Goal: Information Seeking & Learning: Learn about a topic

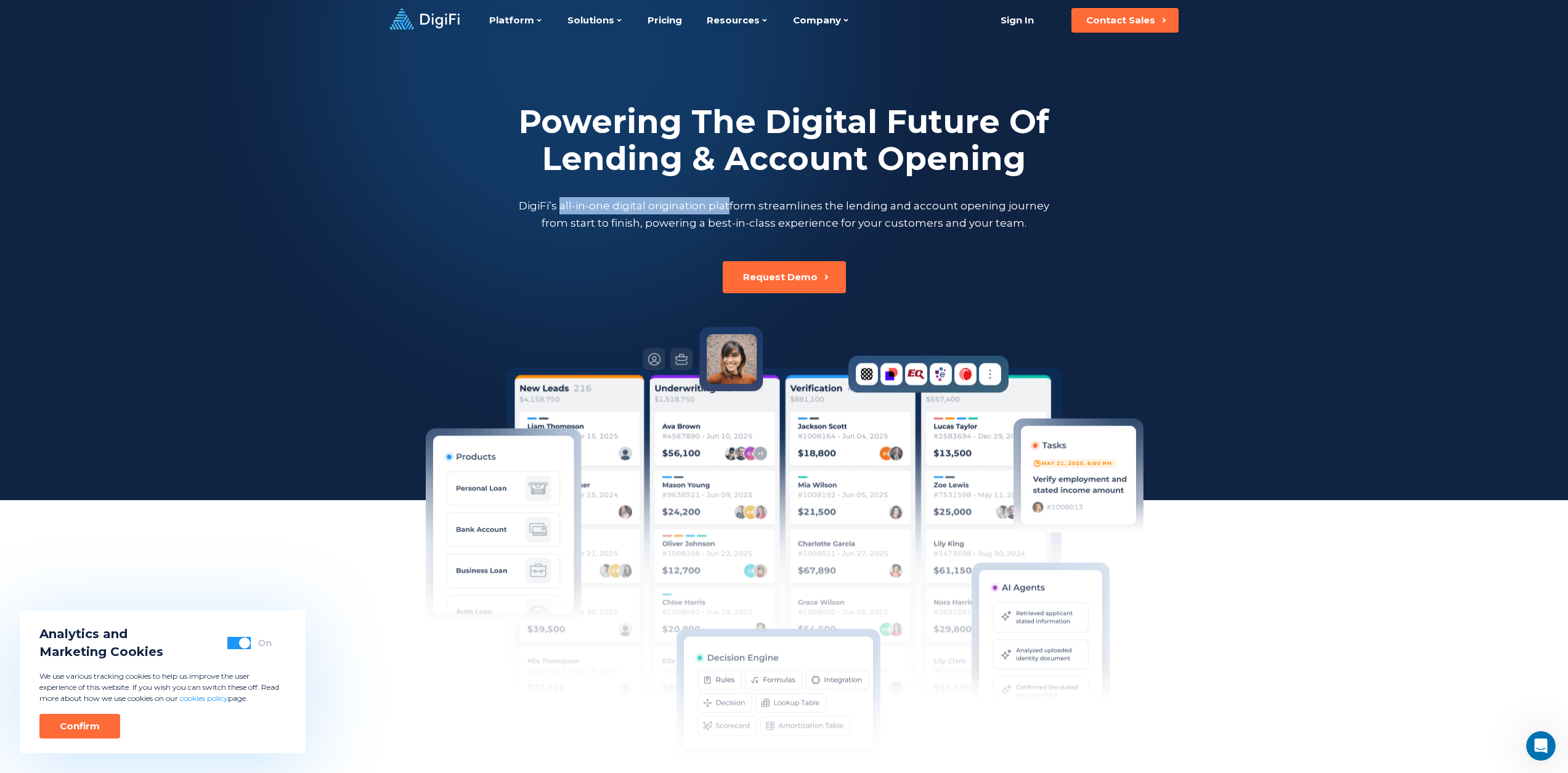
drag, startPoint x: 566, startPoint y: 199, endPoint x: 752, endPoint y: 200, distance: 186.0
click at [750, 200] on p "DigiFi’s all-in-one digital origination platform streamlines the lending and ac…" at bounding box center [784, 215] width 536 height 35
click at [777, 200] on p "DigiFi’s all-in-one digital origination platform streamlines the lending and ac…" at bounding box center [784, 215] width 536 height 35
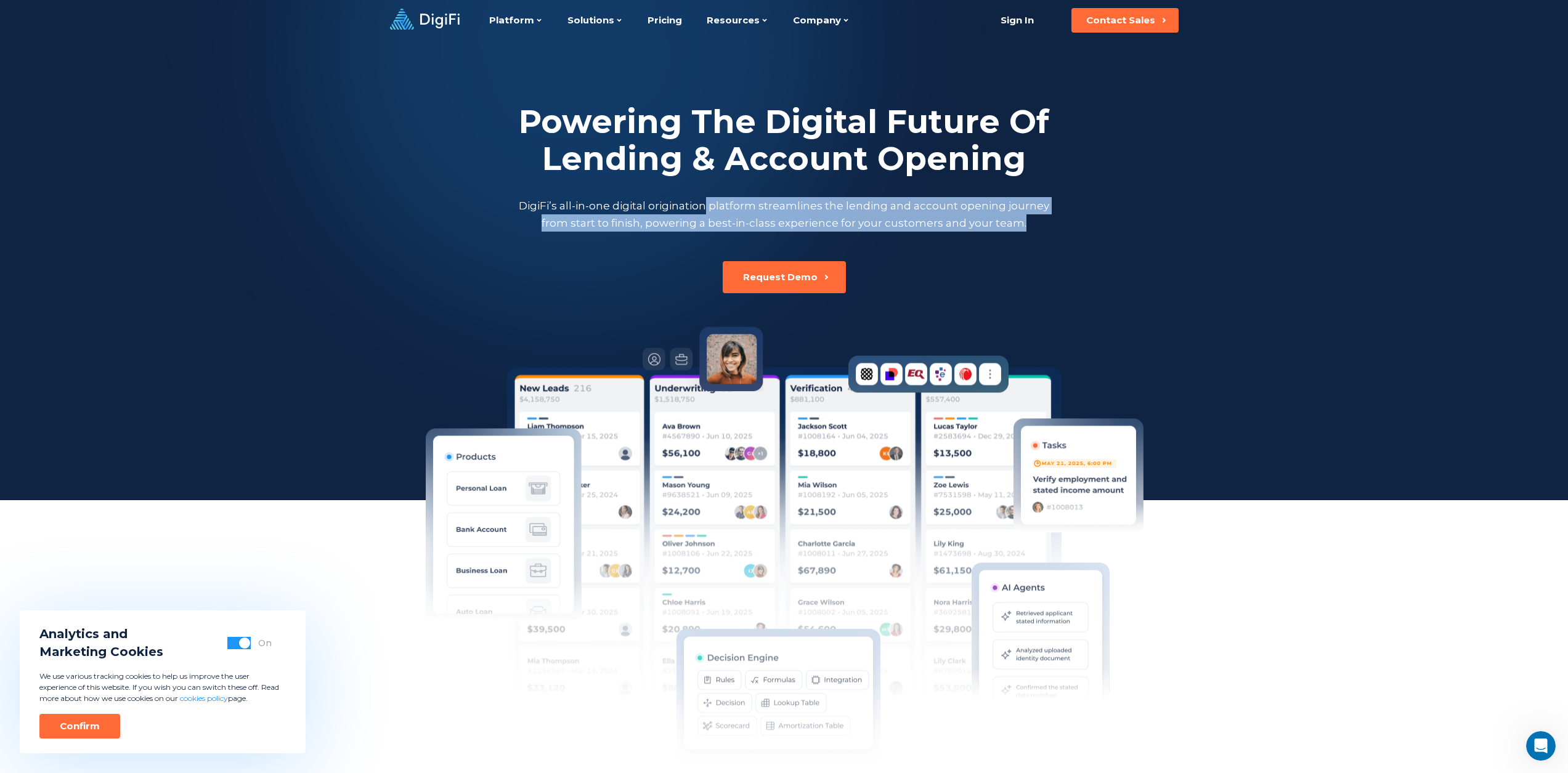
drag, startPoint x: 718, startPoint y: 204, endPoint x: 1005, endPoint y: 269, distance: 294.3
click at [1005, 269] on div "Powering The Digital Future Of Lending & Account Opening DigiFi’s all-in-one di…" at bounding box center [784, 167] width 684 height 252
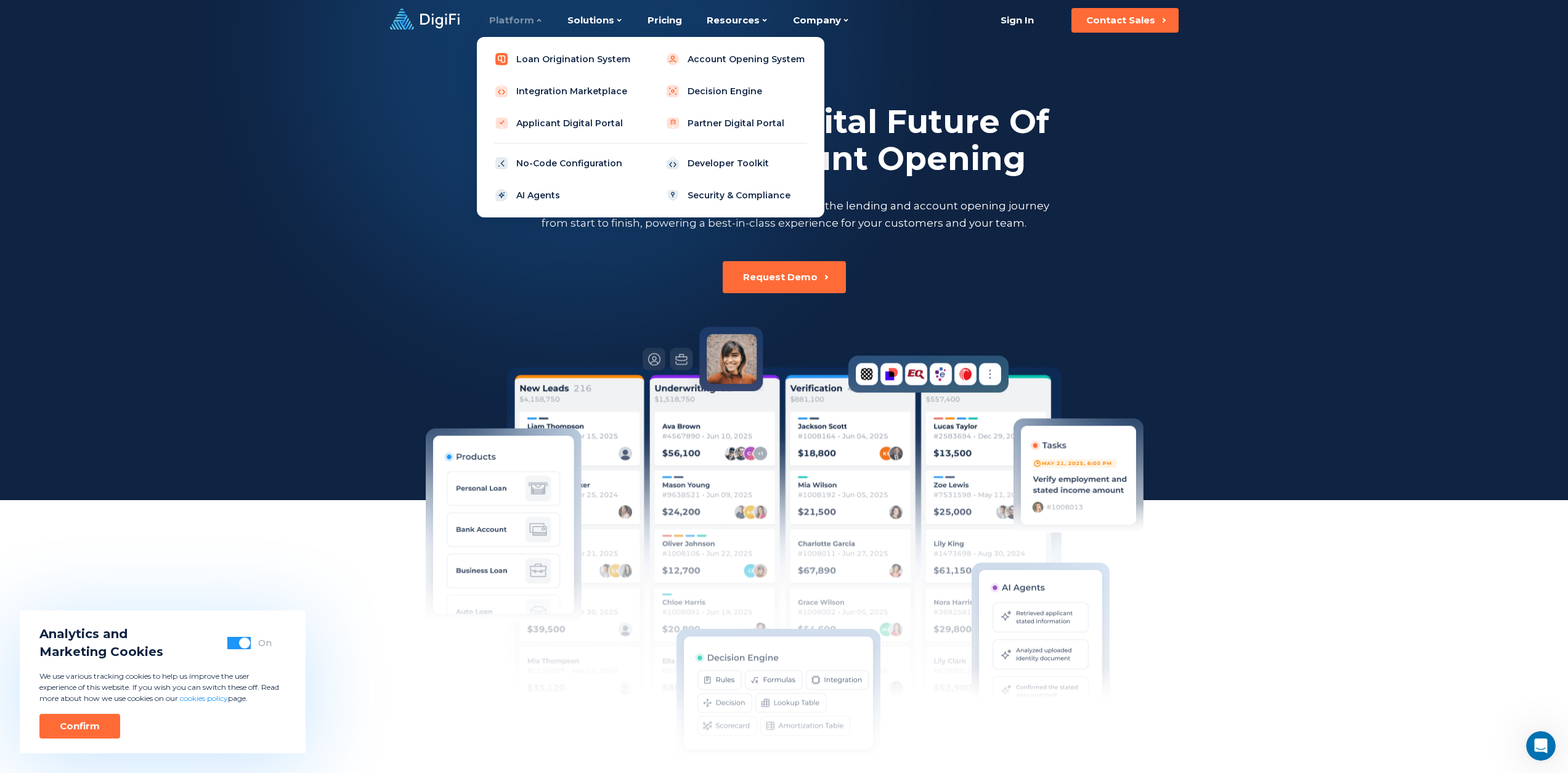
click at [556, 60] on link "Loan Origination System" at bounding box center [564, 58] width 156 height 24
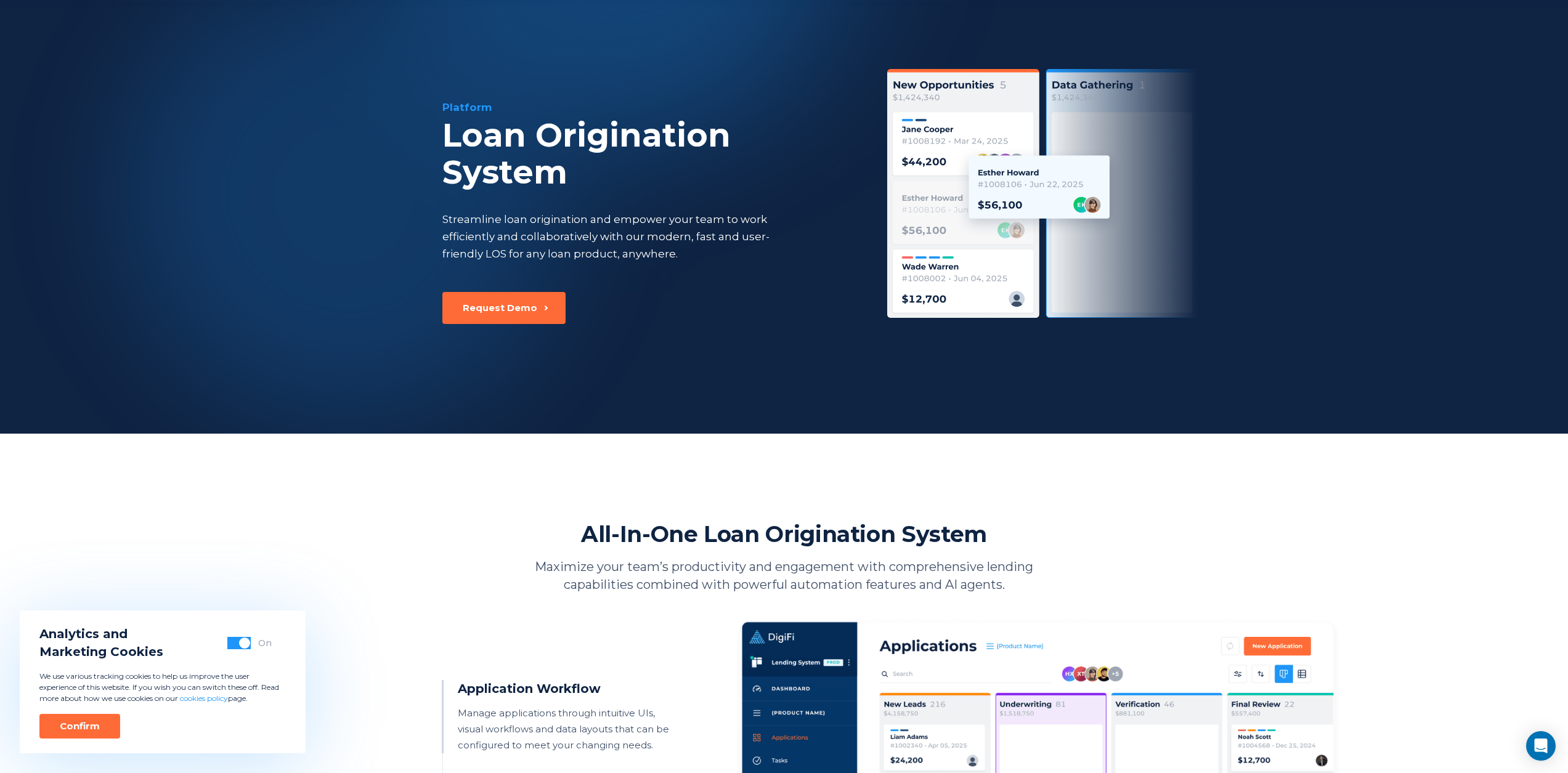
scroll to position [468, 0]
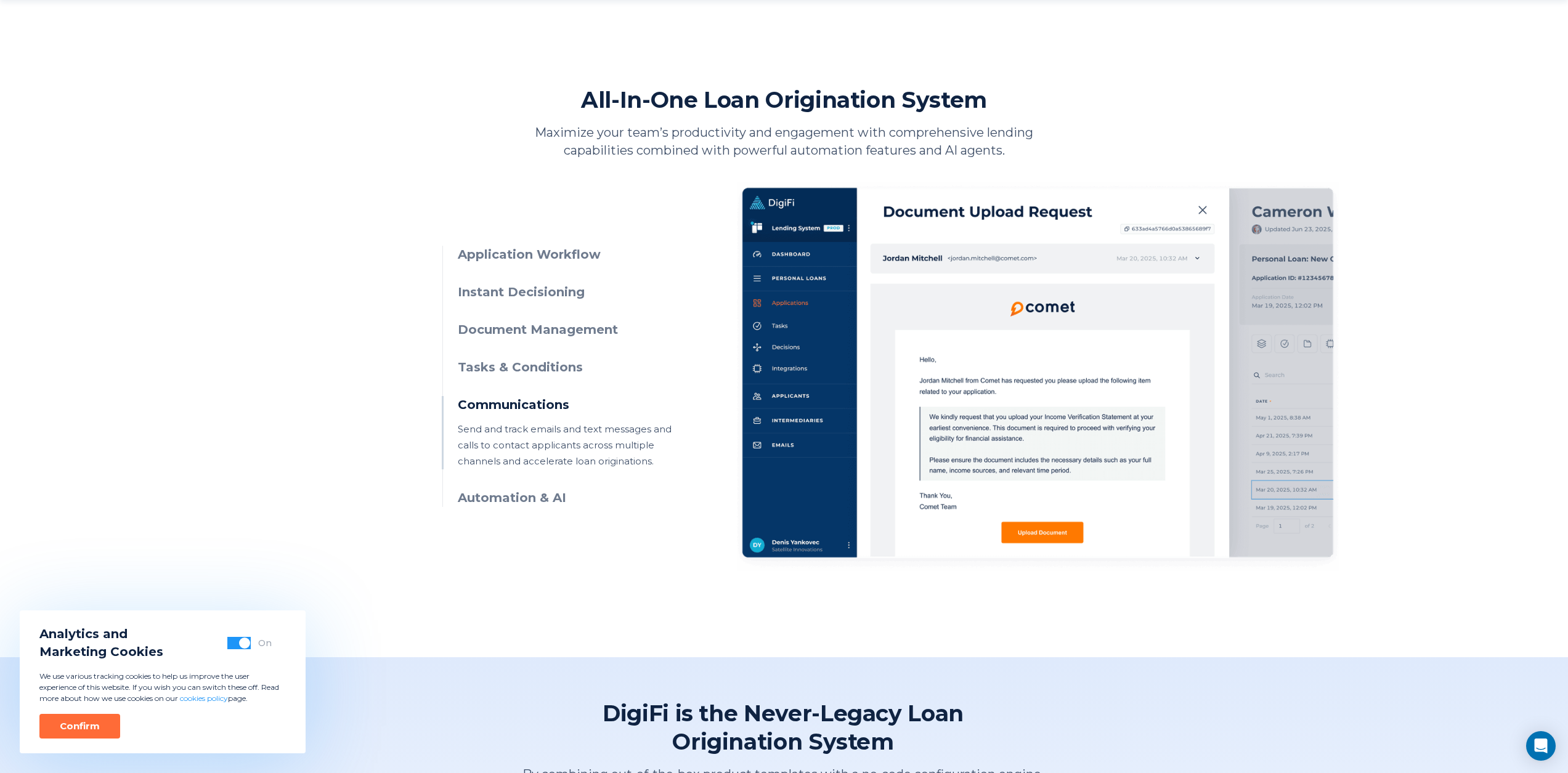
click at [553, 324] on h3 "Document Management" at bounding box center [569, 329] width 223 height 17
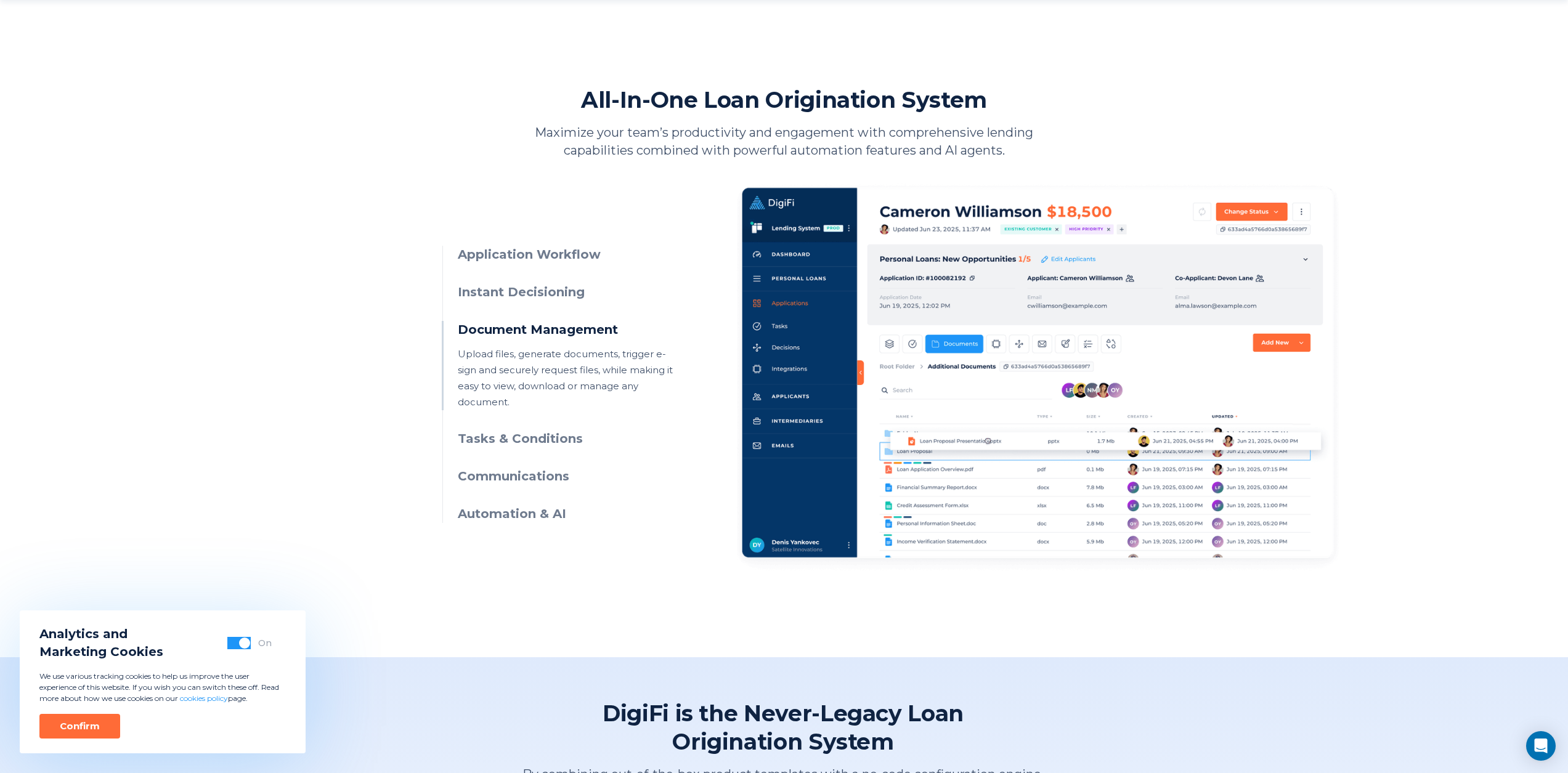
click at [1239, 424] on img at bounding box center [1038, 376] width 602 height 389
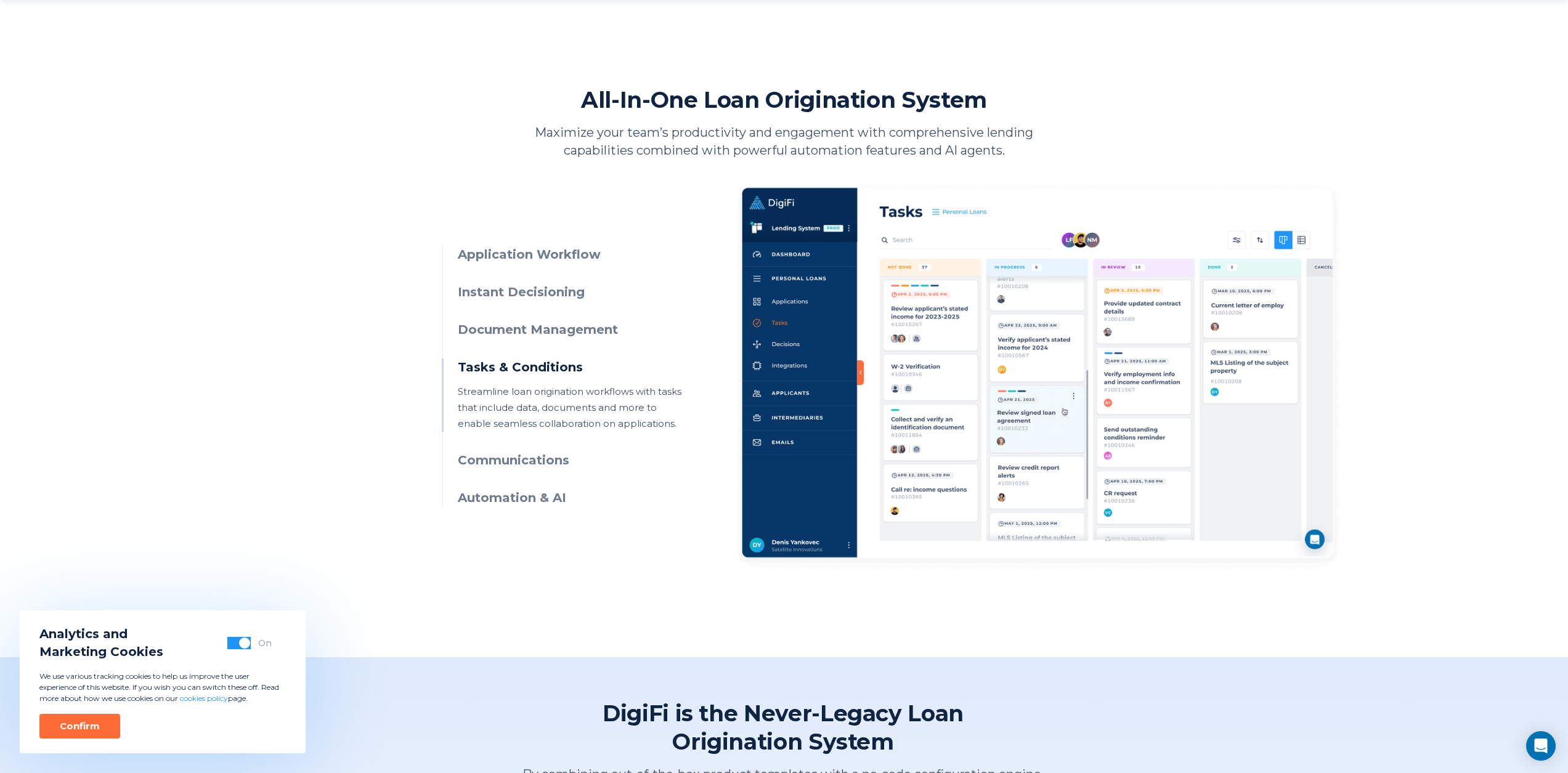
click at [566, 371] on h3 "Tasks & Conditions" at bounding box center [569, 367] width 223 height 17
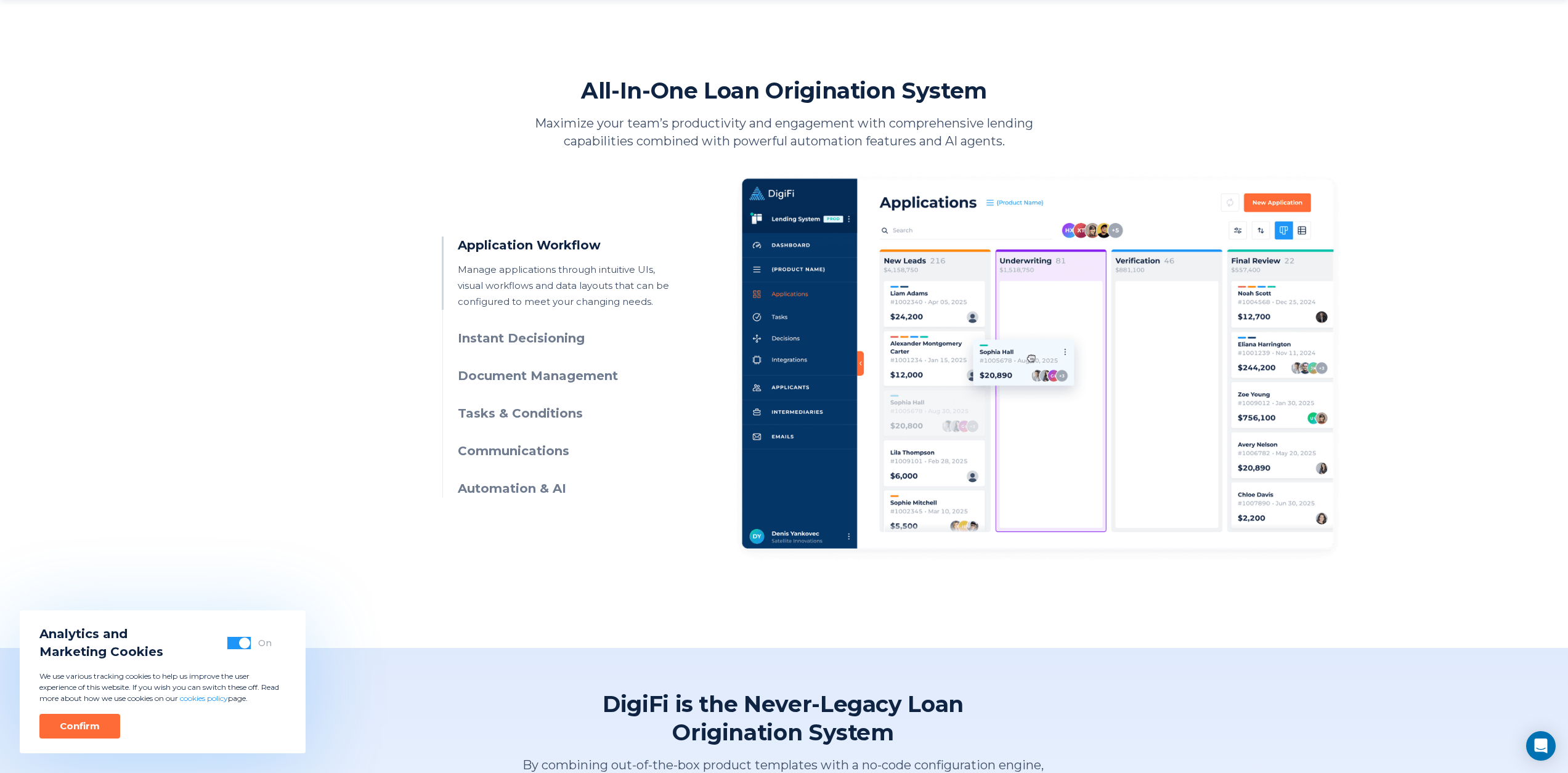
scroll to position [479, 0]
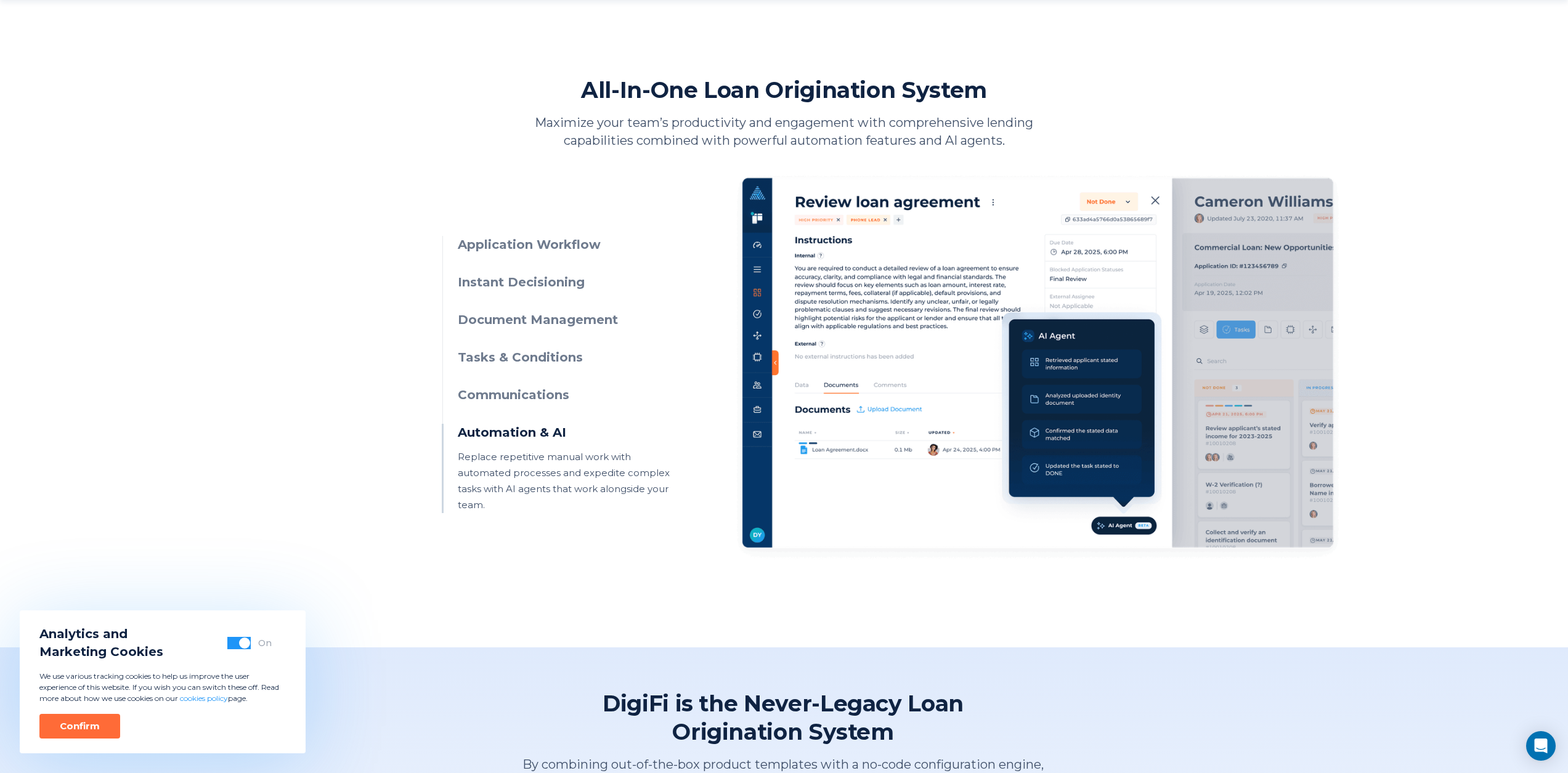
click at [528, 402] on h3 "Communications" at bounding box center [569, 395] width 223 height 17
click at [534, 397] on h3 "Communications" at bounding box center [569, 395] width 223 height 17
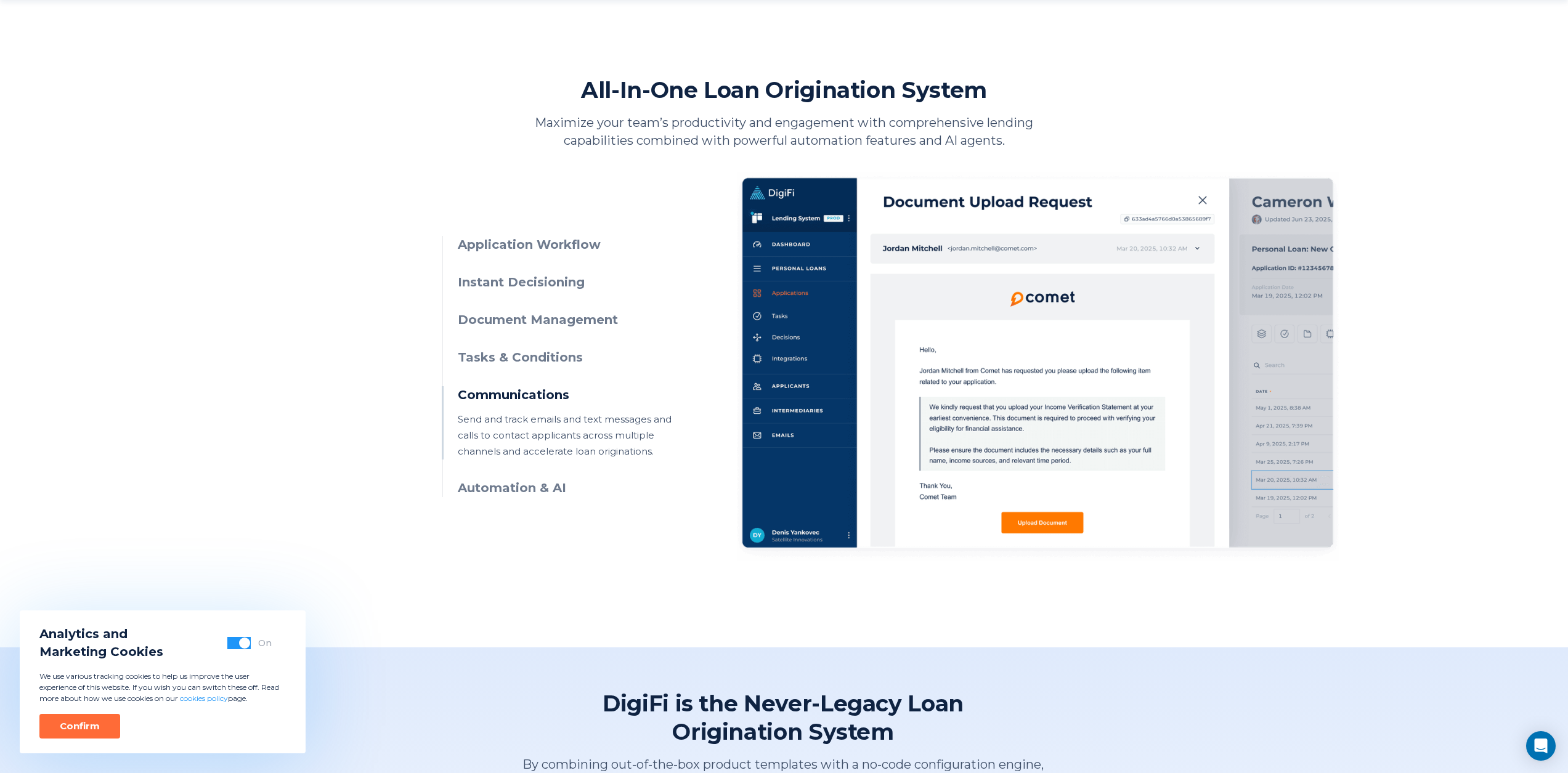
click at [546, 247] on h3 "Application Workflow" at bounding box center [569, 245] width 223 height 17
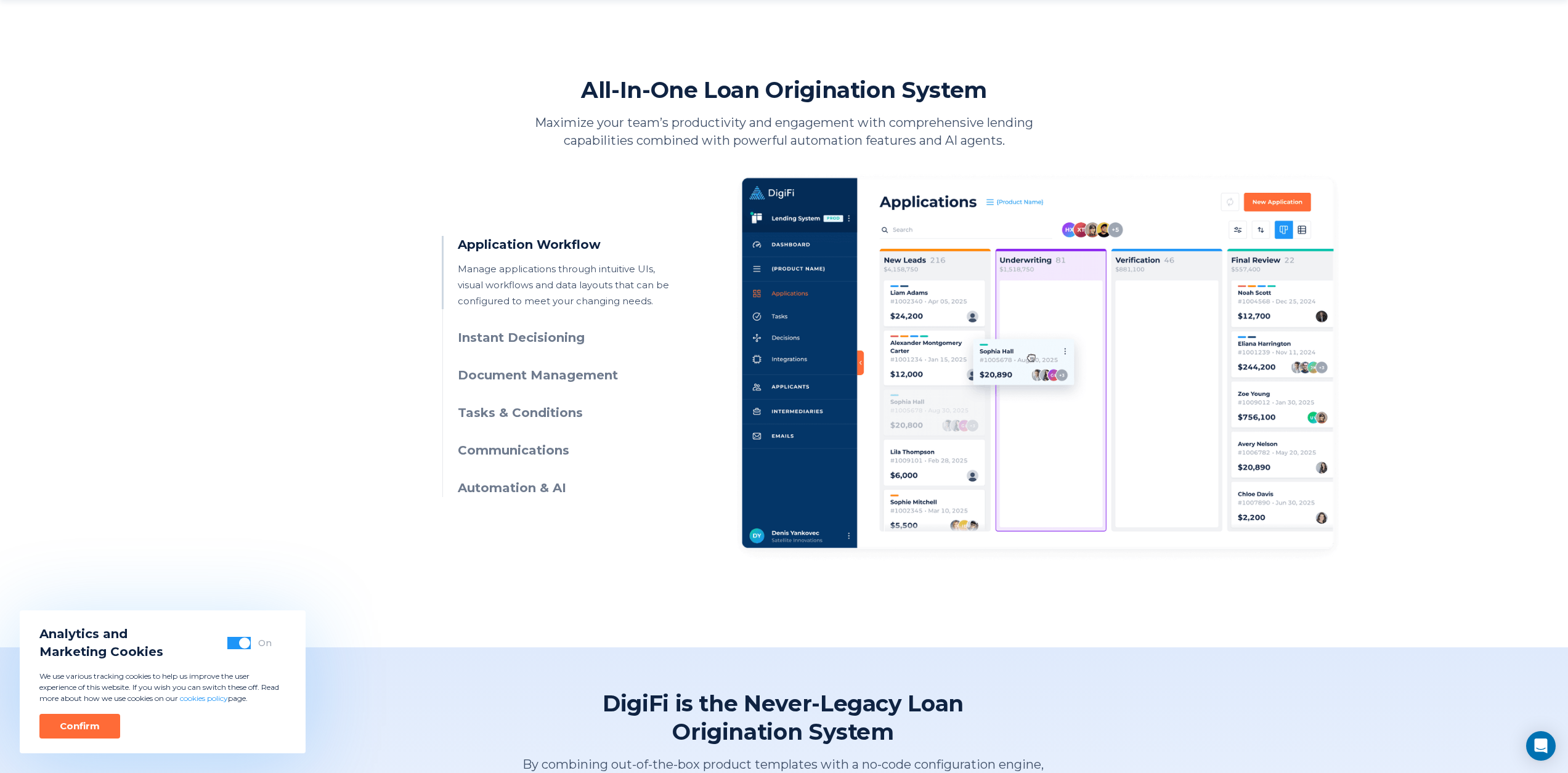
click at [546, 247] on h3 "Application Workflow" at bounding box center [569, 245] width 223 height 17
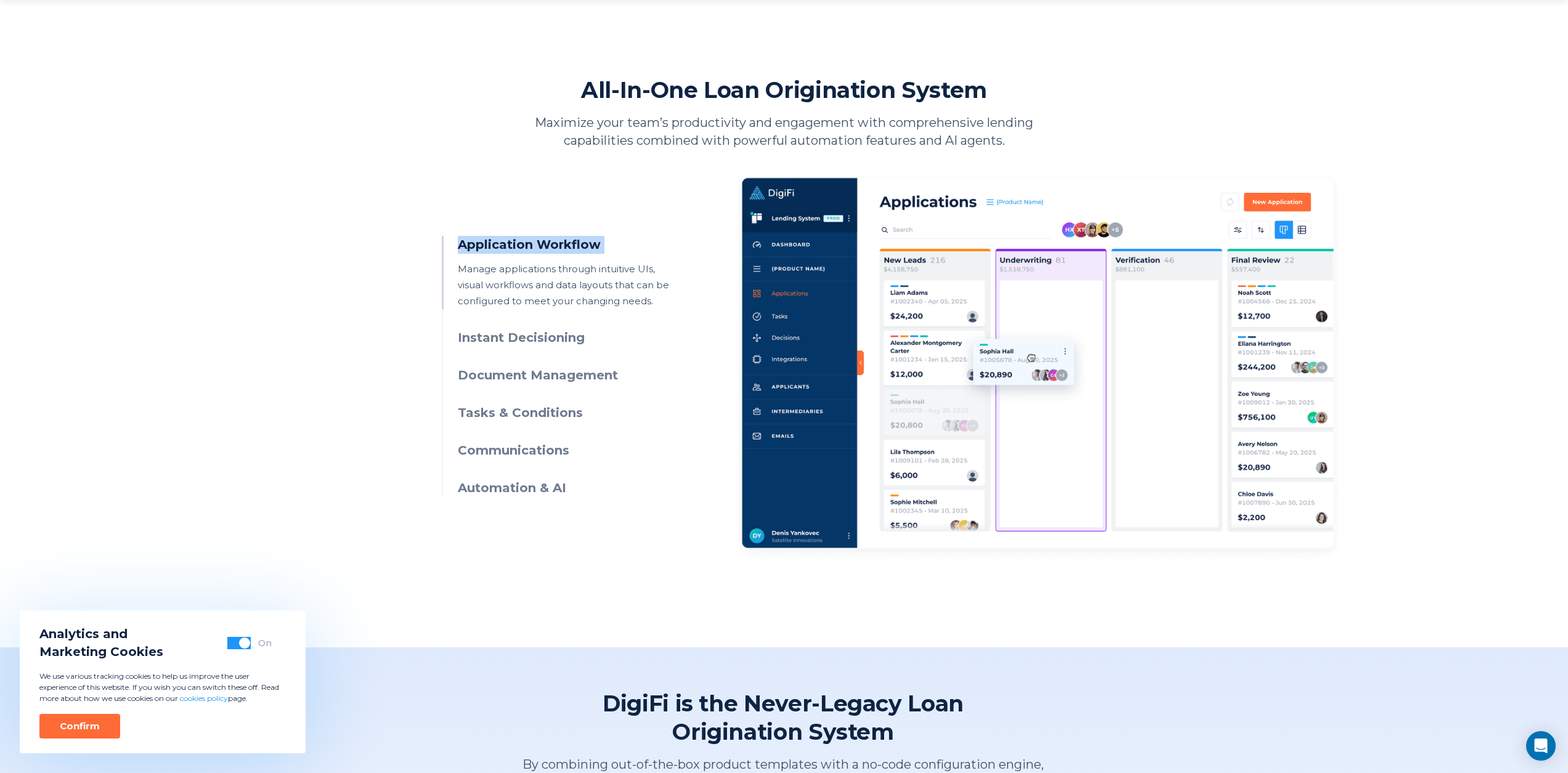
click at [546, 247] on h3 "Application Workflow" at bounding box center [569, 245] width 223 height 17
click at [528, 292] on p "Manage applications through intuitive UIs, visual workflows and data layouts th…" at bounding box center [569, 285] width 223 height 48
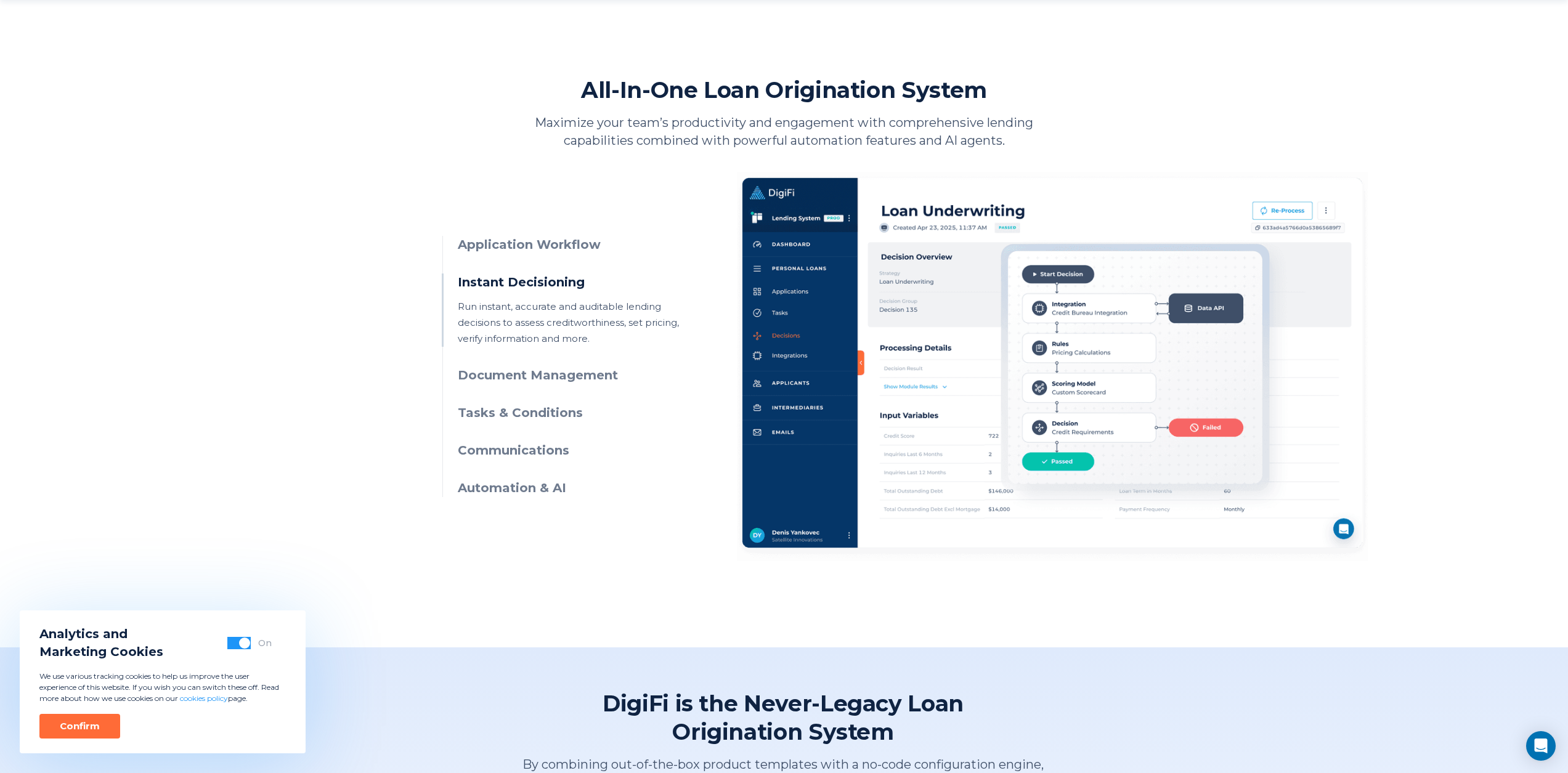
click at [528, 249] on p "Manage applications through intuitive UIs, visual workflows and data layouts th…" at bounding box center [569, 249] width 223 height 0
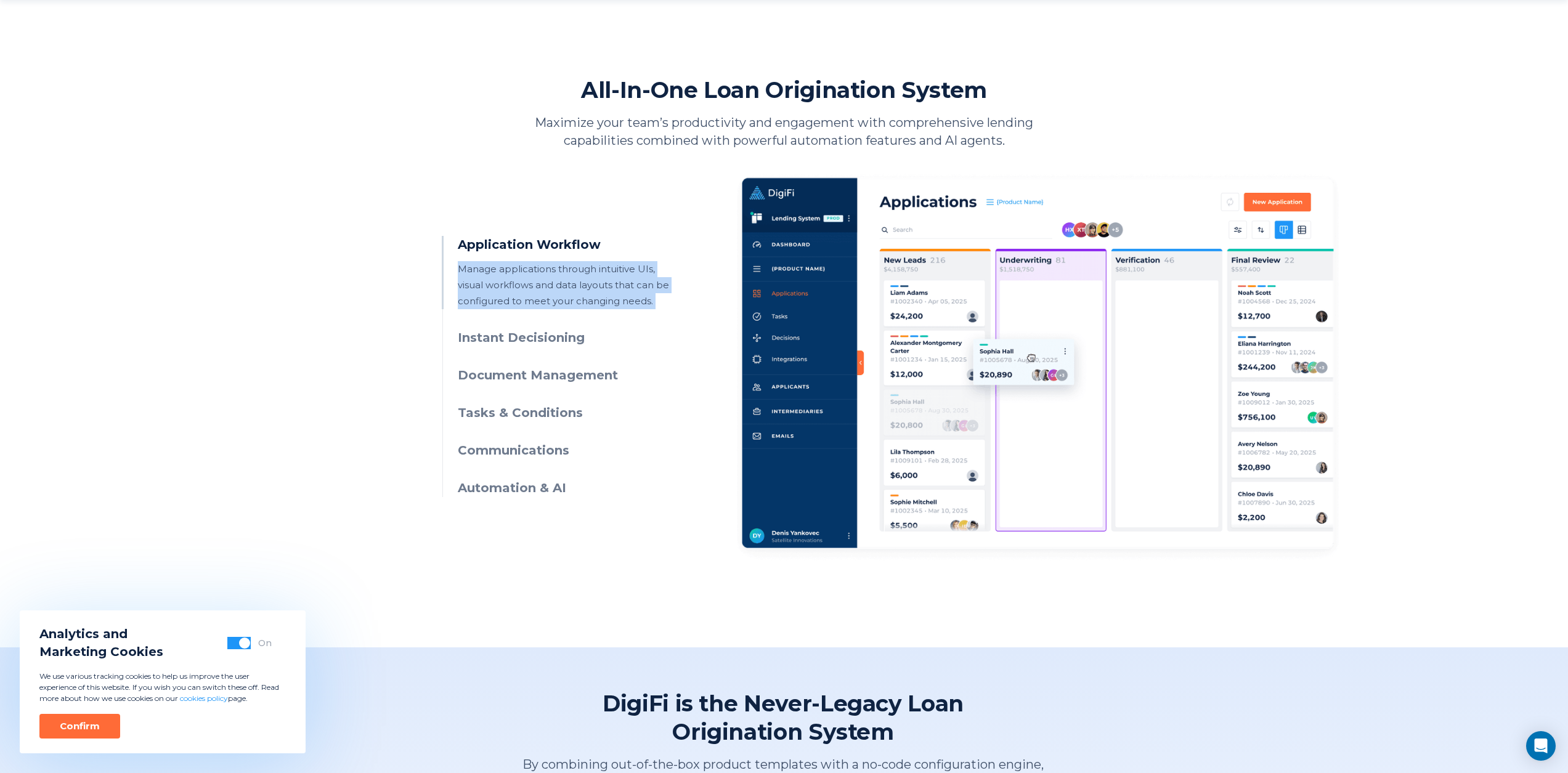
click at [528, 292] on p "Manage applications through intuitive UIs, visual workflows and data layouts th…" at bounding box center [569, 285] width 223 height 48
click at [536, 280] on p "Manage applications through intuitive UIs, visual workflows and data layouts th…" at bounding box center [569, 285] width 223 height 48
click at [559, 249] on h3 "Application Workflow" at bounding box center [569, 245] width 223 height 17
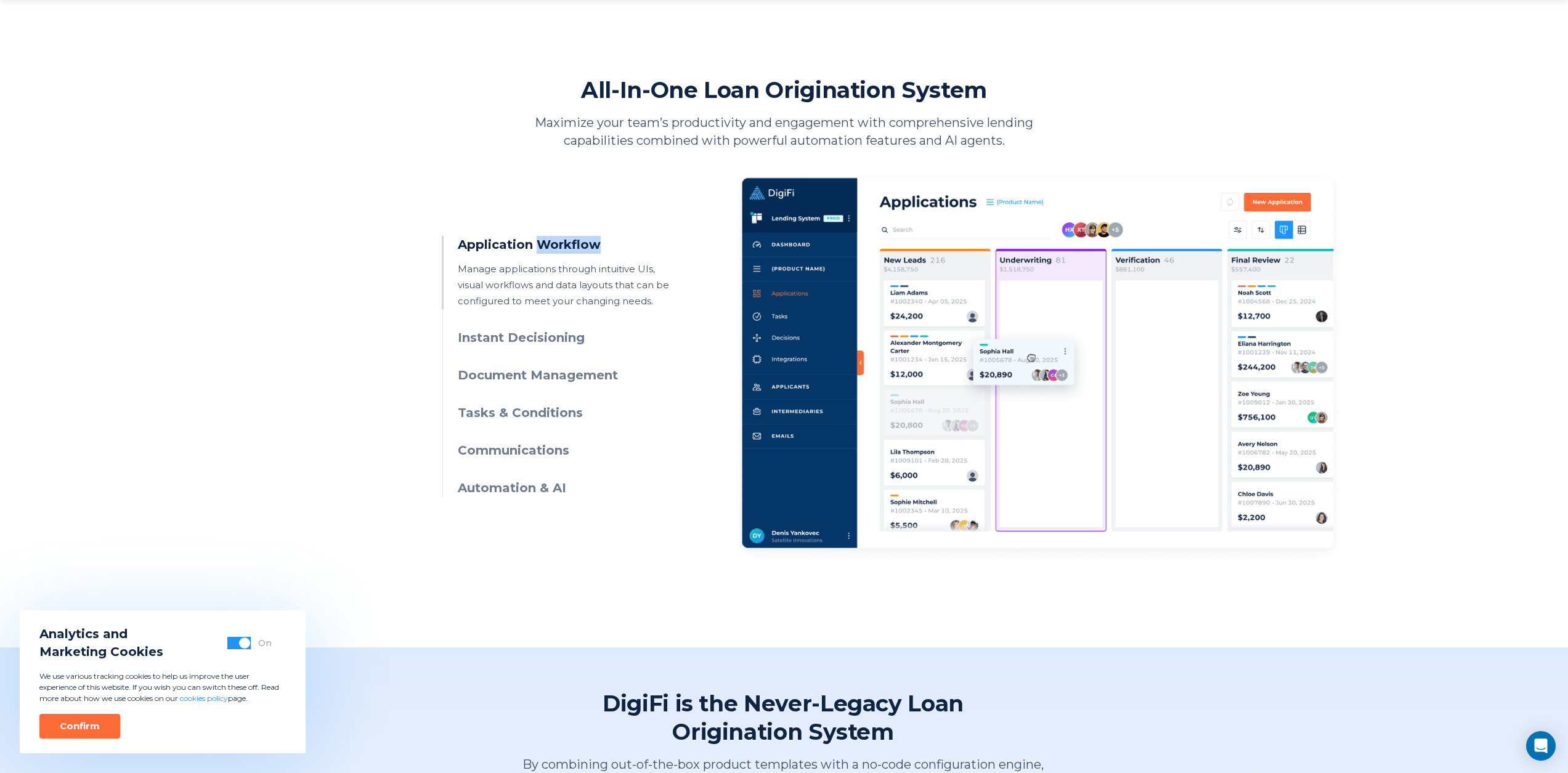
click at [559, 249] on h3 "Application Workflow" at bounding box center [569, 245] width 223 height 17
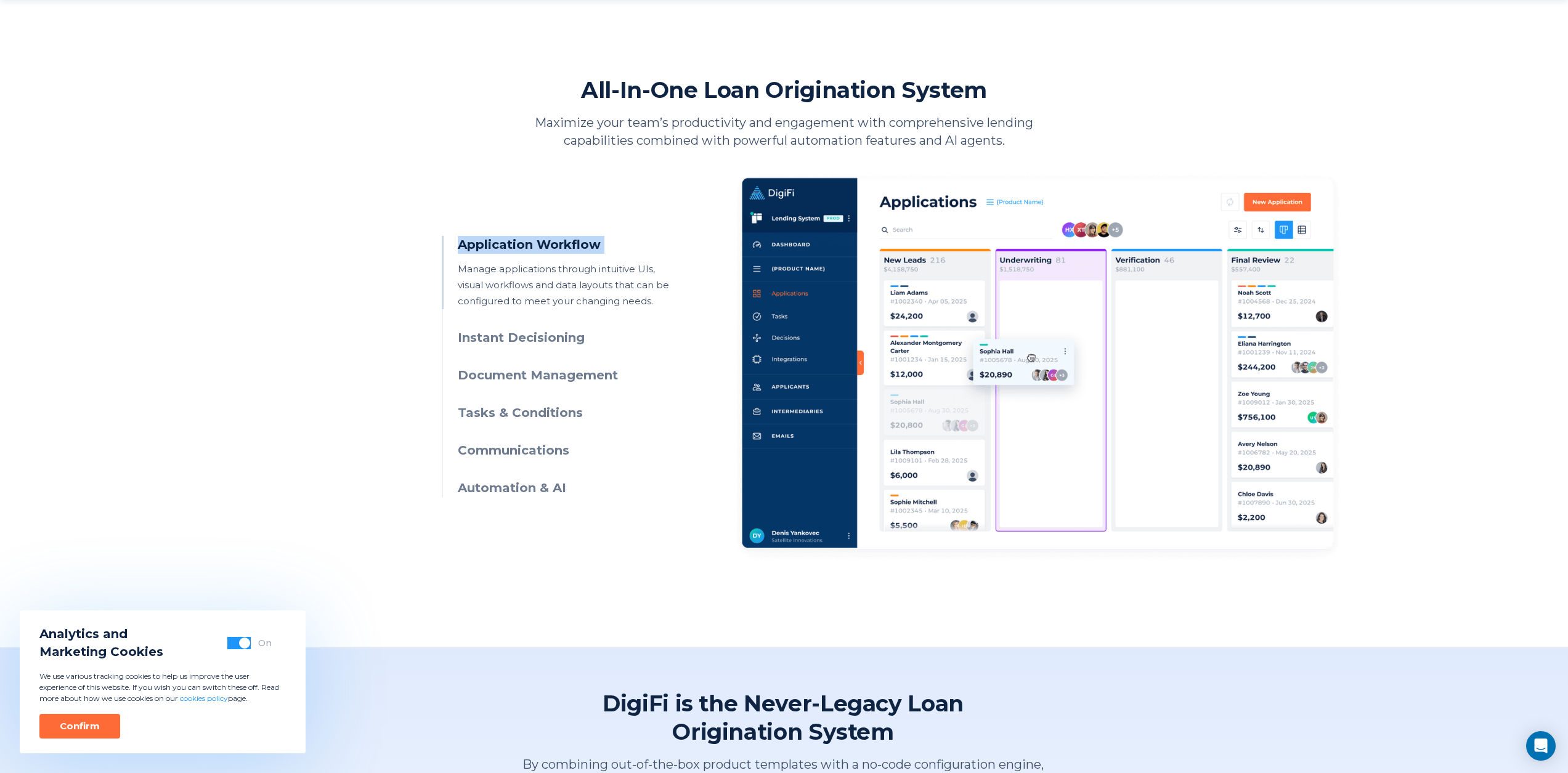
click at [559, 249] on h3 "Application Workflow" at bounding box center [569, 245] width 223 height 17
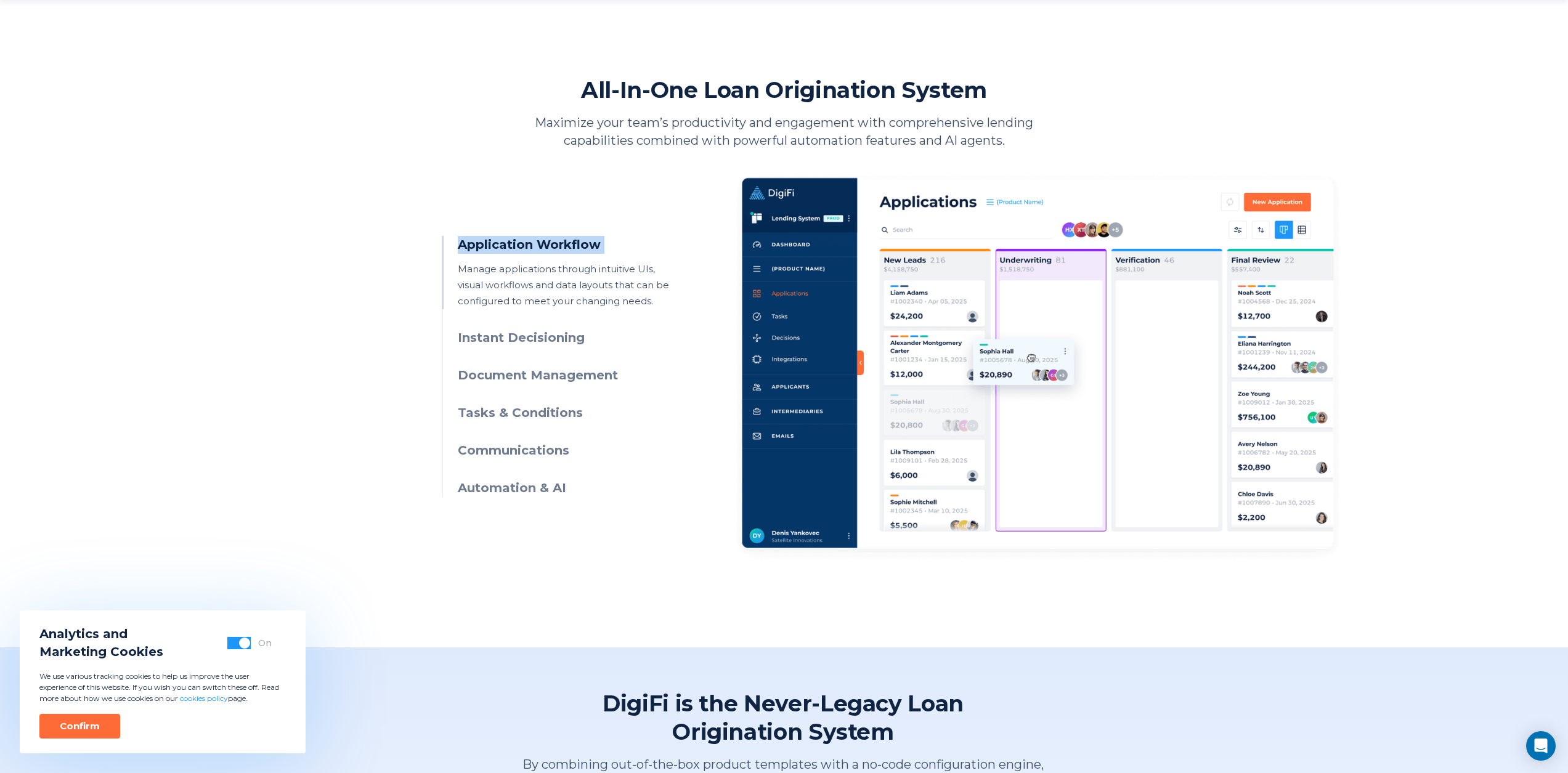
click at [559, 249] on h3 "Application Workflow" at bounding box center [569, 245] width 223 height 17
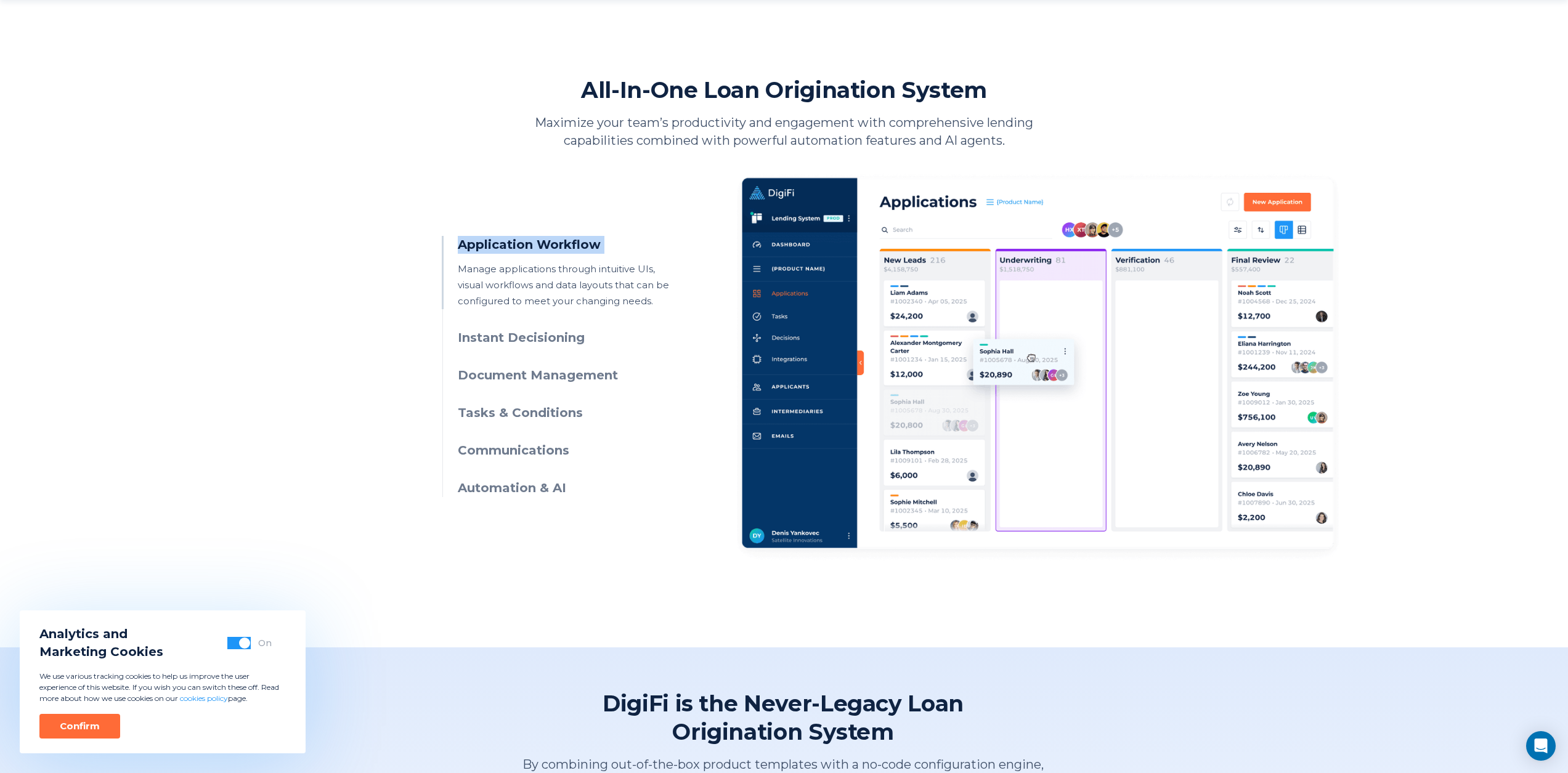
click at [559, 249] on h3 "Application Workflow" at bounding box center [569, 245] width 223 height 17
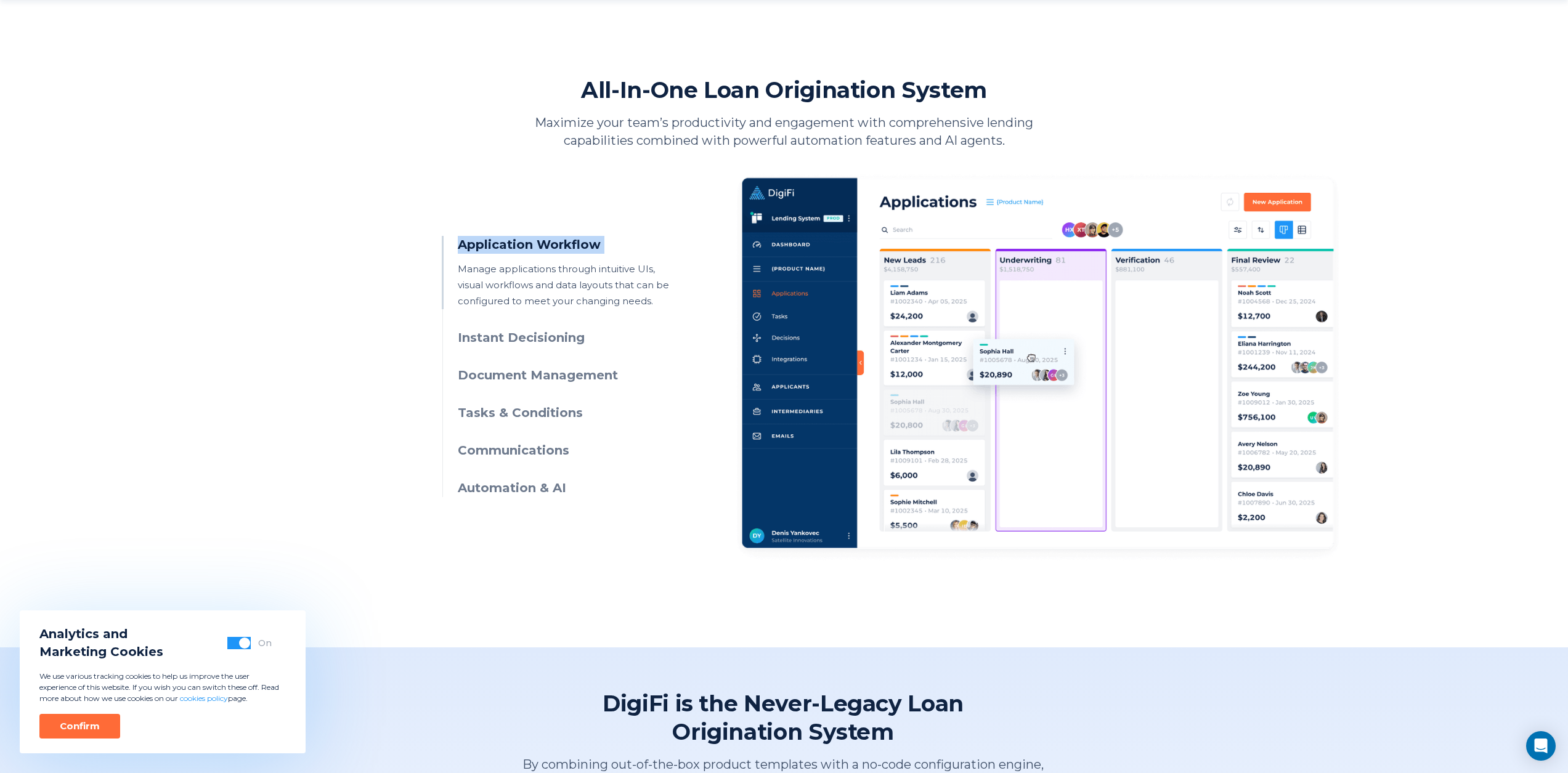
click at [559, 249] on h3 "Application Workflow" at bounding box center [569, 245] width 223 height 17
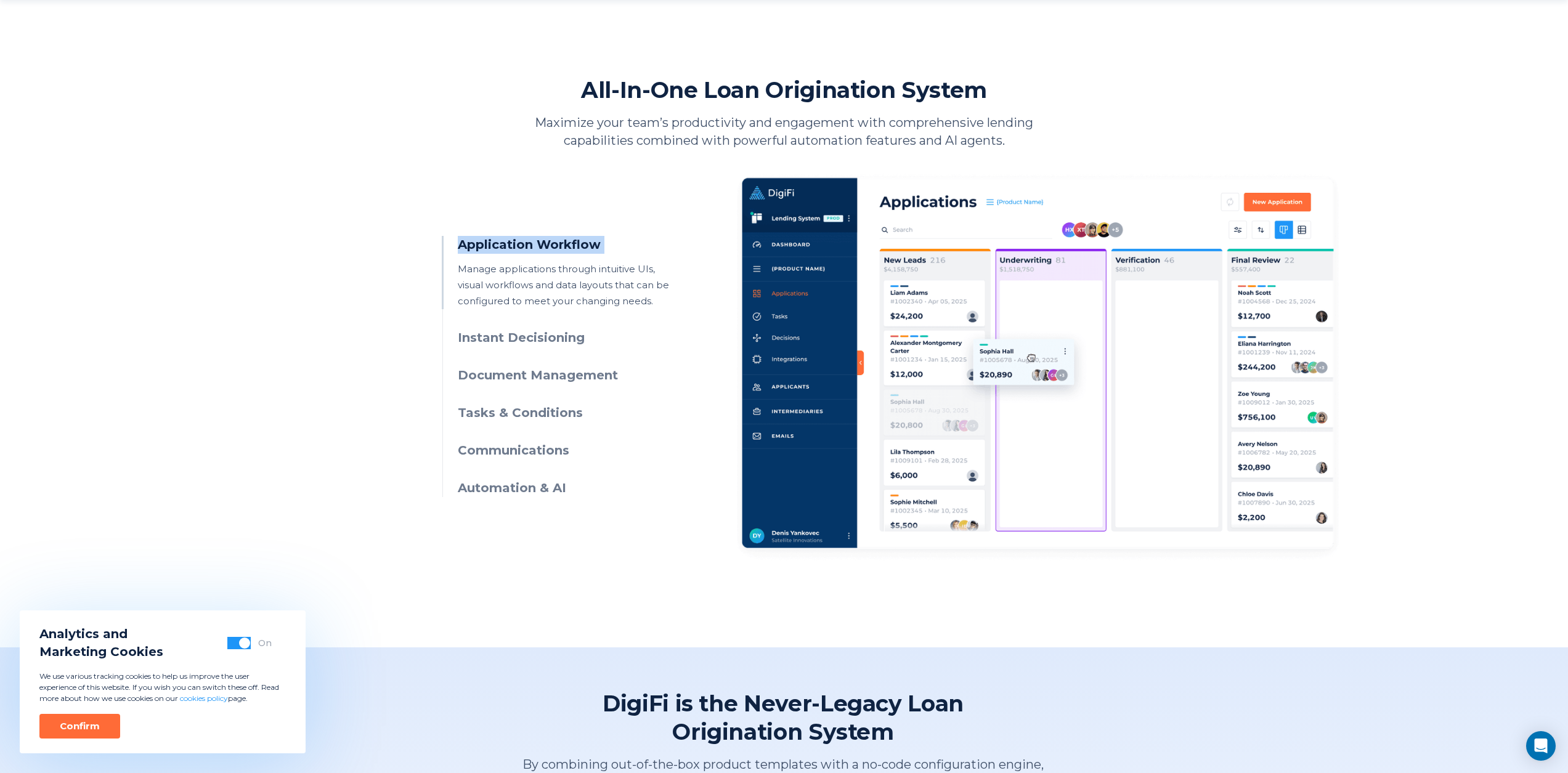
click at [559, 249] on h3 "Application Workflow" at bounding box center [569, 245] width 223 height 17
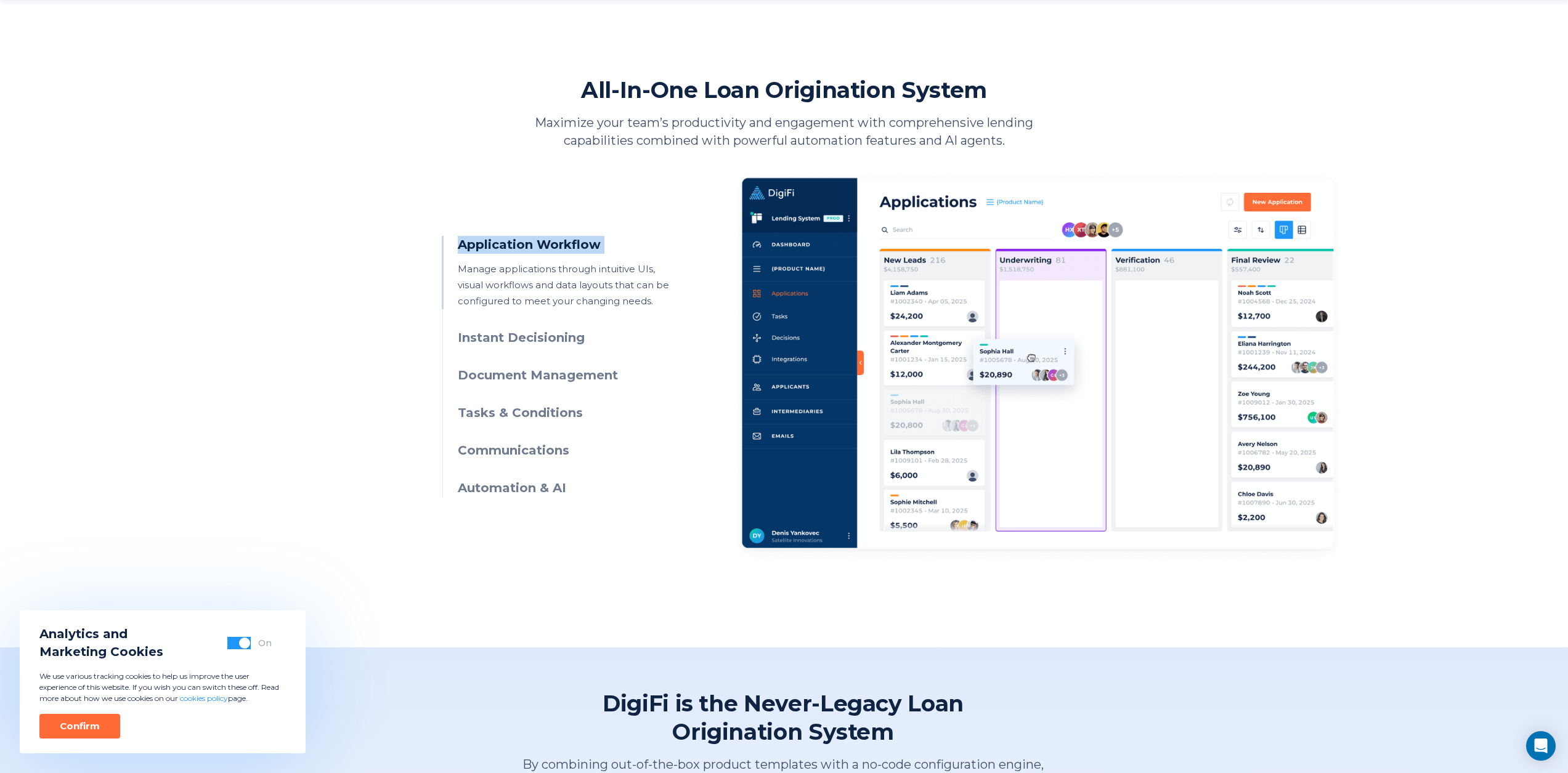
click at [559, 249] on h3 "Application Workflow" at bounding box center [569, 245] width 223 height 17
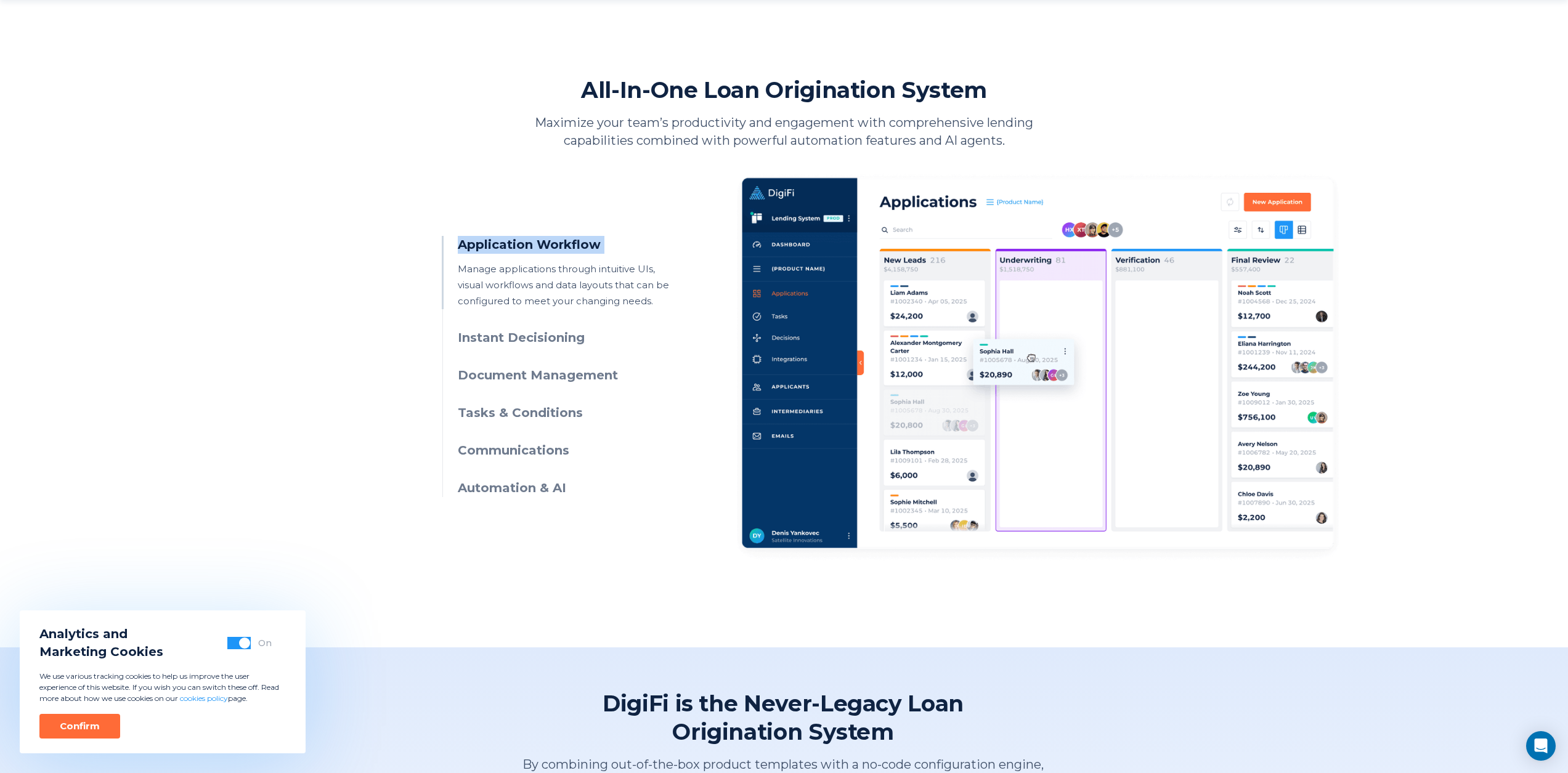
click at [559, 249] on h3 "Application Workflow" at bounding box center [569, 245] width 223 height 17
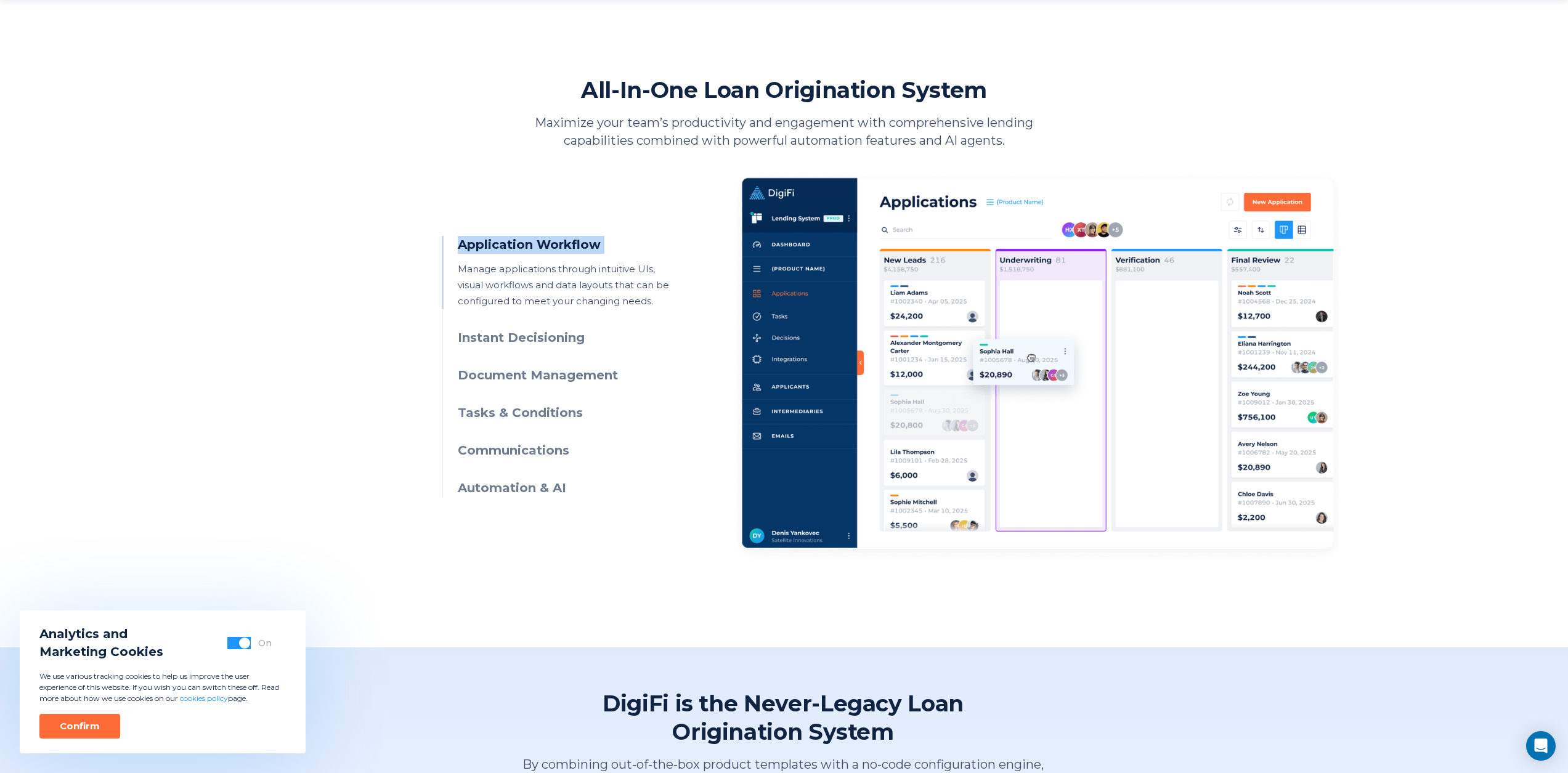
click at [559, 249] on h3 "Application Workflow" at bounding box center [569, 245] width 223 height 17
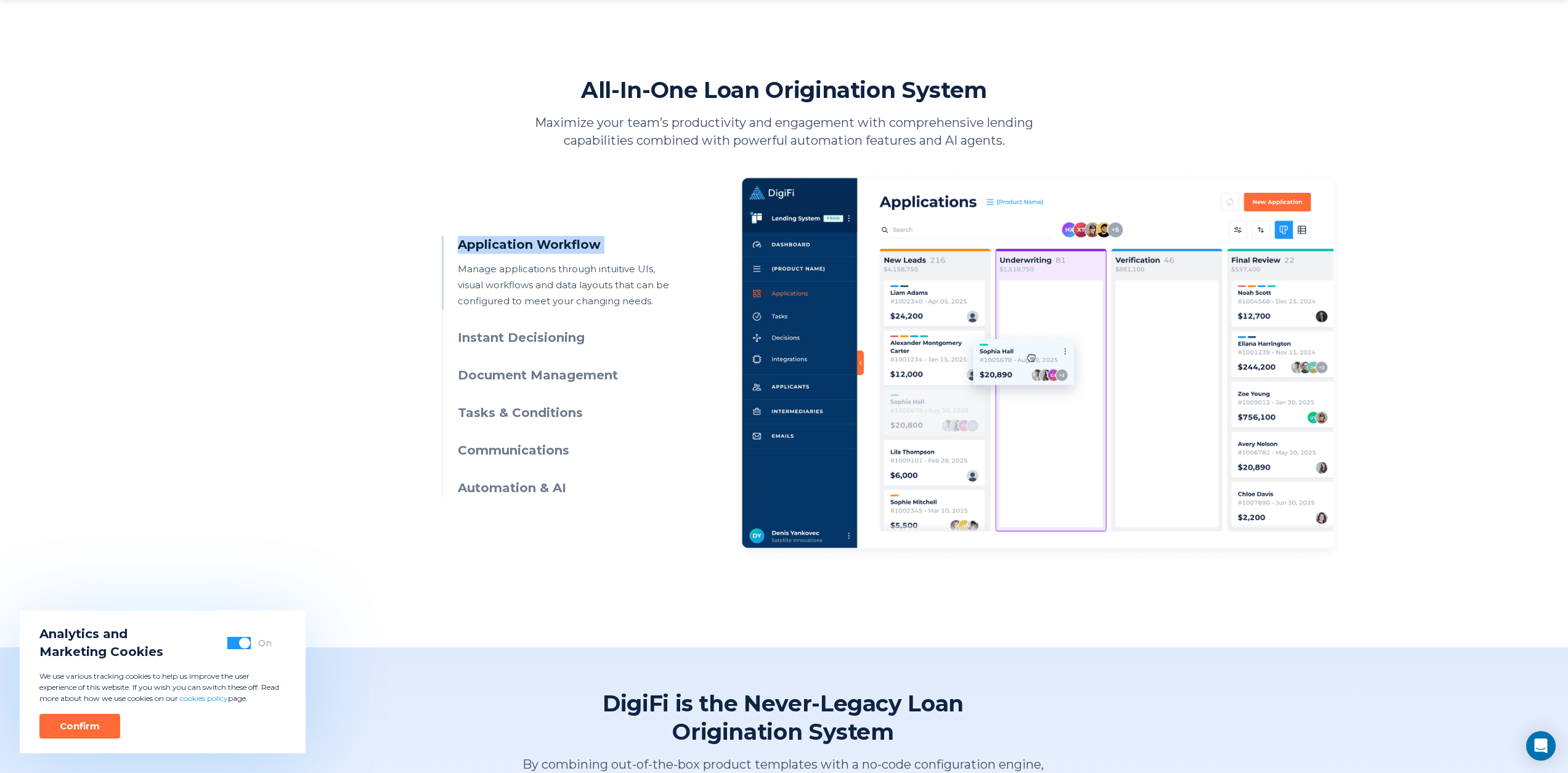
click at [559, 249] on h3 "Application Workflow" at bounding box center [569, 245] width 223 height 17
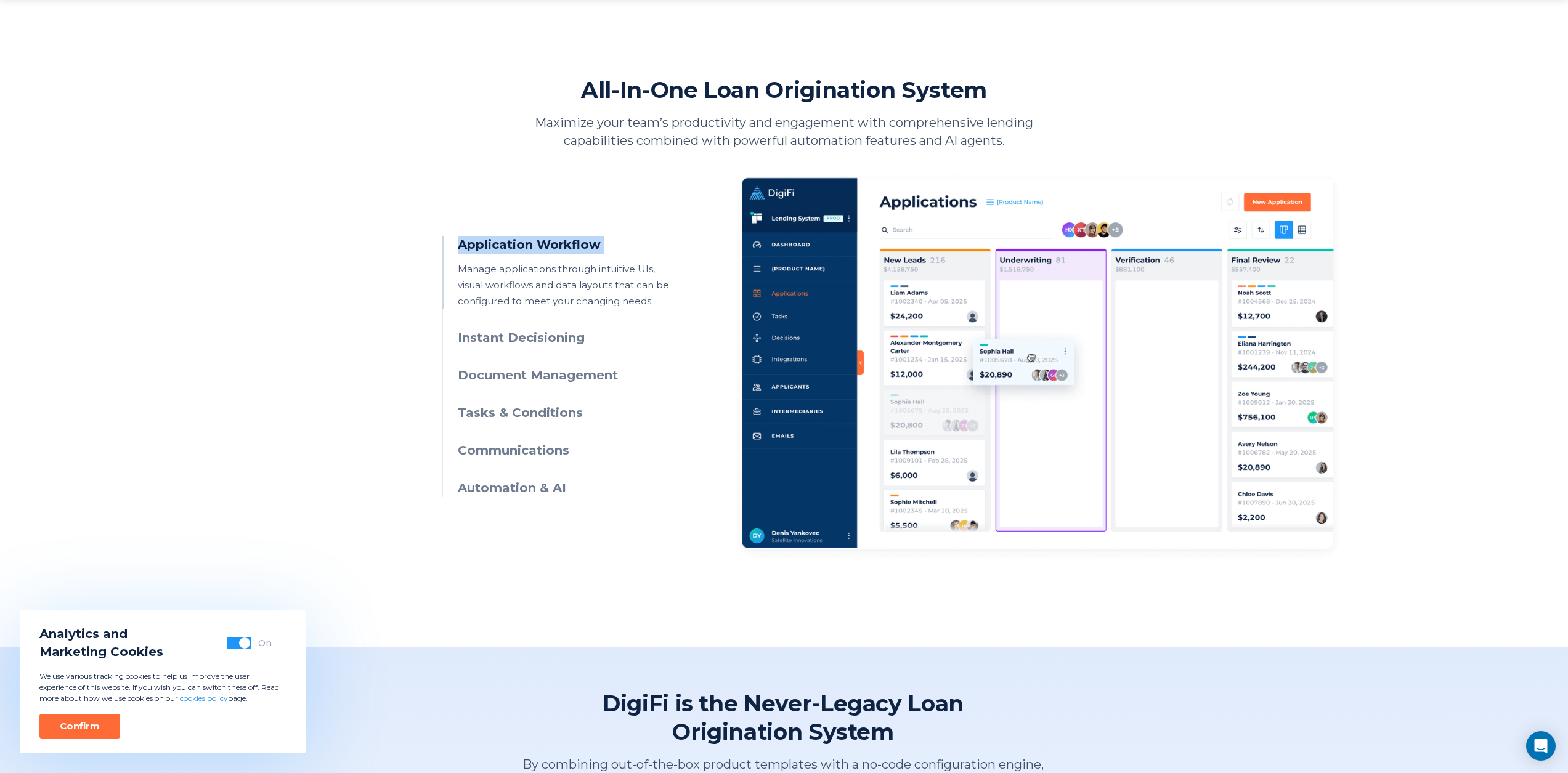
click at [559, 249] on h3 "Application Workflow" at bounding box center [569, 245] width 223 height 17
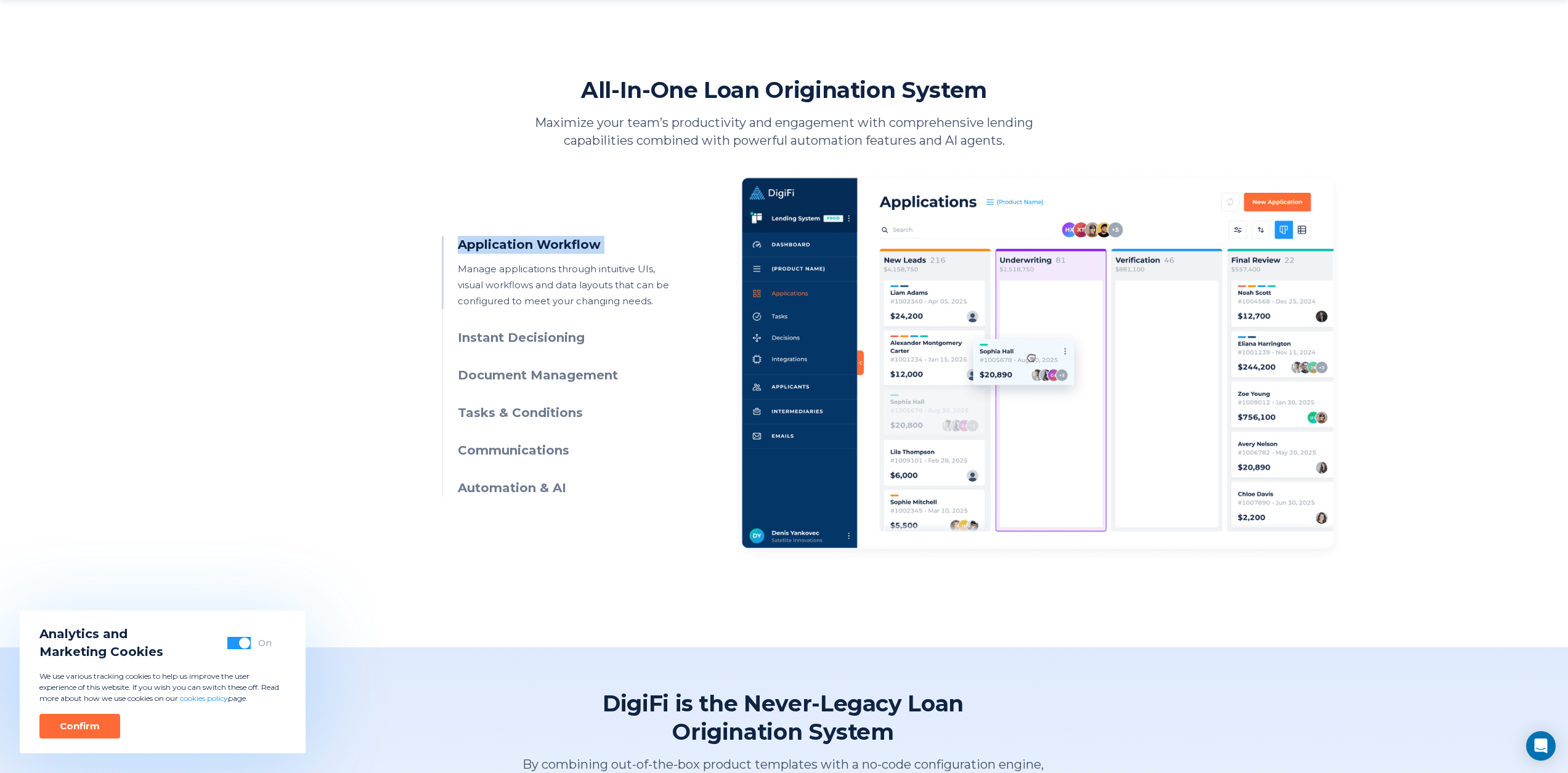
click at [559, 249] on h3 "Application Workflow" at bounding box center [569, 245] width 223 height 17
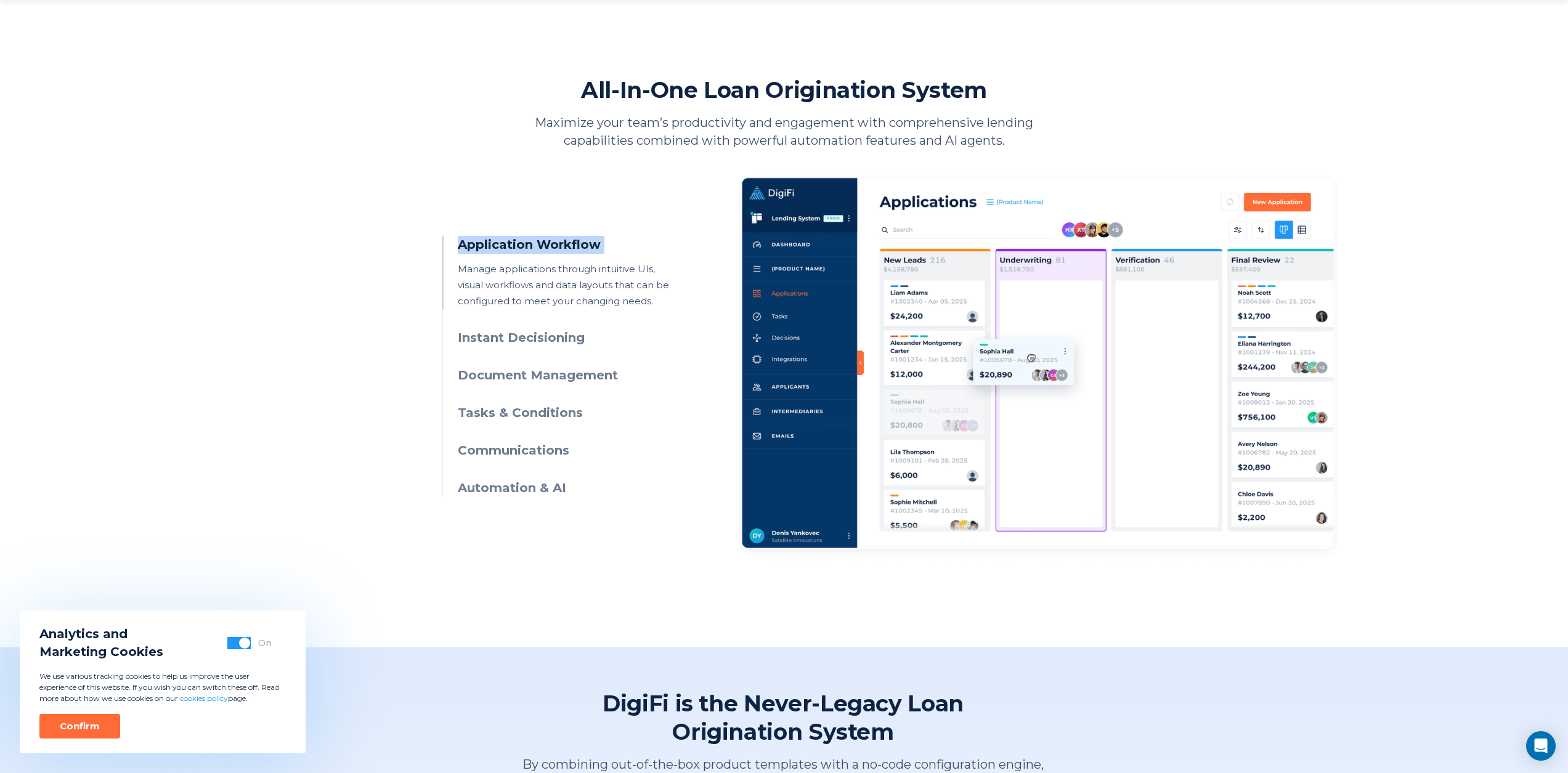
click at [559, 249] on h3 "Application Workflow" at bounding box center [569, 245] width 223 height 17
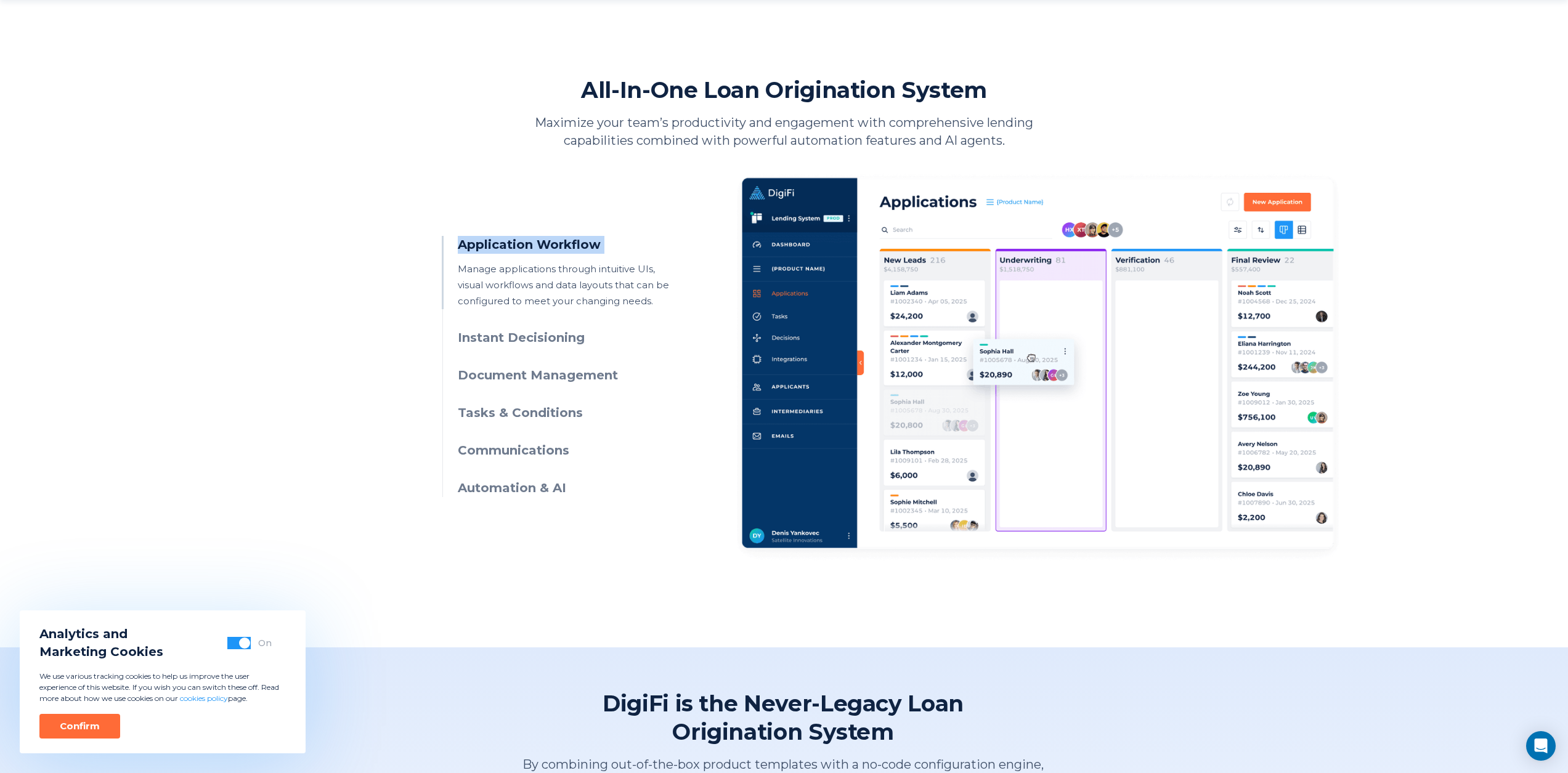
click at [559, 249] on h3 "Application Workflow" at bounding box center [569, 245] width 223 height 17
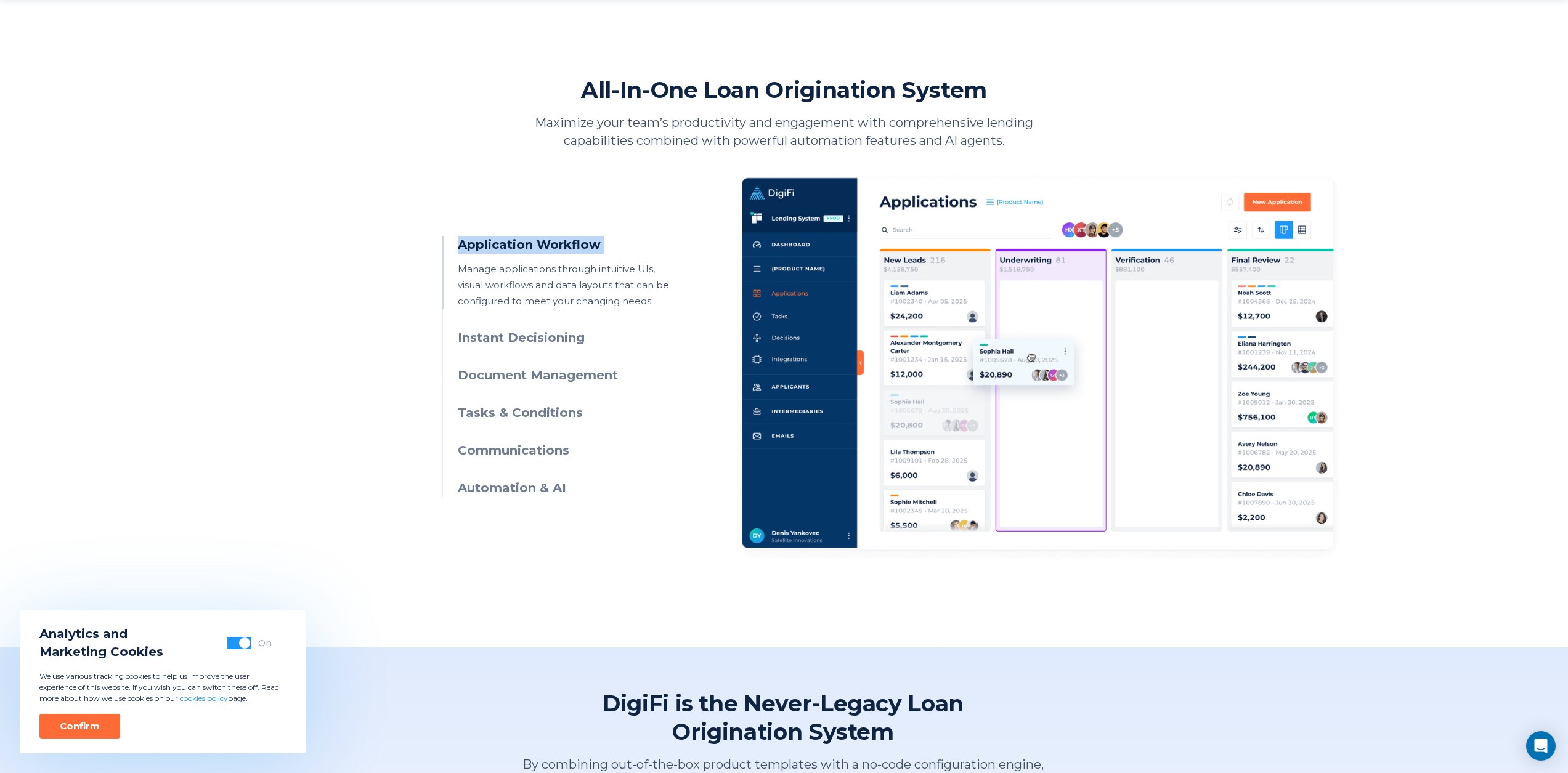
click at [559, 249] on h3 "Application Workflow" at bounding box center [569, 245] width 223 height 17
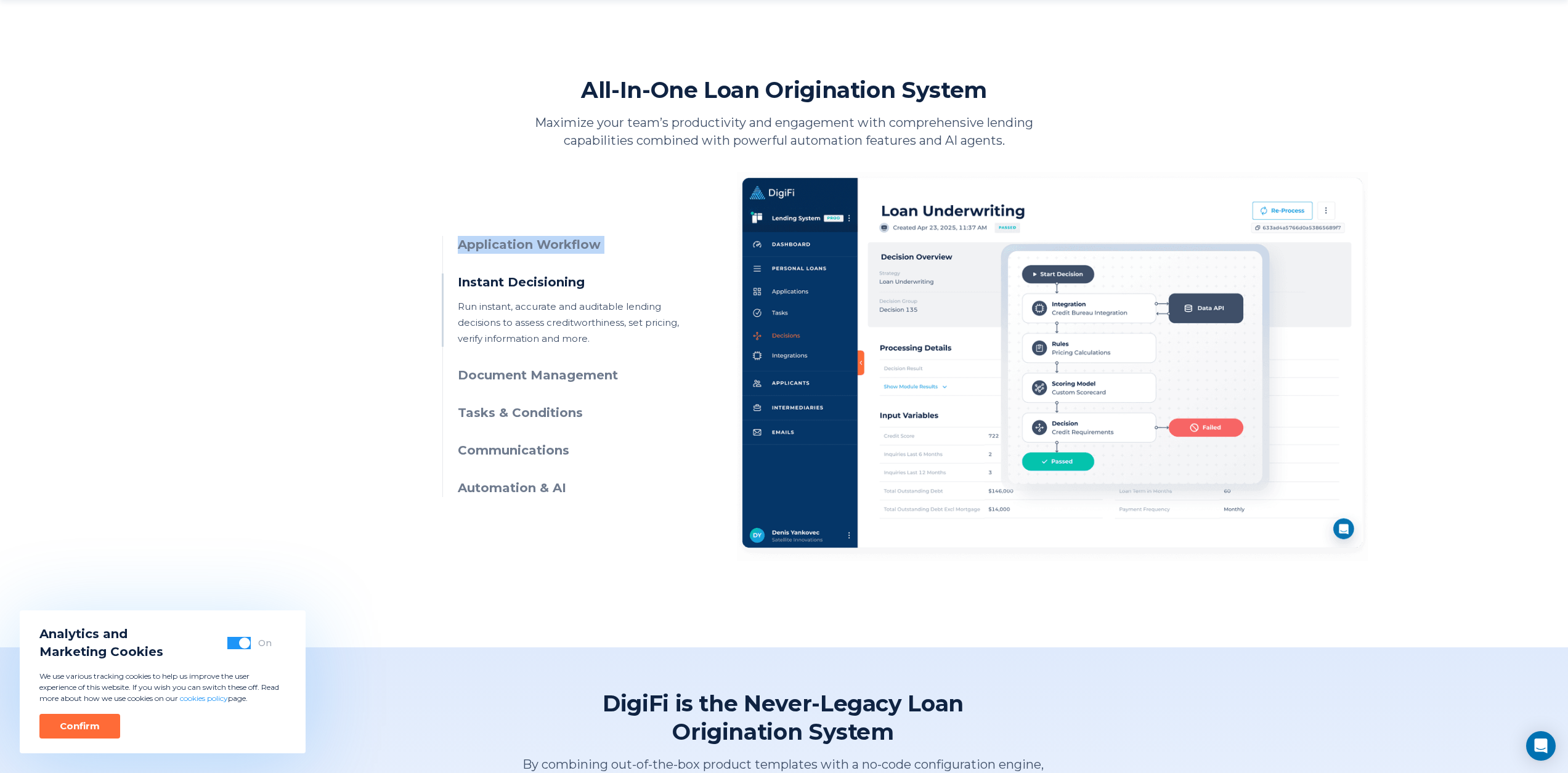
click at [559, 249] on h3 "Application Workflow" at bounding box center [569, 245] width 223 height 17
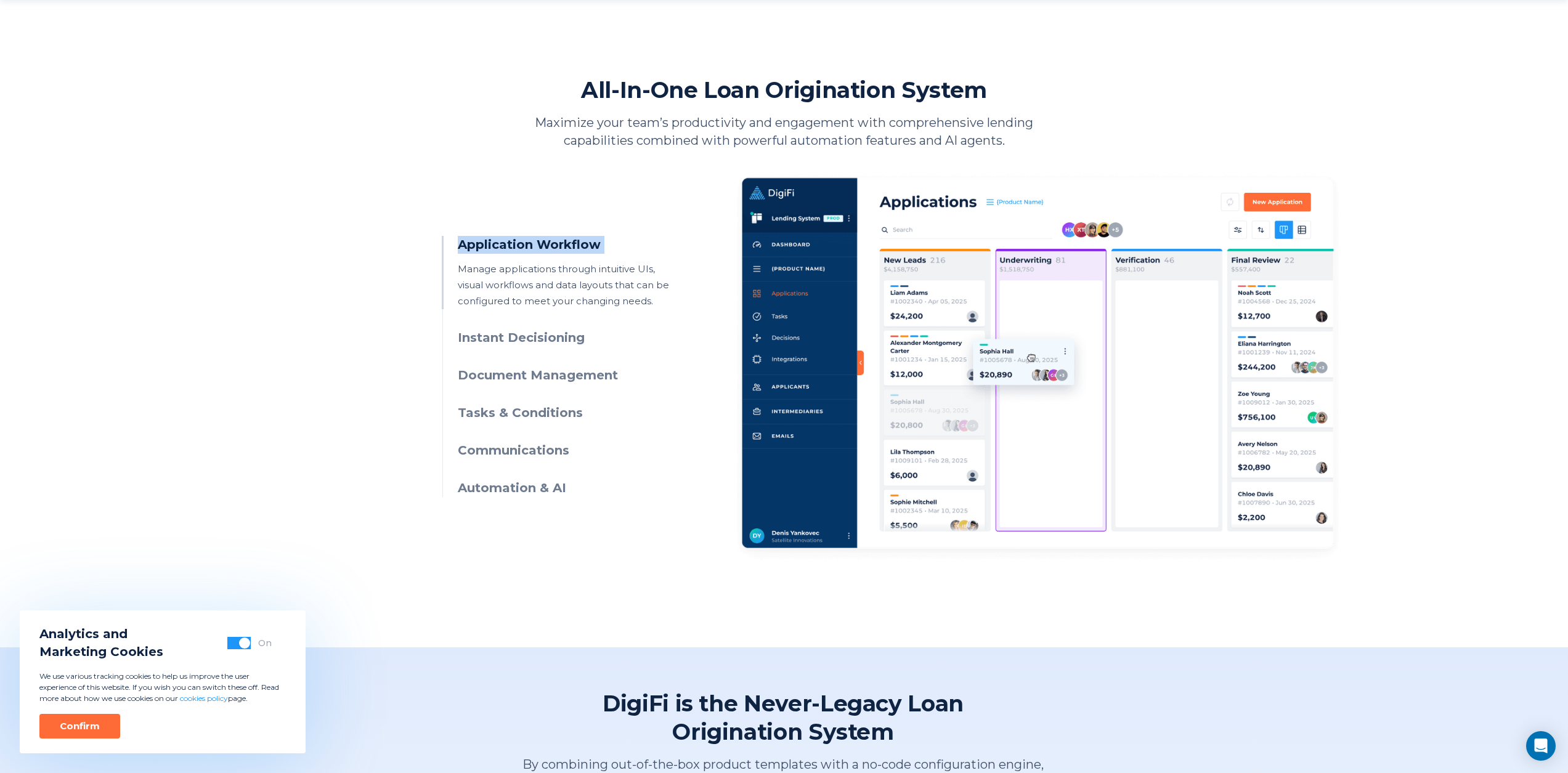
click at [559, 249] on h3 "Application Workflow" at bounding box center [569, 245] width 223 height 17
click at [525, 337] on h3 "Instant Decisioning" at bounding box center [569, 338] width 223 height 17
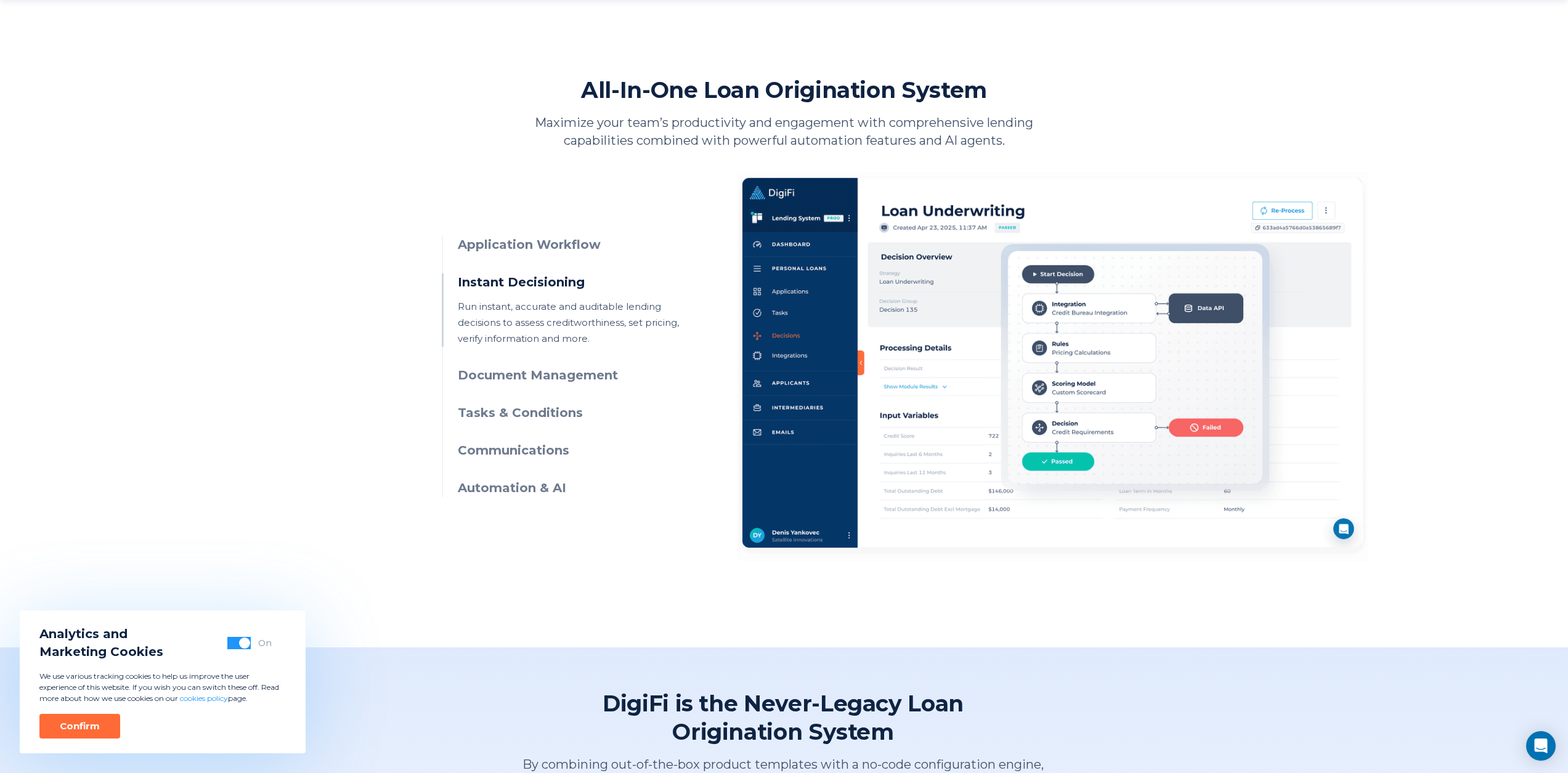
click at [553, 284] on h3 "Instant Decisioning" at bounding box center [569, 282] width 223 height 17
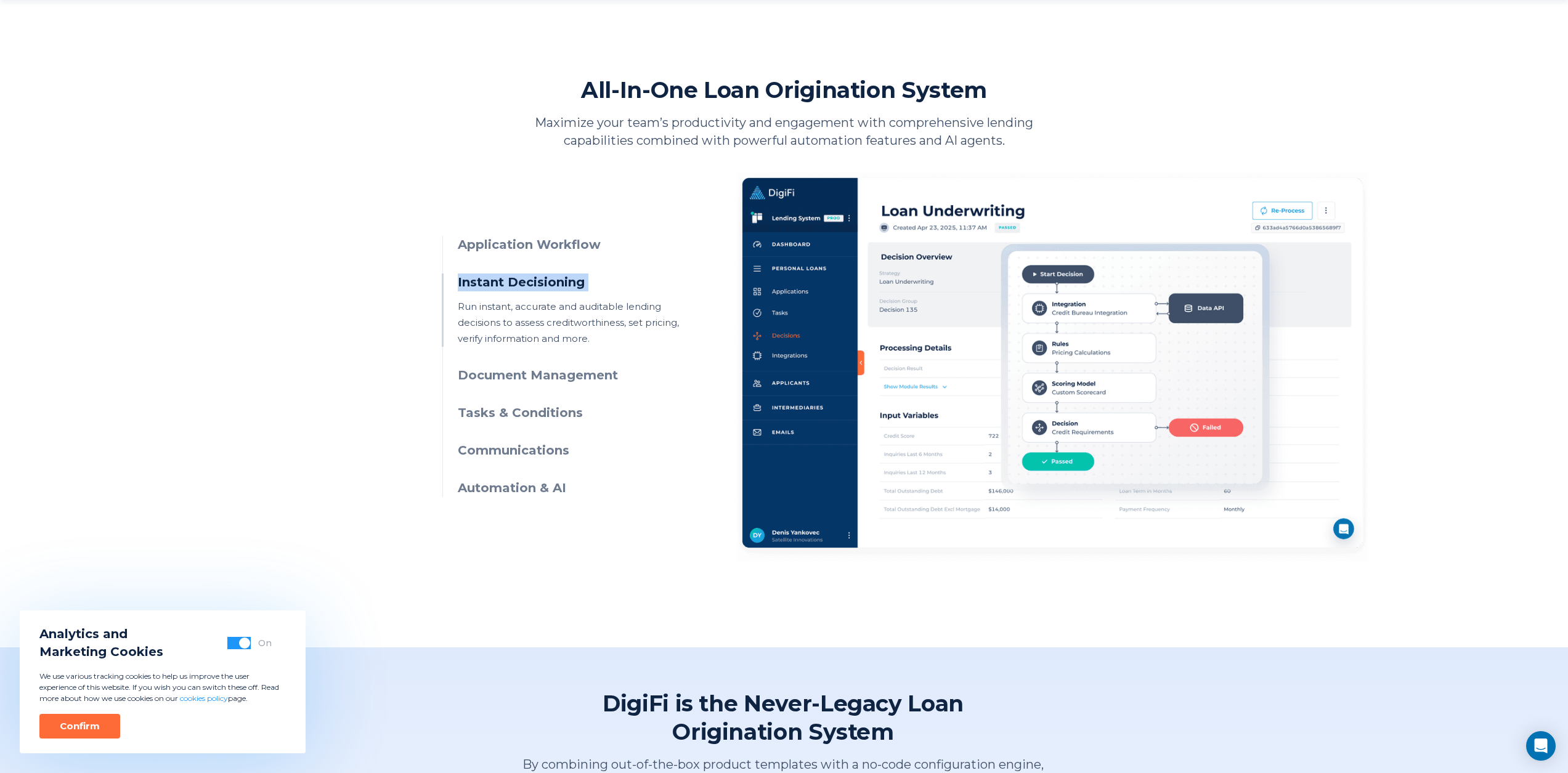
click at [553, 284] on h3 "Instant Decisioning" at bounding box center [569, 282] width 223 height 17
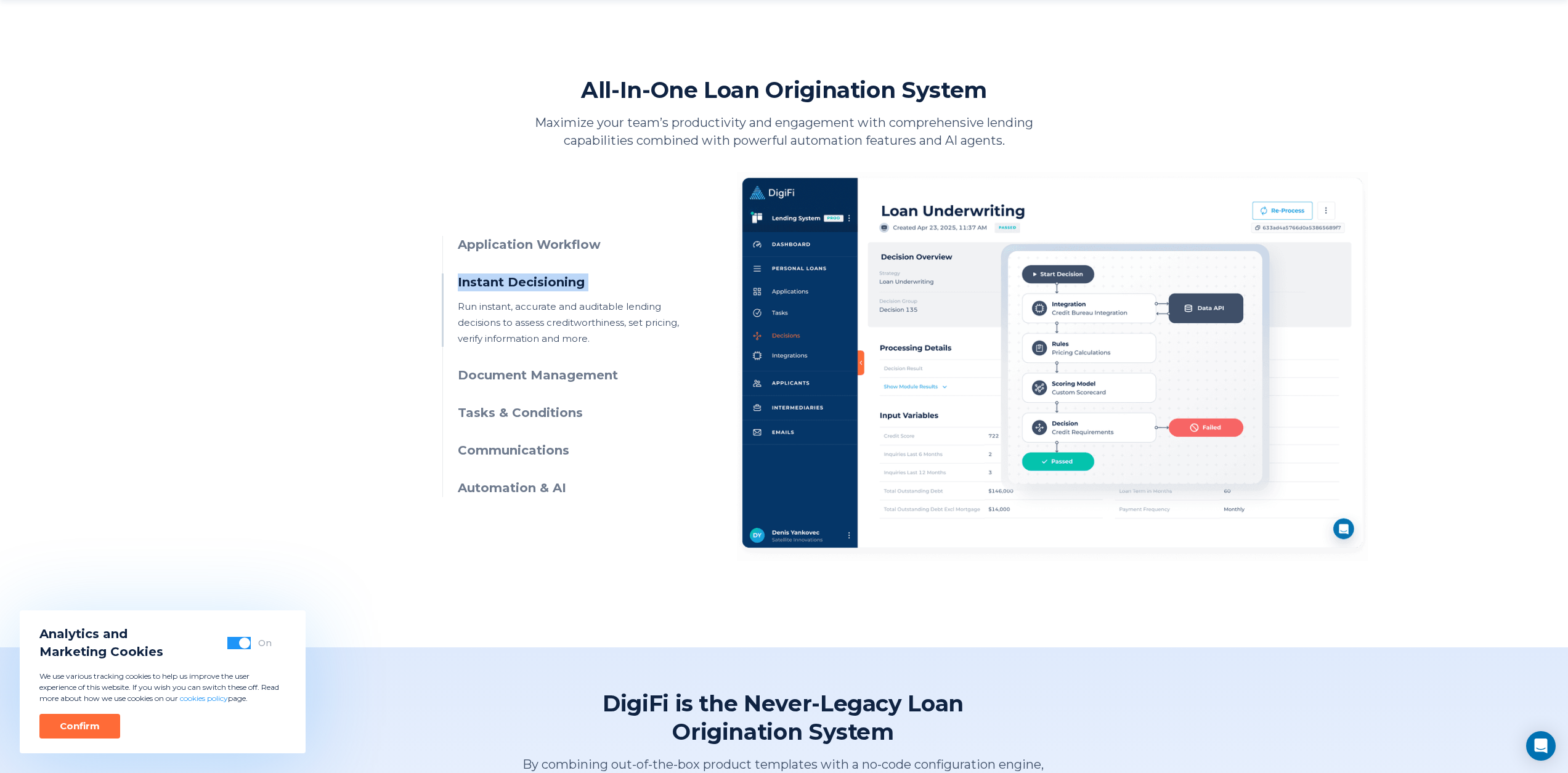
click at [553, 284] on h3 "Instant Decisioning" at bounding box center [569, 282] width 223 height 17
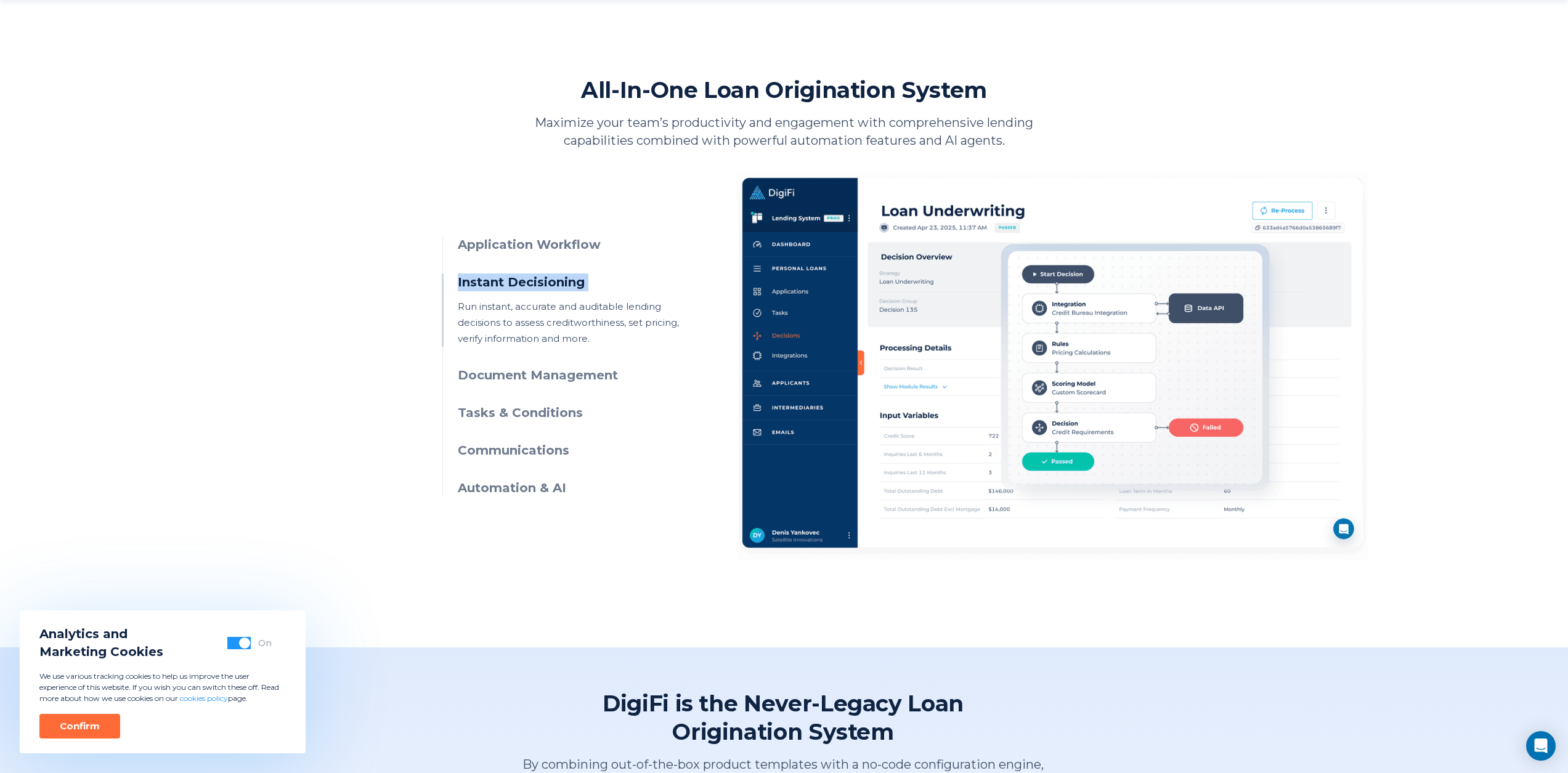
click at [553, 284] on h3 "Instant Decisioning" at bounding box center [569, 282] width 223 height 17
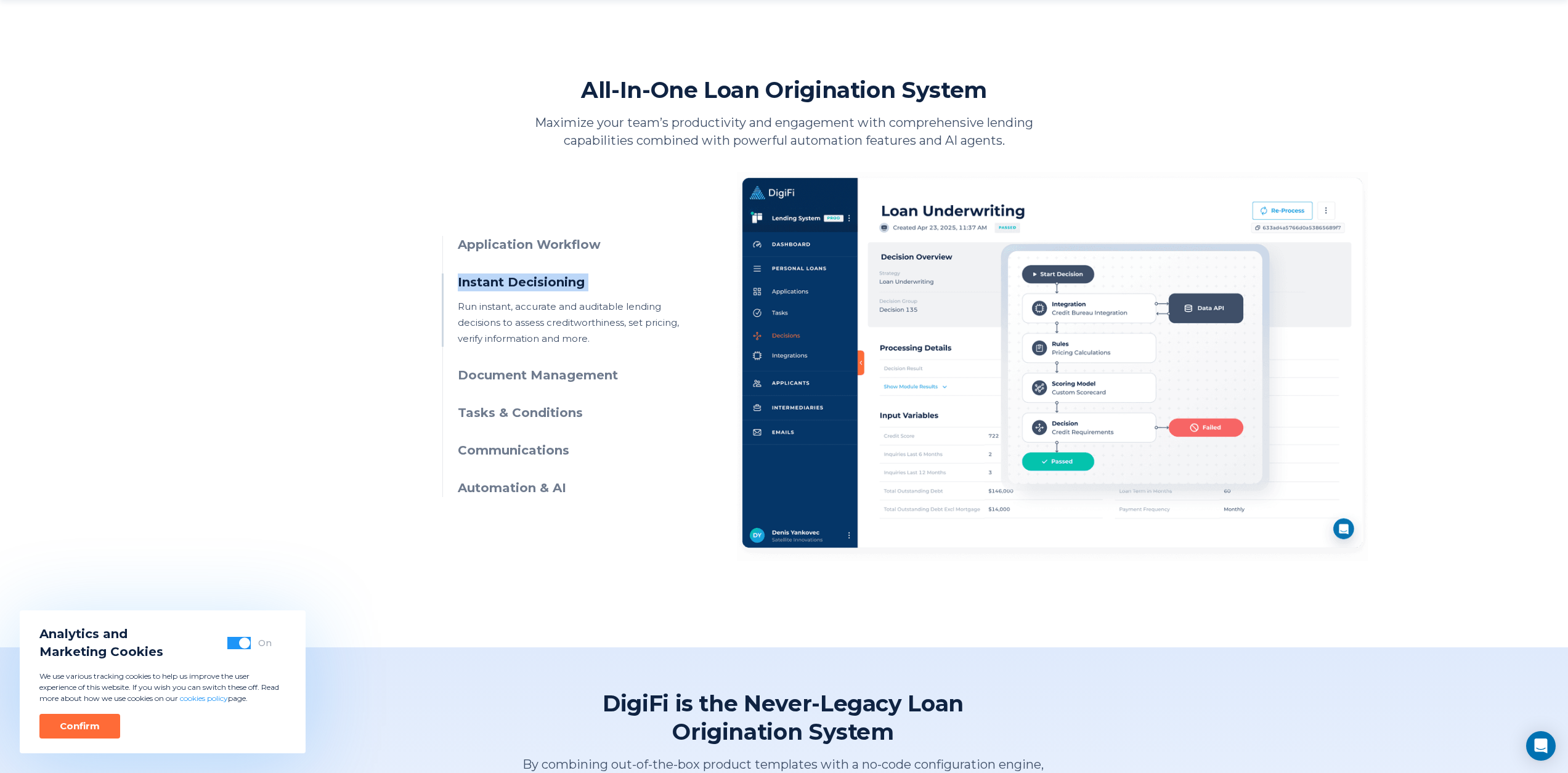
click at [553, 284] on h3 "Instant Decisioning" at bounding box center [569, 282] width 223 height 17
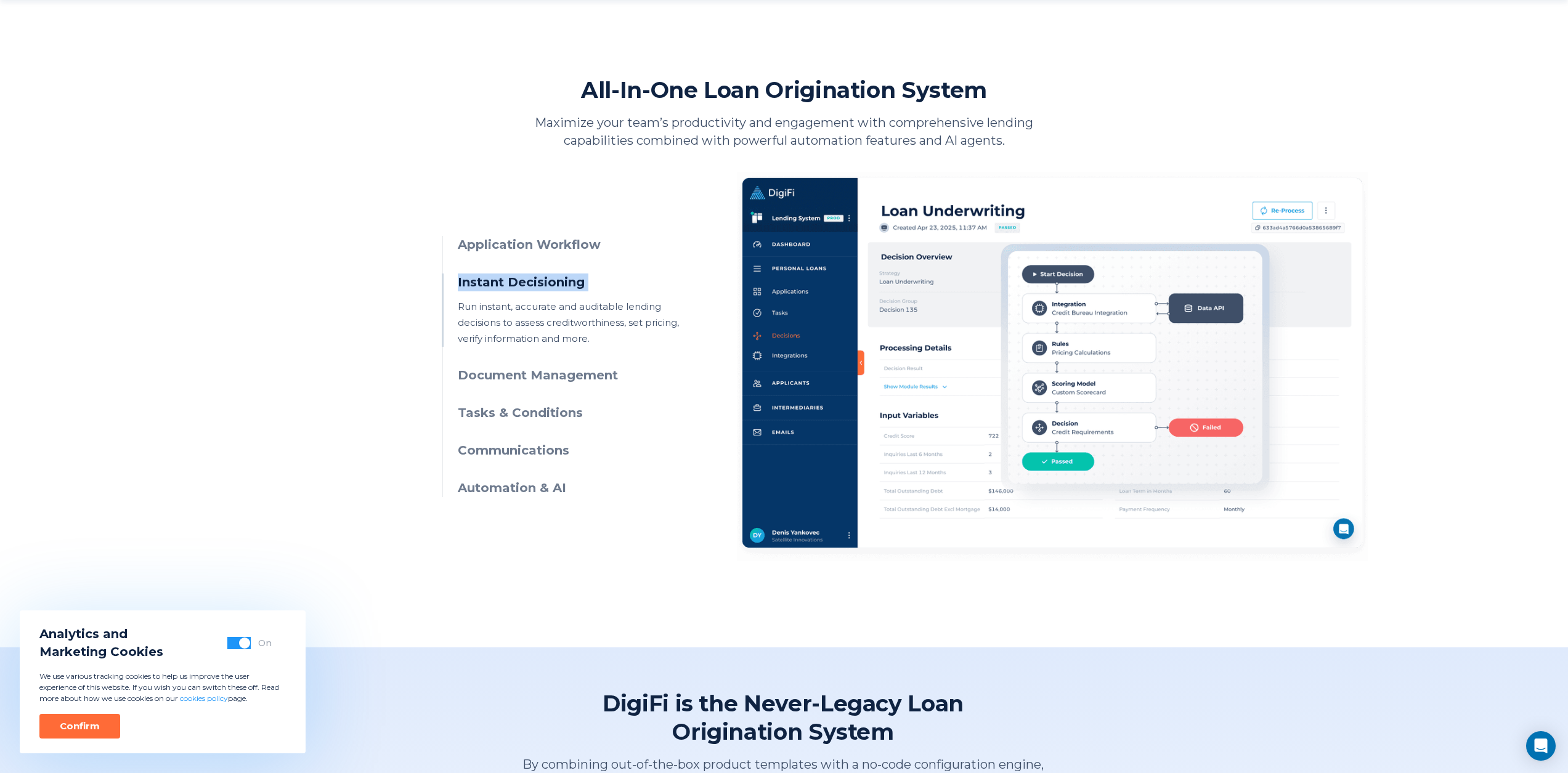
click at [553, 284] on h3 "Instant Decisioning" at bounding box center [569, 282] width 223 height 17
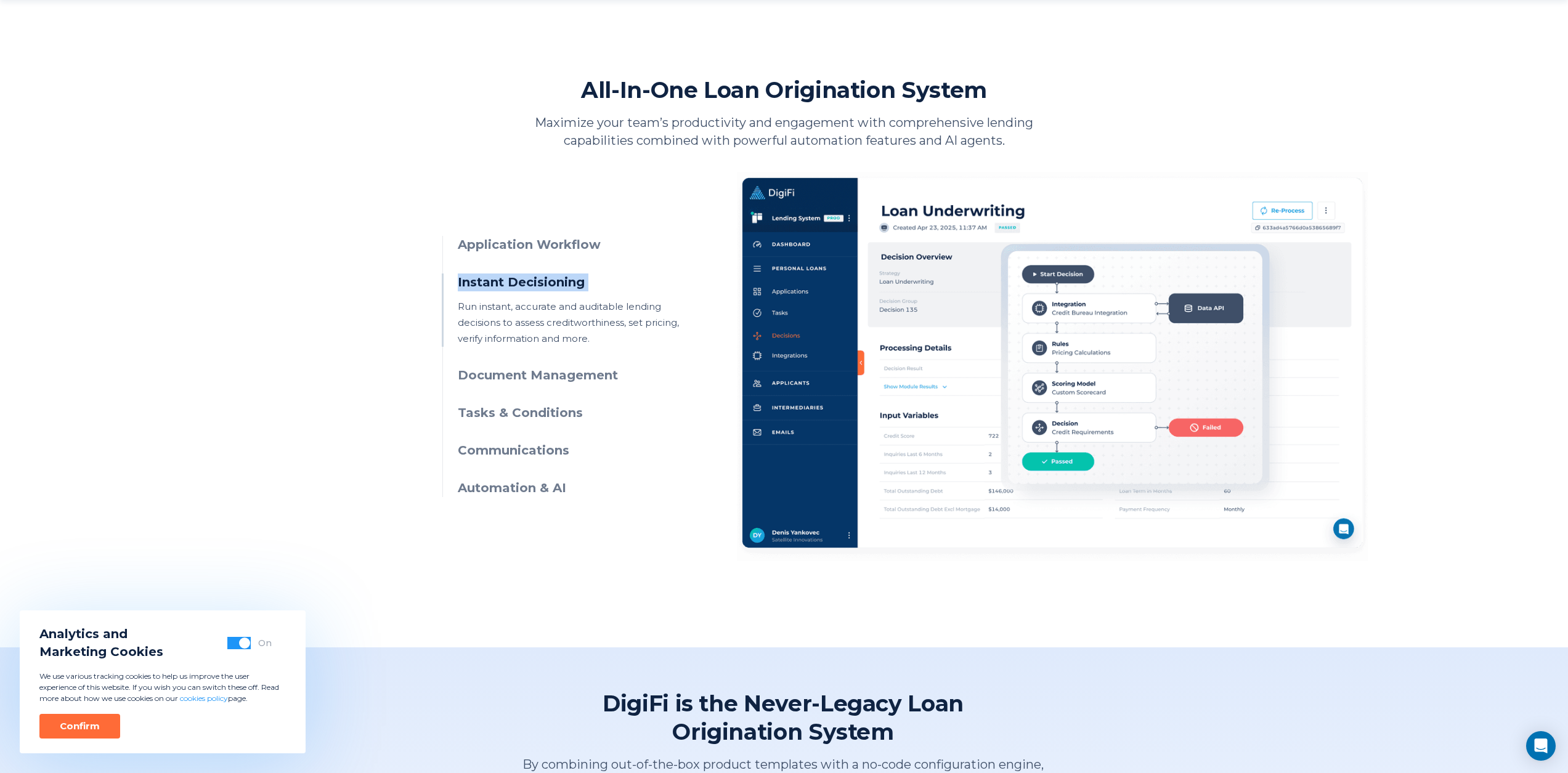
click at [553, 284] on h3 "Instant Decisioning" at bounding box center [569, 282] width 223 height 17
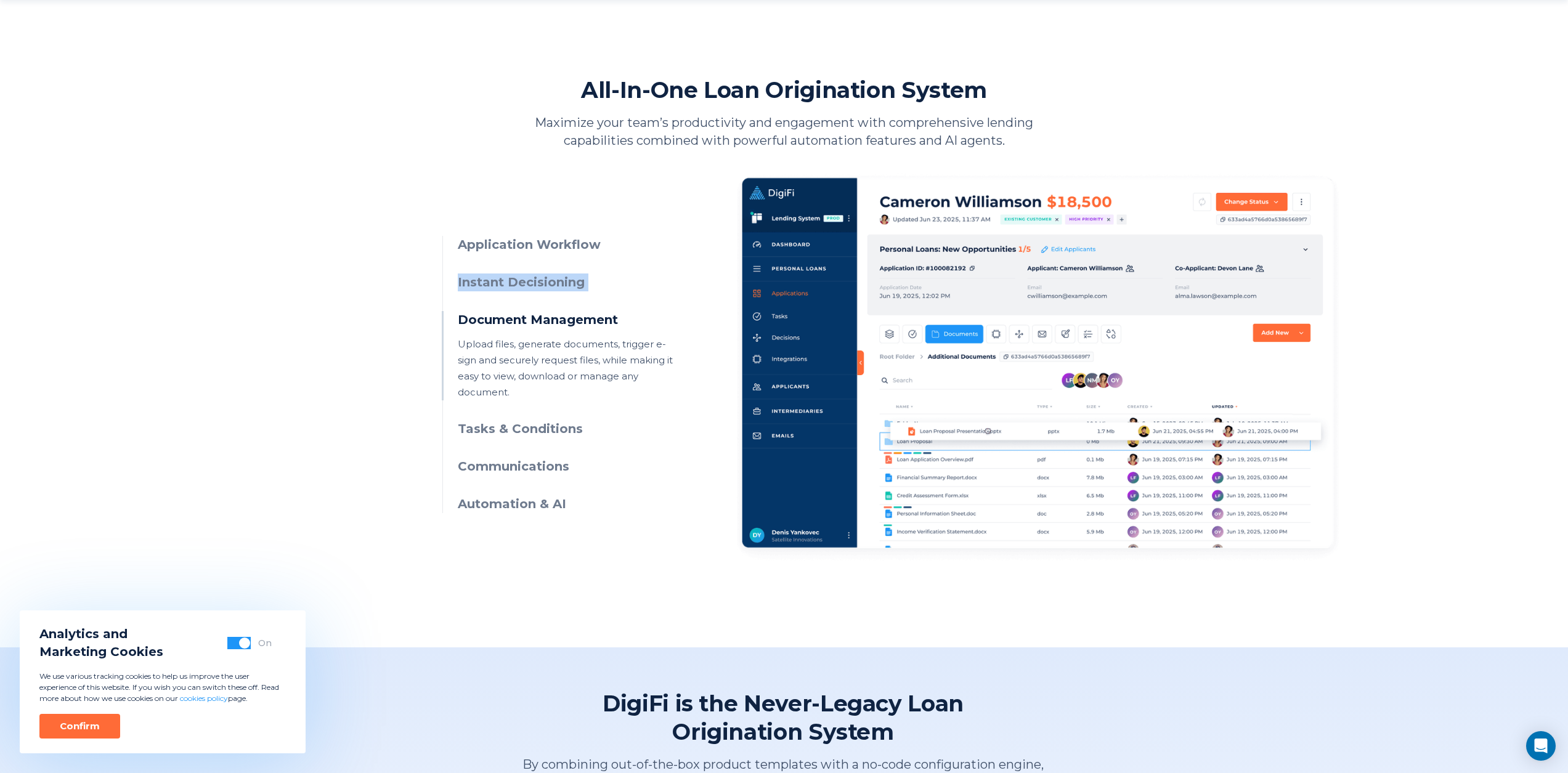
click at [553, 284] on h3 "Instant Decisioning" at bounding box center [569, 282] width 223 height 17
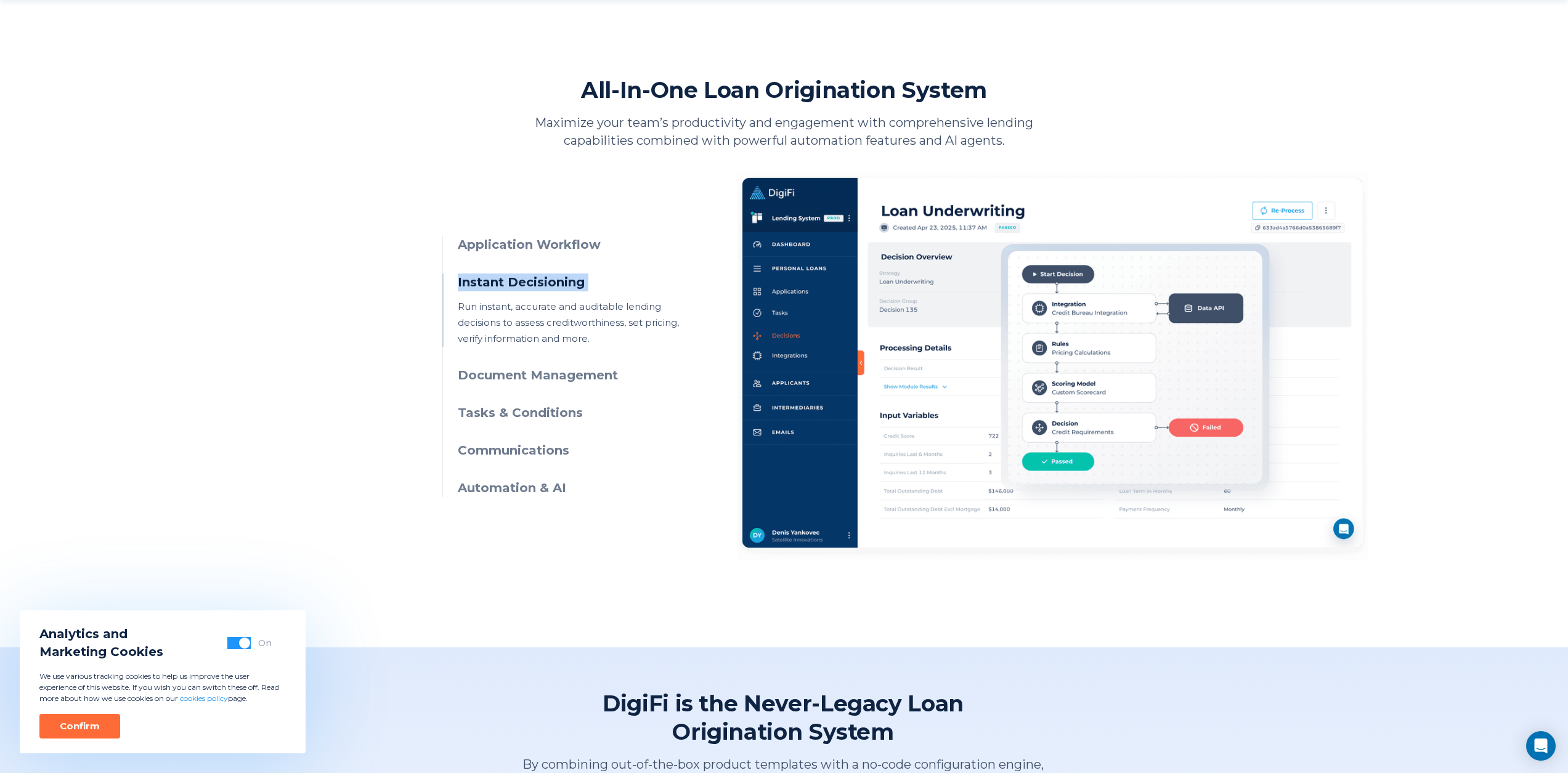
click at [553, 284] on h3 "Instant Decisioning" at bounding box center [569, 282] width 223 height 17
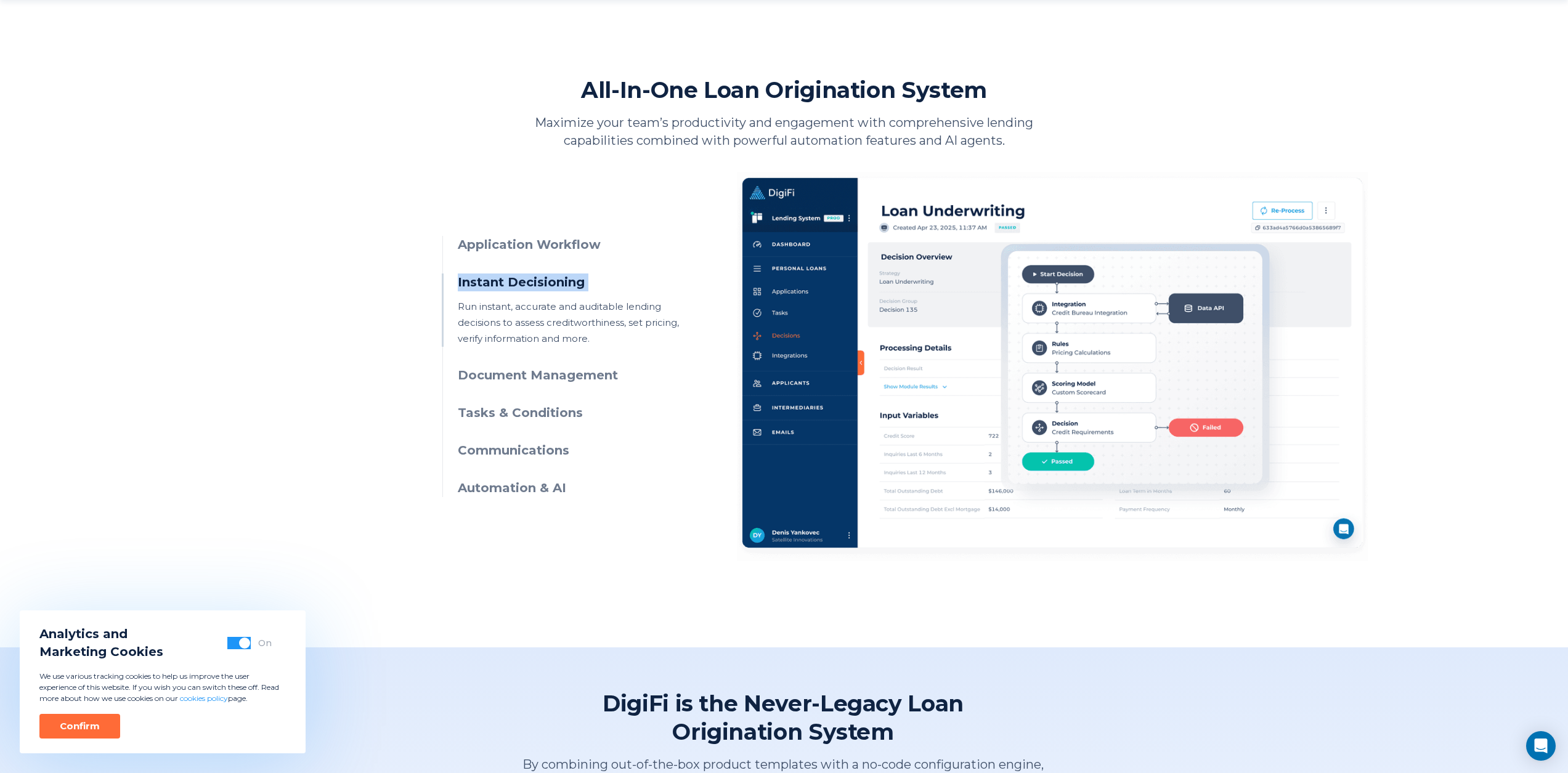
click at [553, 284] on h3 "Instant Decisioning" at bounding box center [569, 282] width 223 height 17
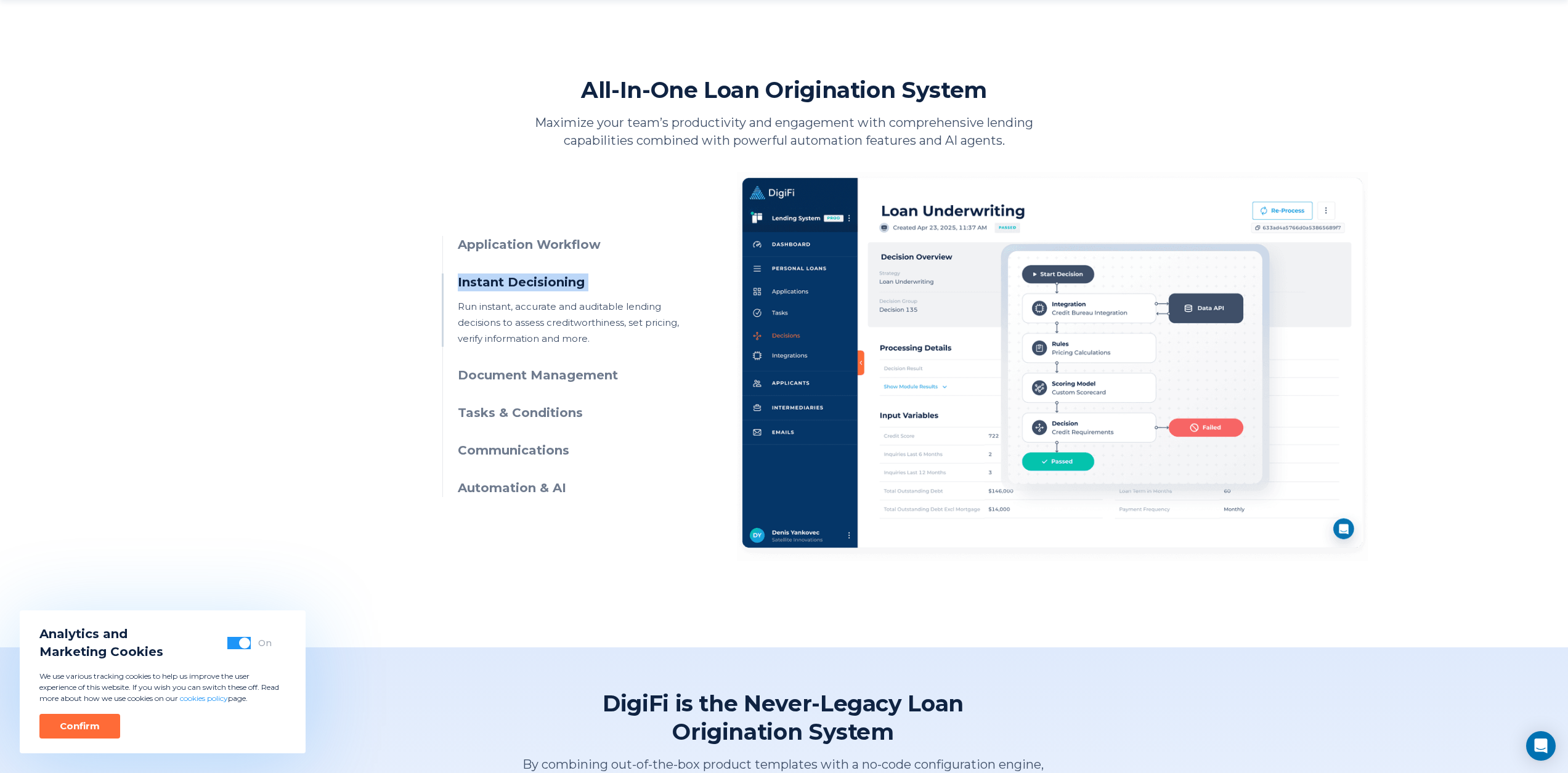
click at [553, 284] on h3 "Instant Decisioning" at bounding box center [569, 282] width 223 height 17
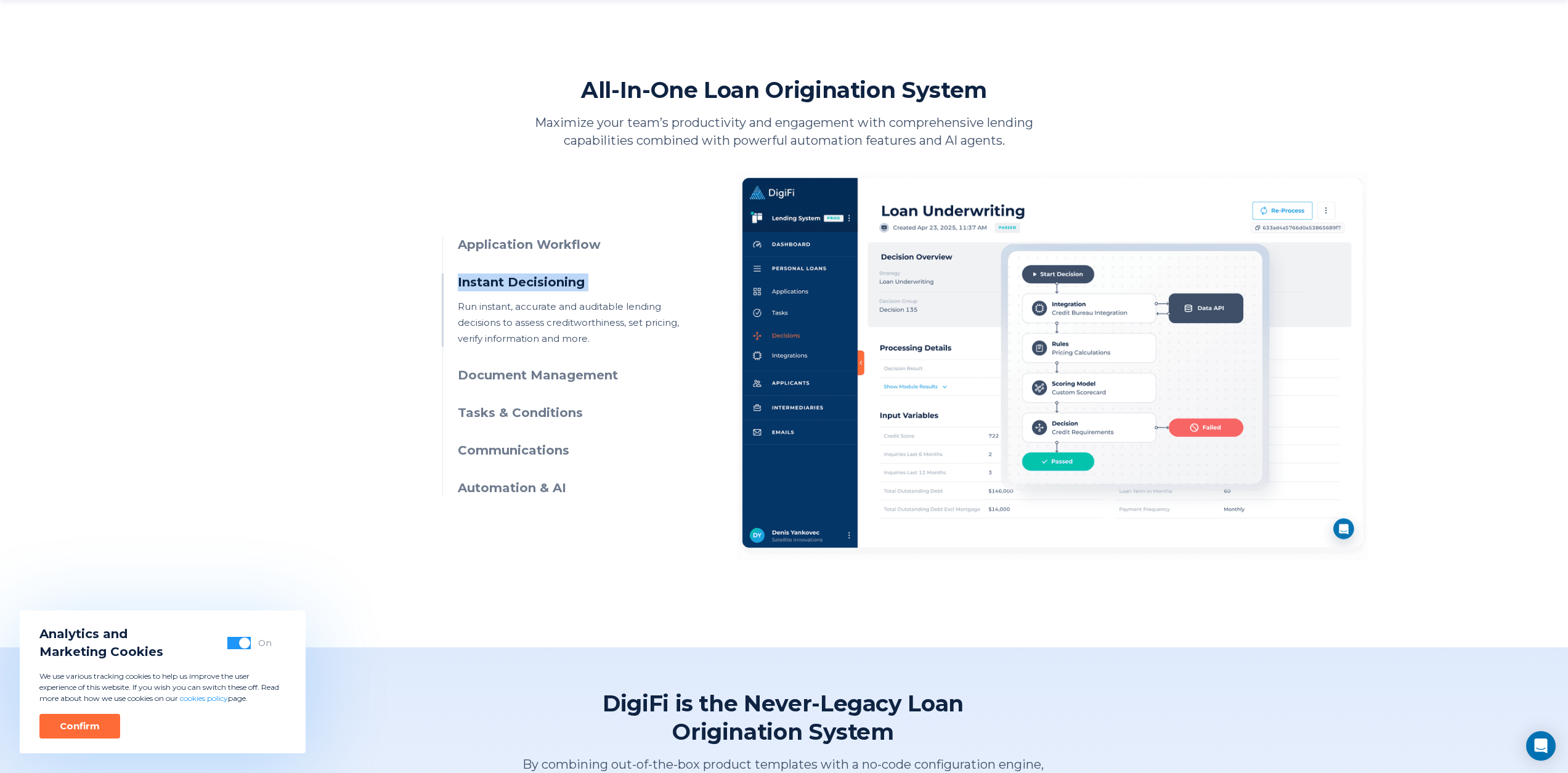
click at [553, 284] on h3 "Instant Decisioning" at bounding box center [569, 282] width 223 height 17
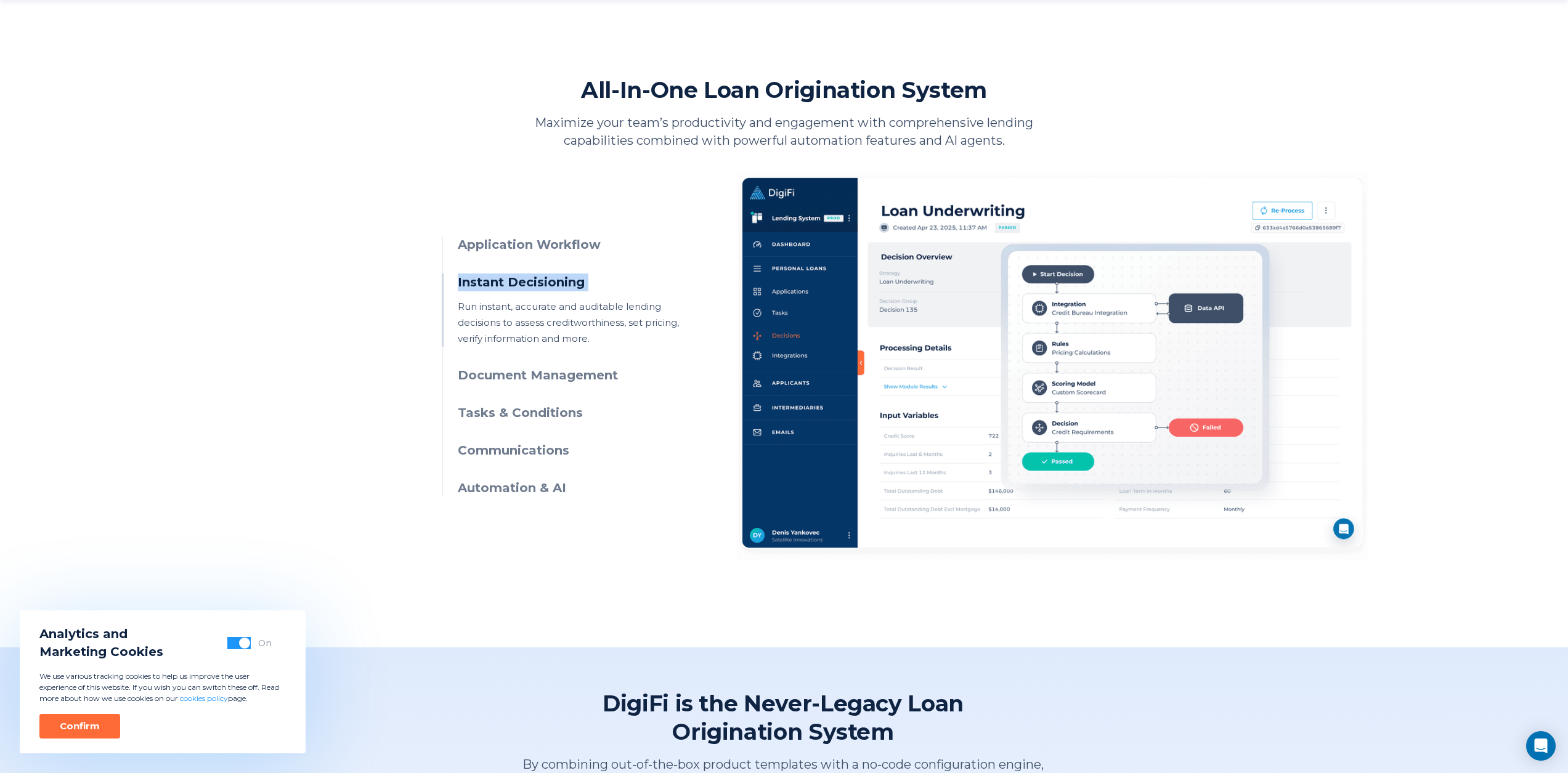
click at [553, 284] on h3 "Instant Decisioning" at bounding box center [569, 282] width 223 height 17
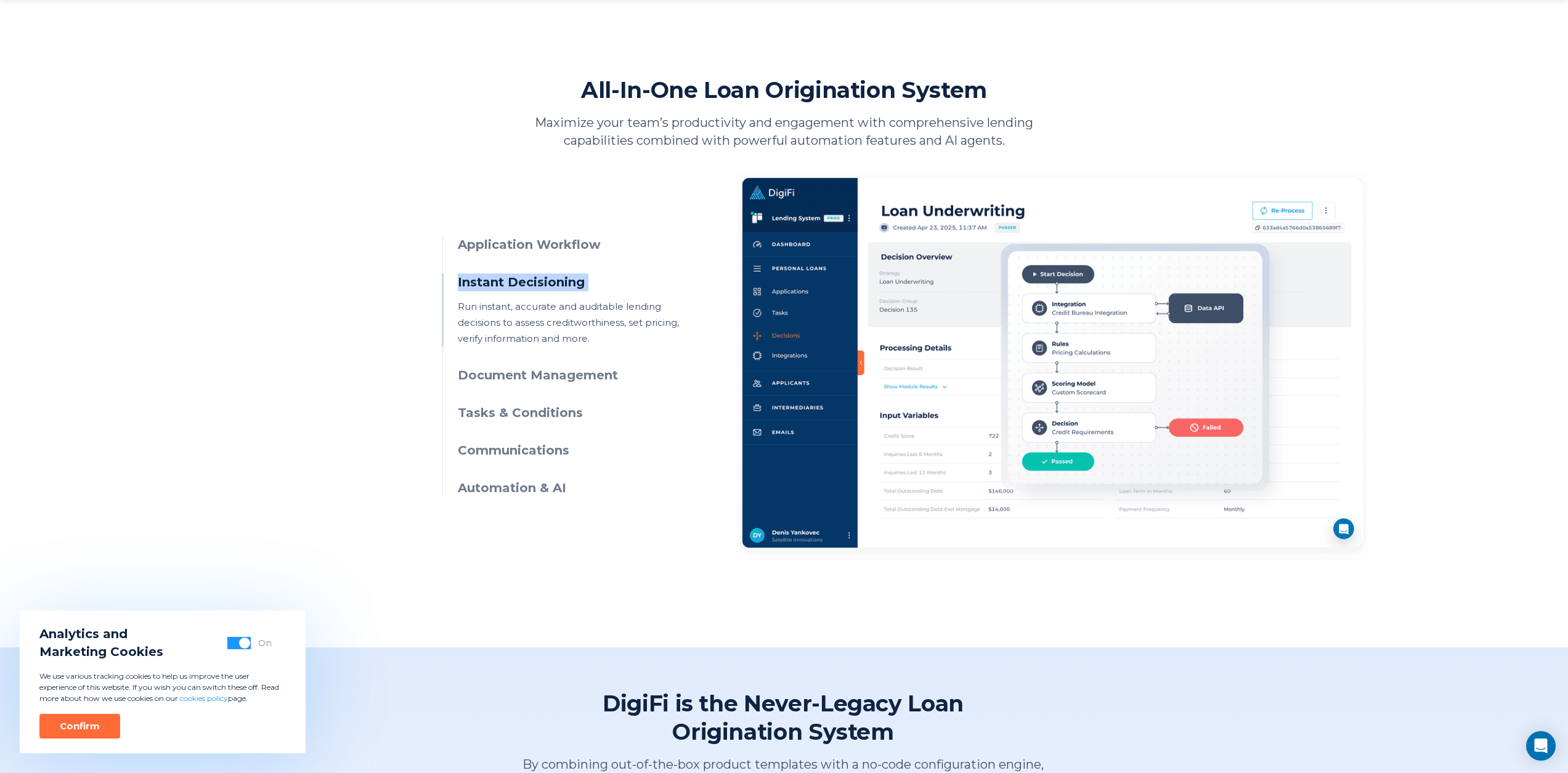
click at [553, 284] on h3 "Instant Decisioning" at bounding box center [569, 282] width 223 height 17
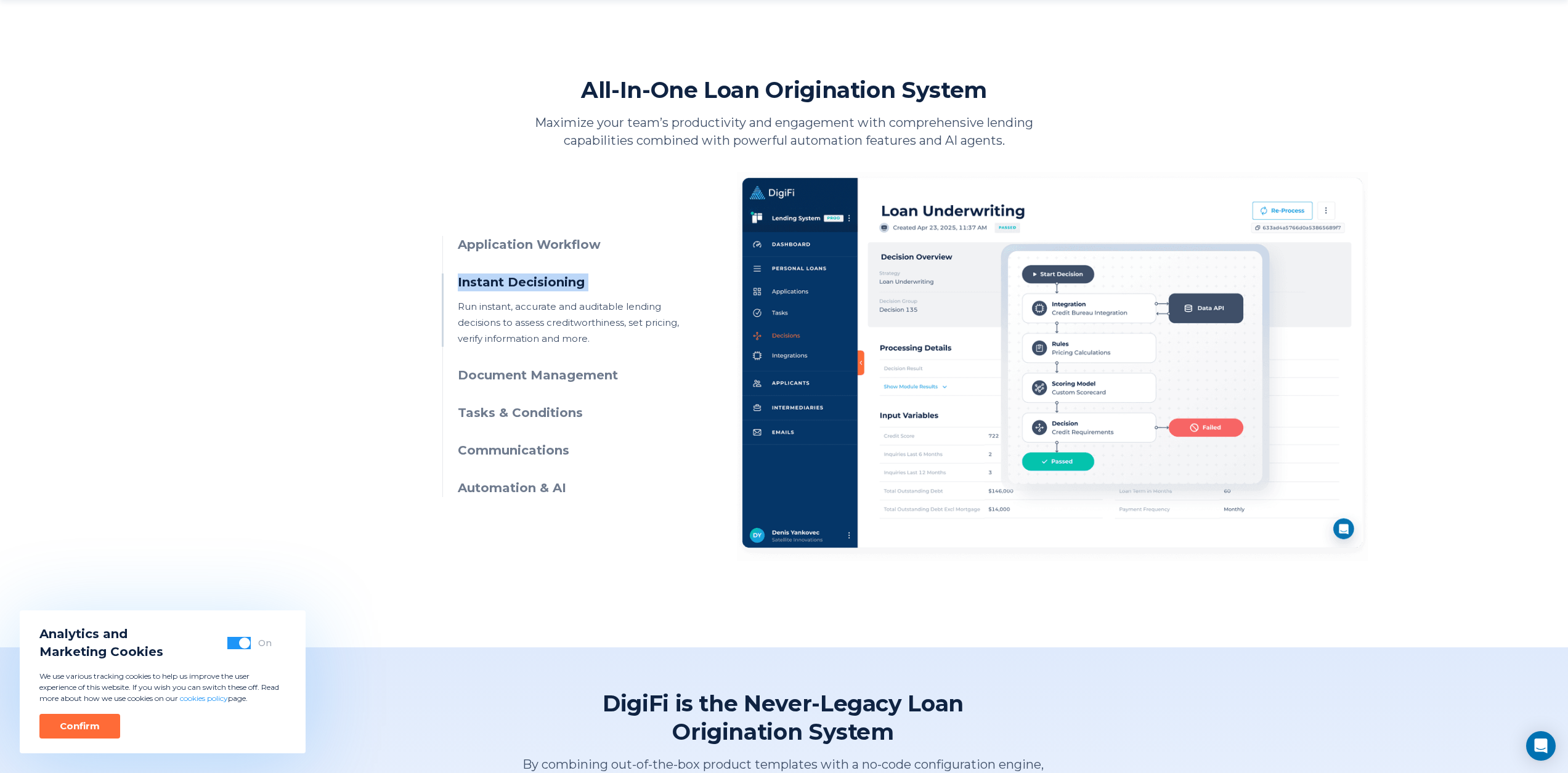
click at [553, 284] on h3 "Instant Decisioning" at bounding box center [569, 282] width 223 height 17
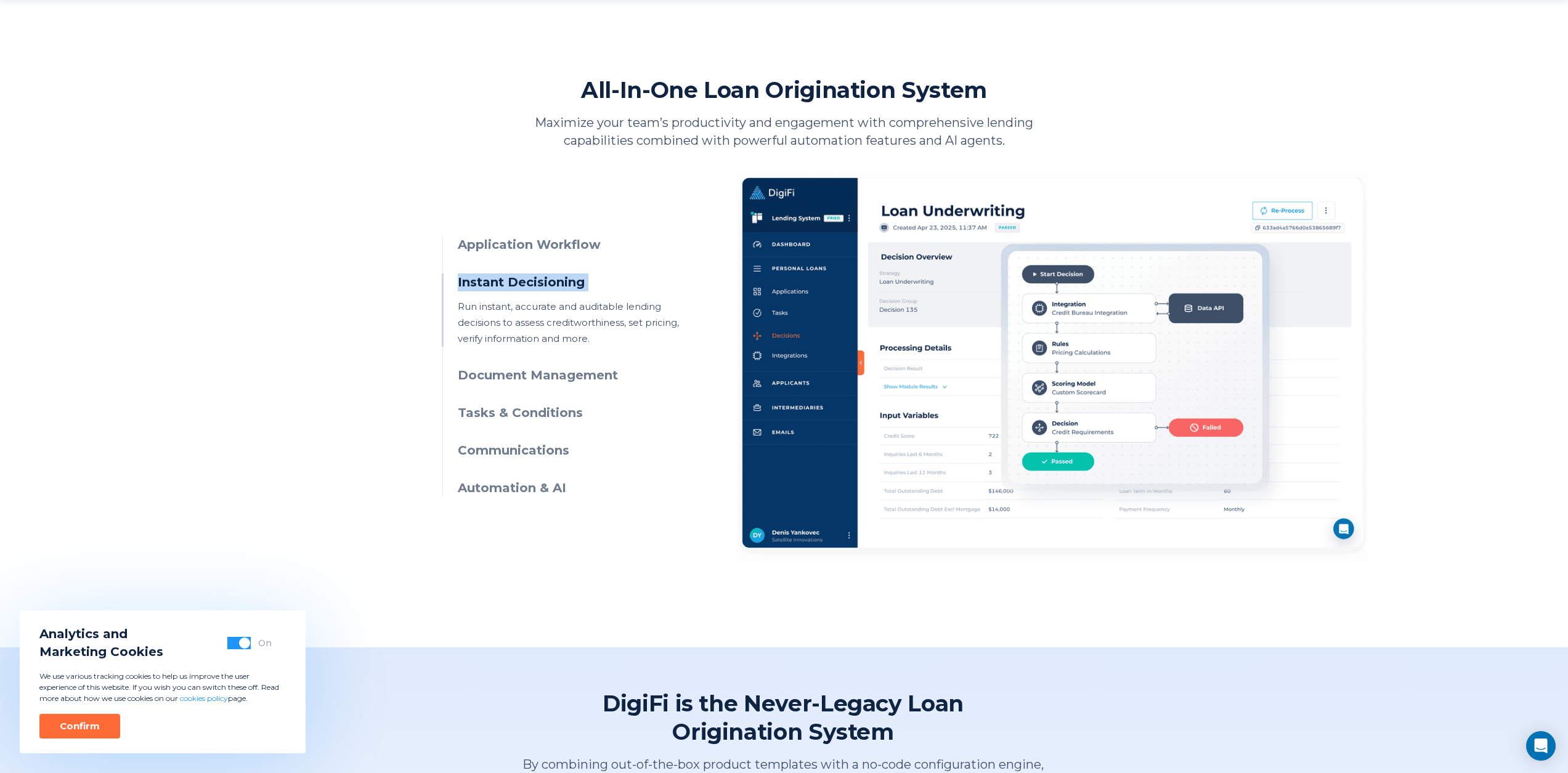
click at [553, 284] on h3 "Instant Decisioning" at bounding box center [569, 282] width 223 height 17
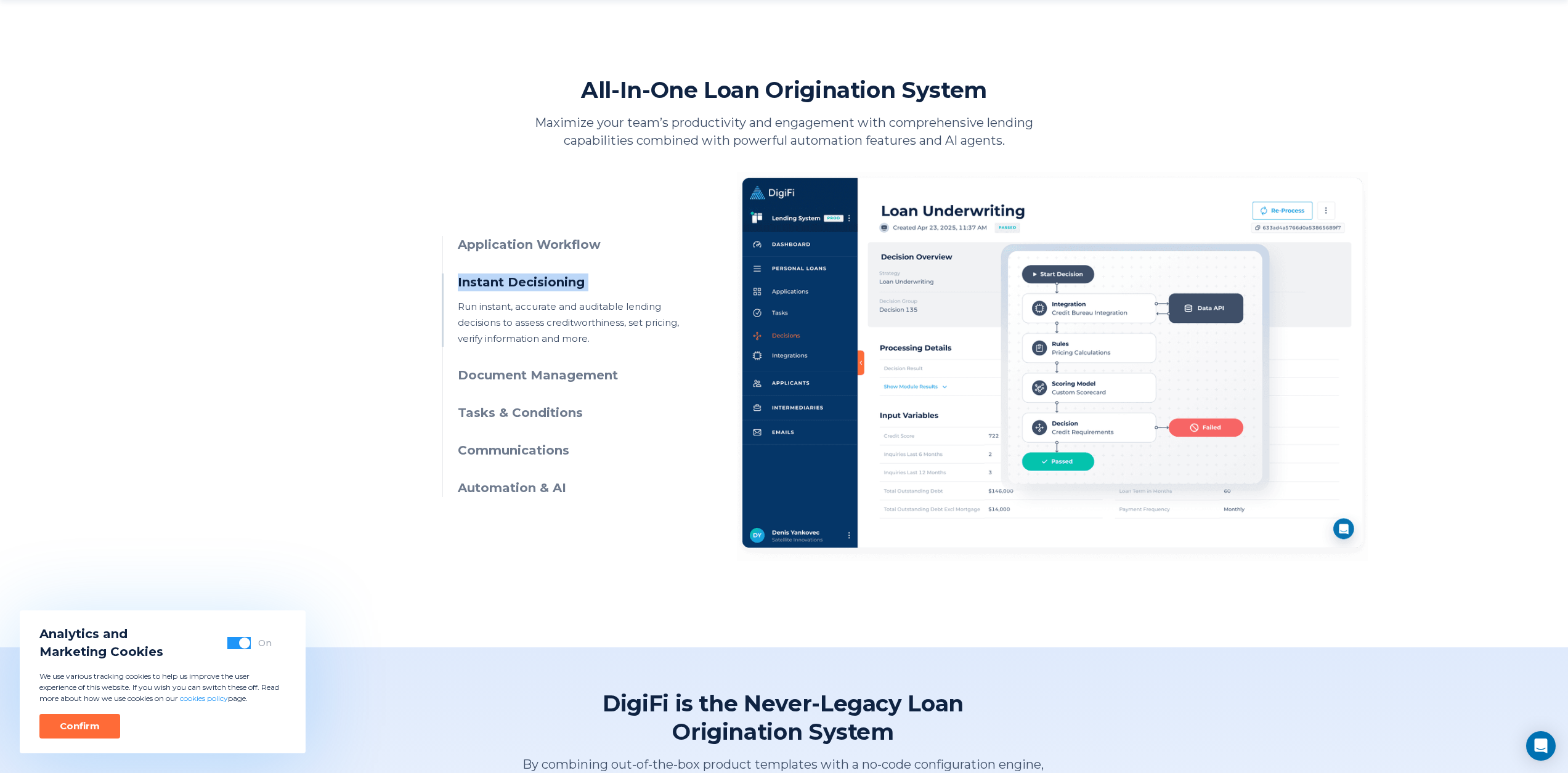
click at [553, 284] on h3 "Instant Decisioning" at bounding box center [569, 282] width 223 height 17
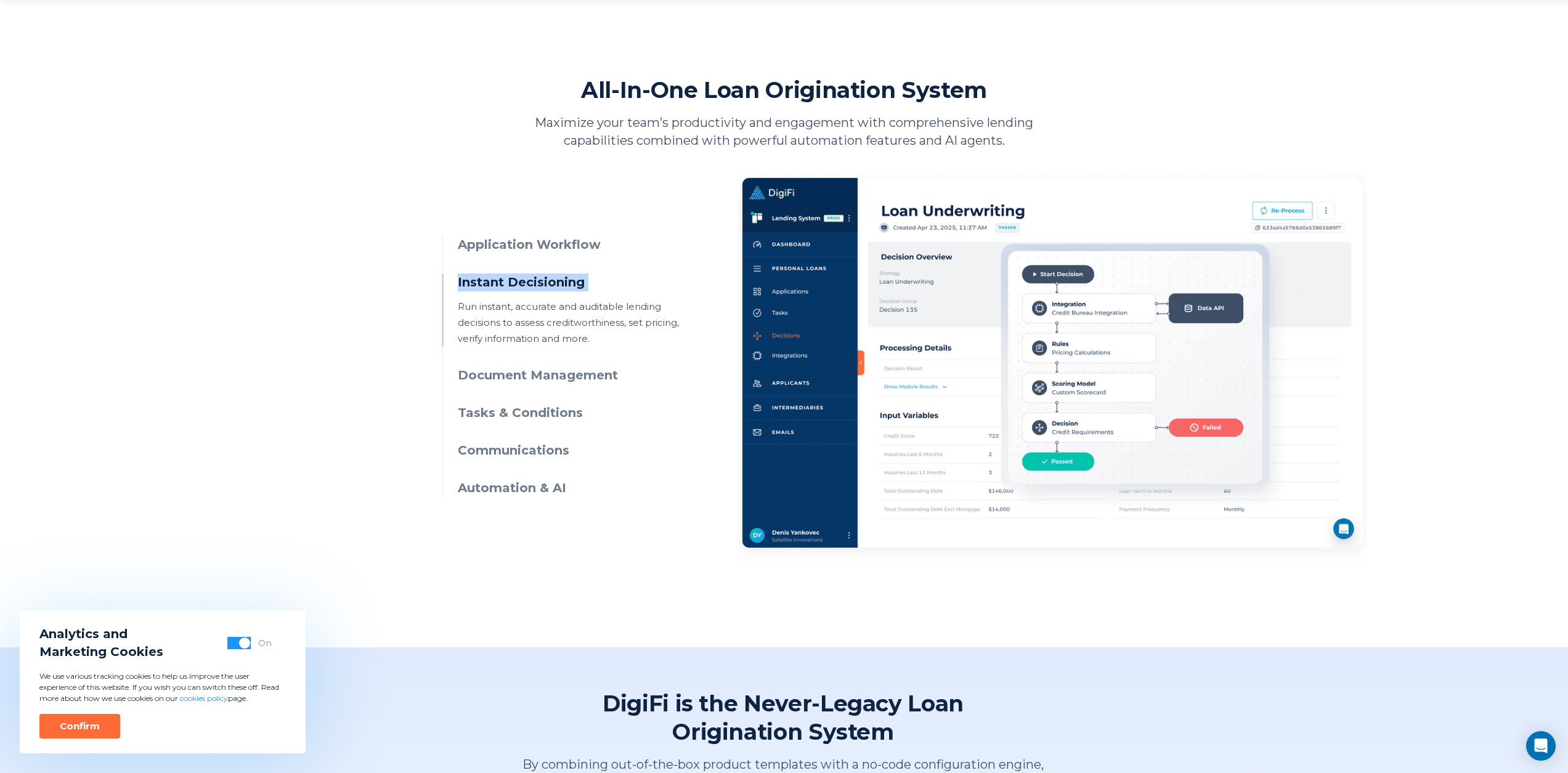
click at [553, 284] on h3 "Instant Decisioning" at bounding box center [569, 282] width 223 height 17
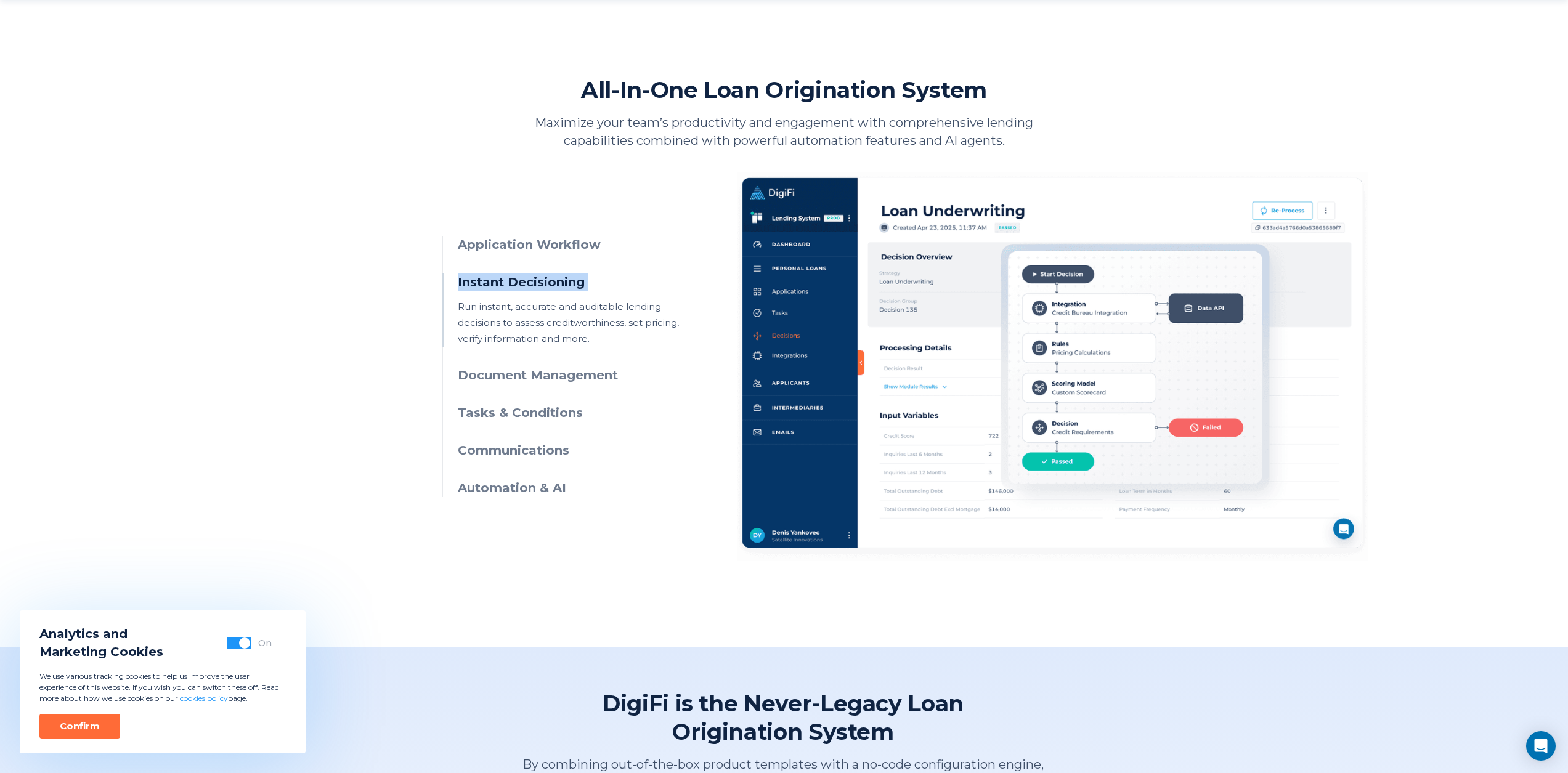
click at [553, 284] on h3 "Instant Decisioning" at bounding box center [569, 282] width 223 height 17
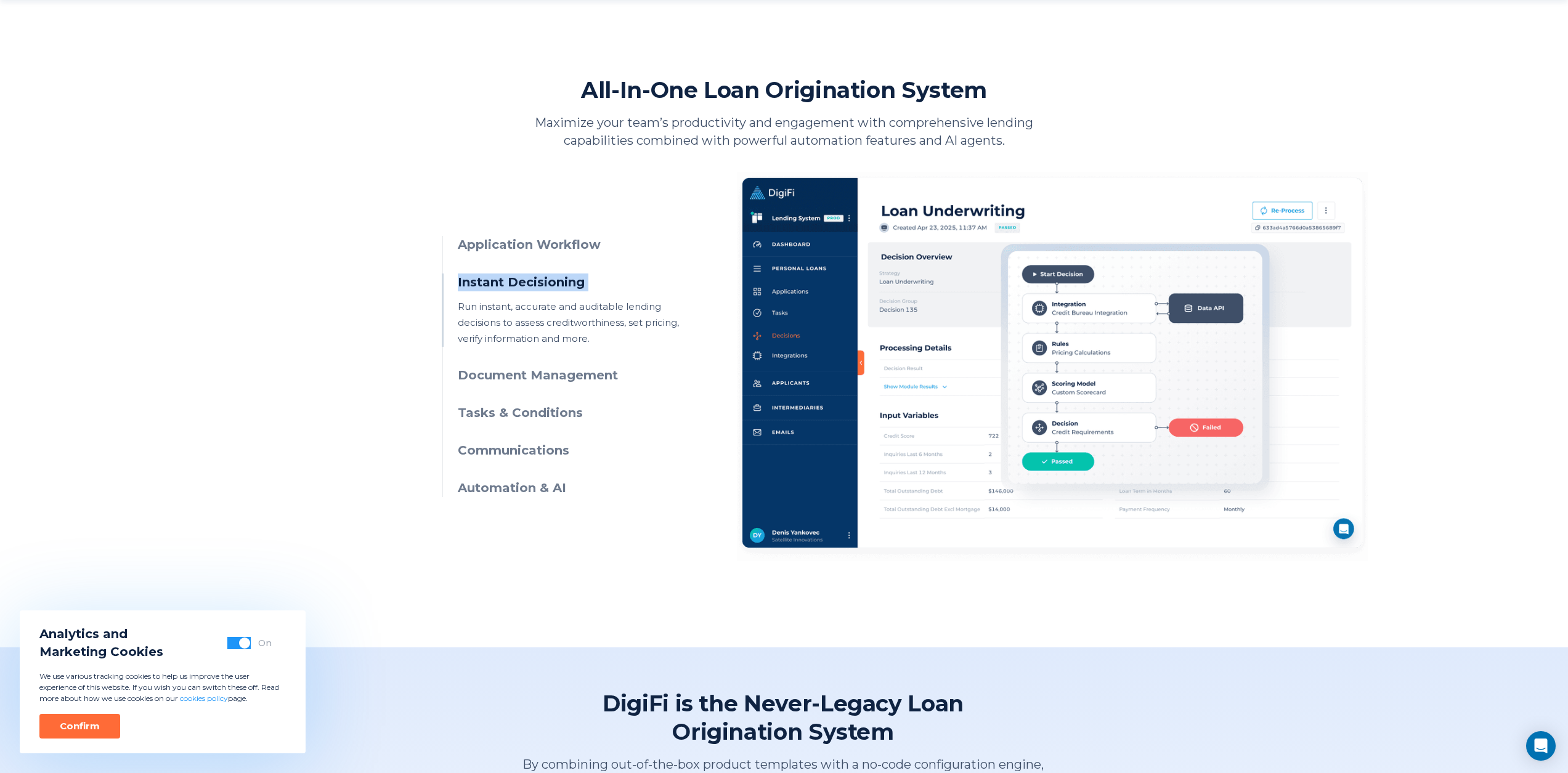
click at [553, 284] on h3 "Instant Decisioning" at bounding box center [569, 282] width 223 height 17
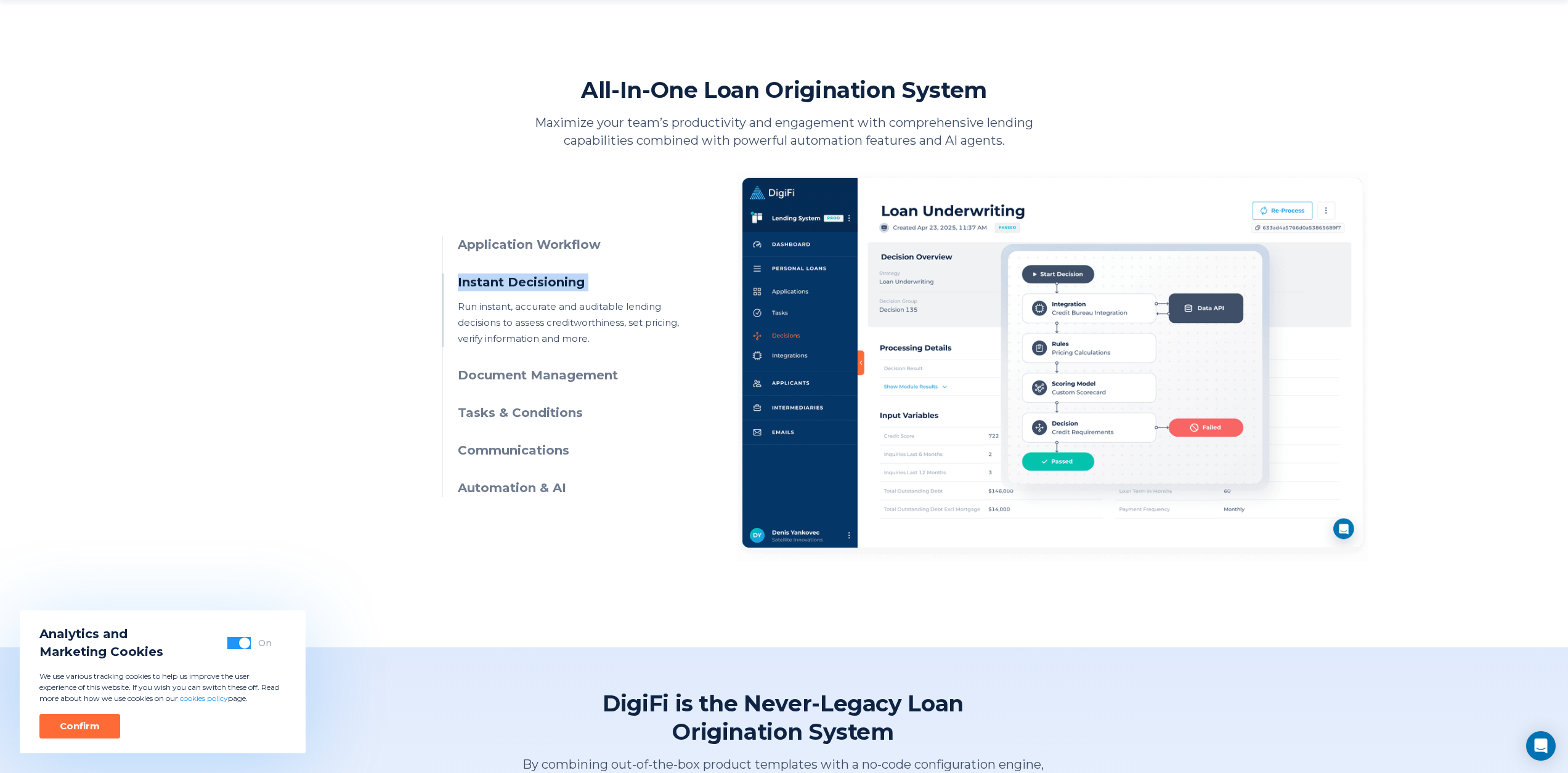
click at [553, 284] on h3 "Instant Decisioning" at bounding box center [569, 282] width 223 height 17
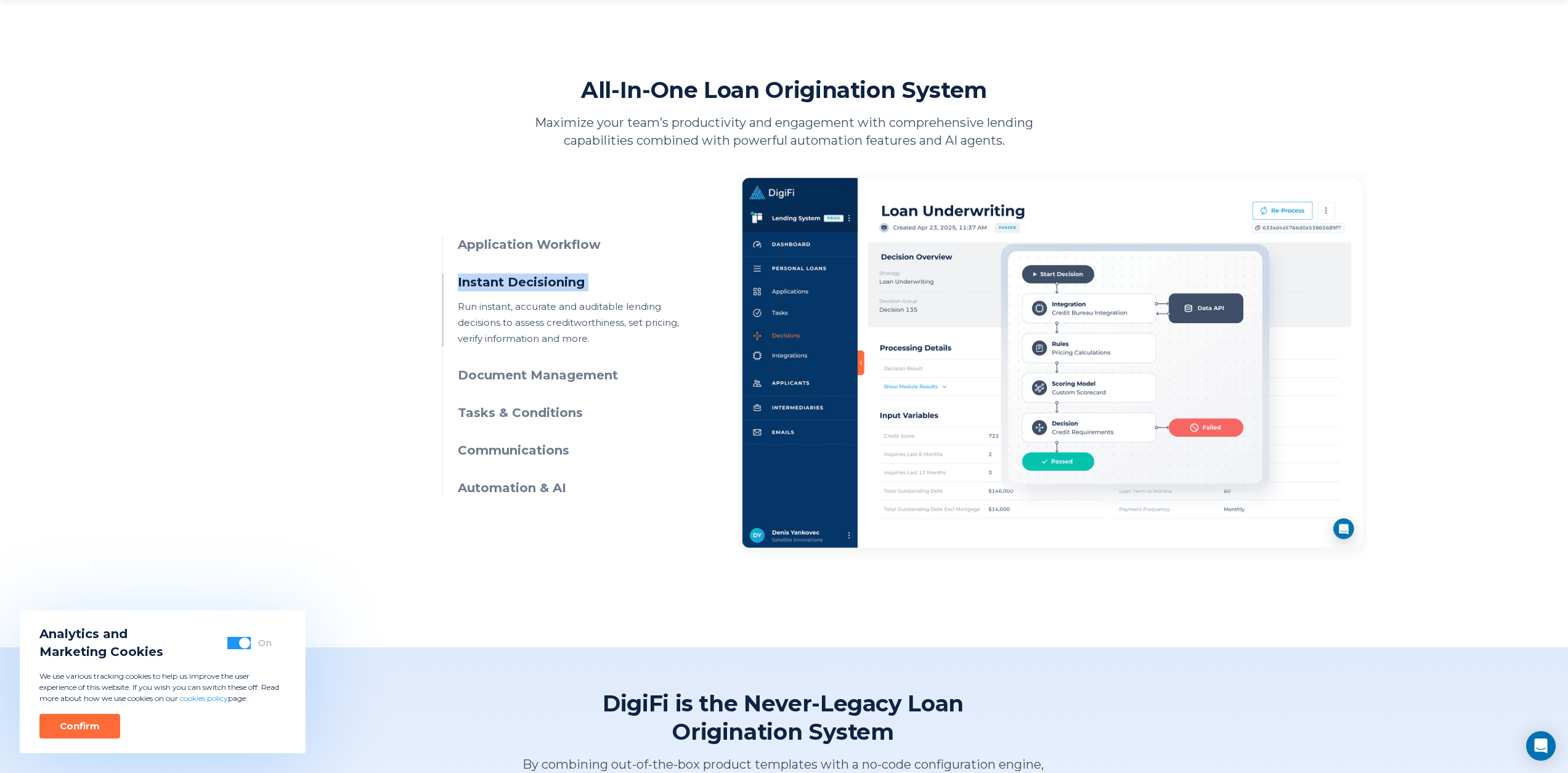
click at [553, 284] on h3 "Instant Decisioning" at bounding box center [569, 282] width 223 height 17
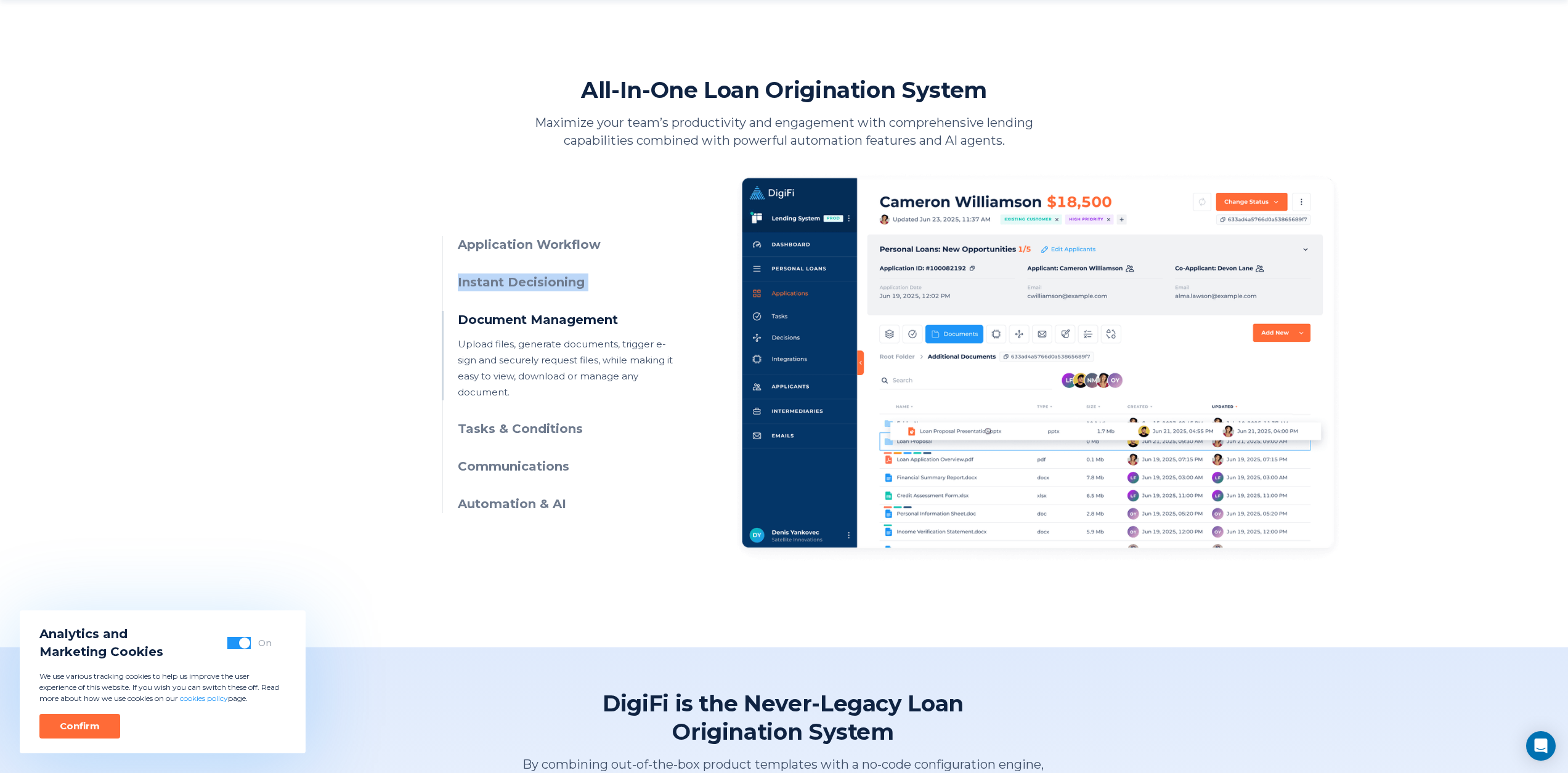
click at [553, 284] on h3 "Instant Decisioning" at bounding box center [569, 282] width 223 height 17
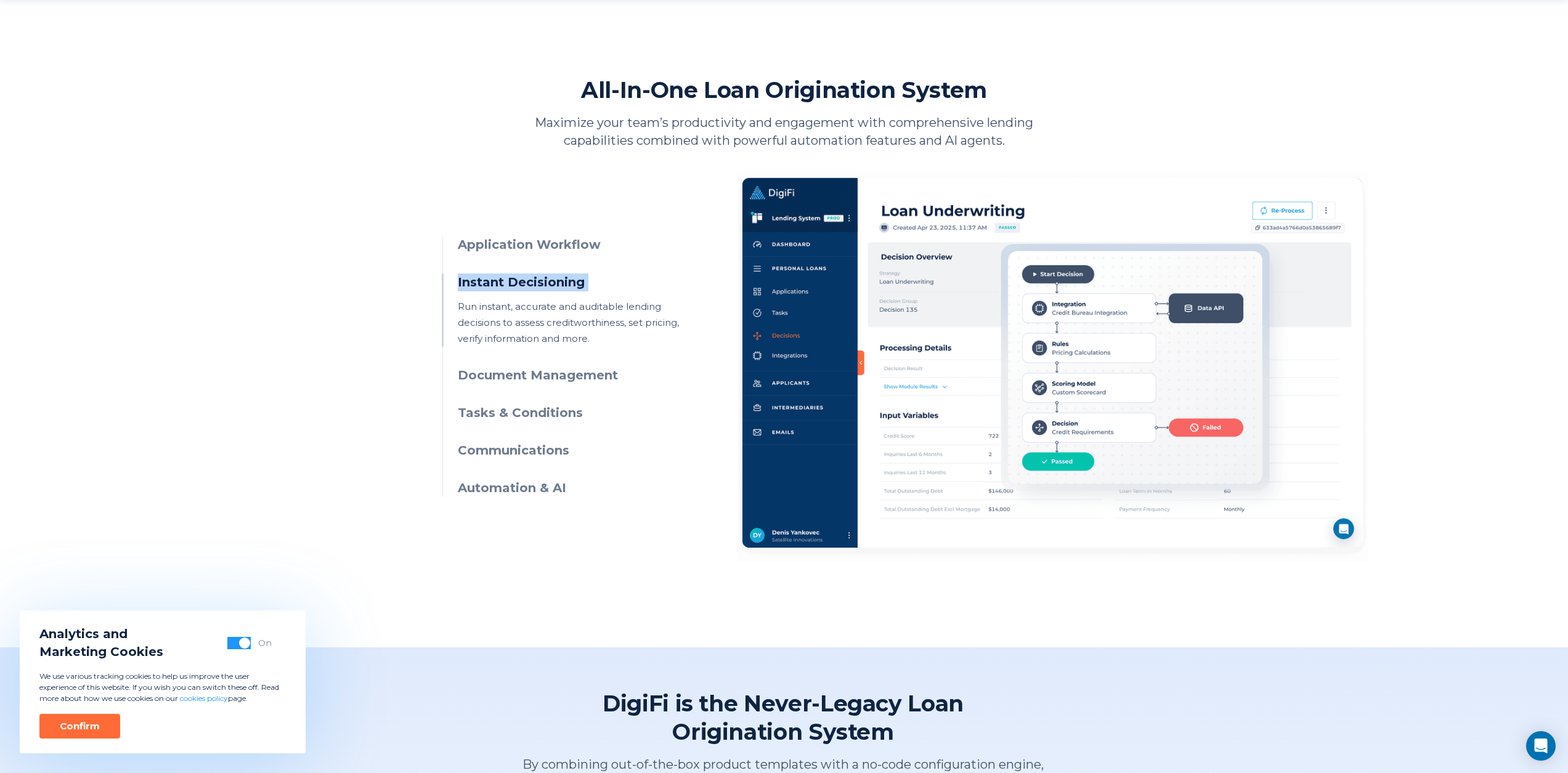
click at [553, 284] on h3 "Instant Decisioning" at bounding box center [569, 282] width 223 height 17
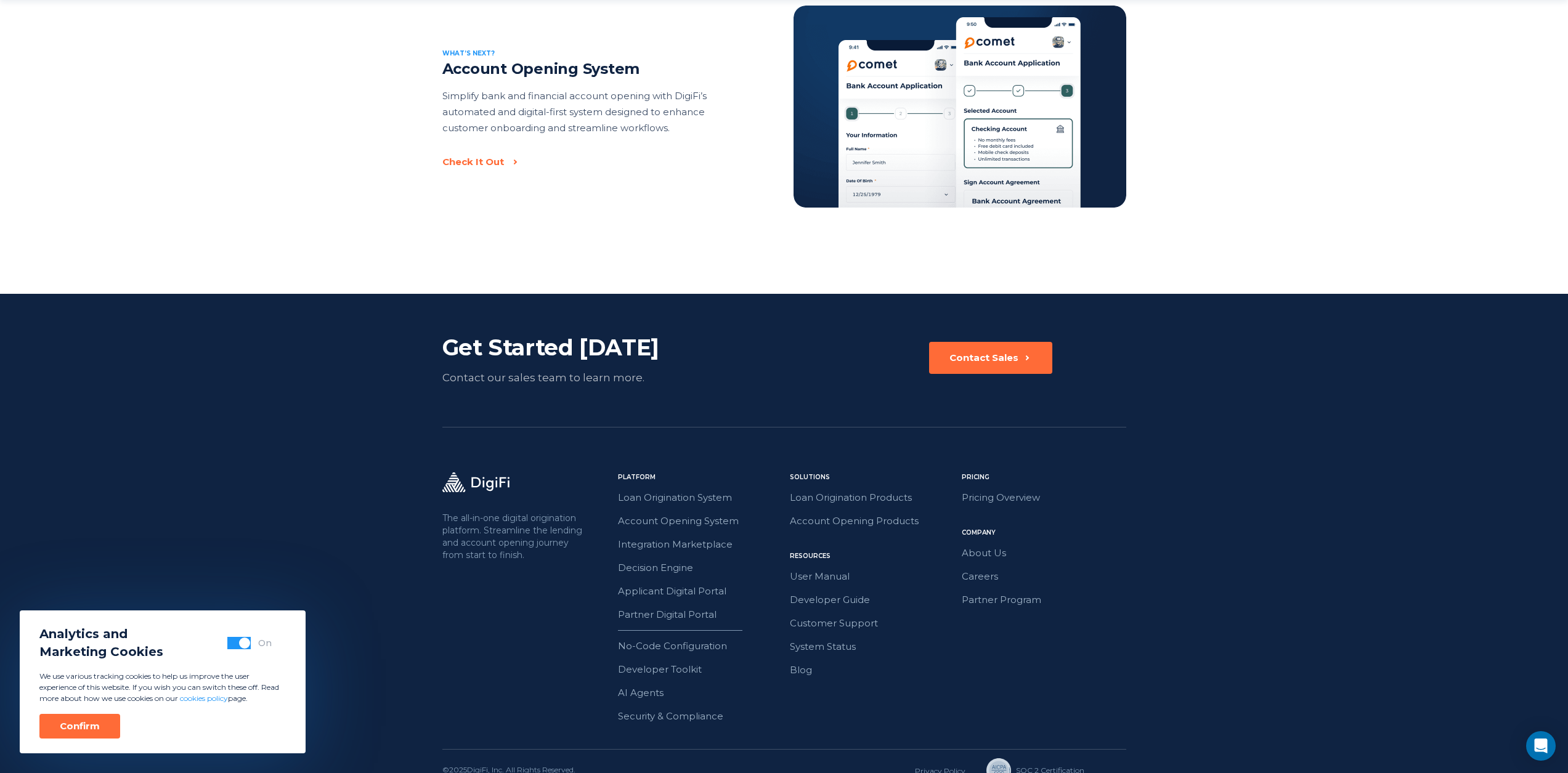
scroll to position [2624, 0]
click at [109, 728] on button "Confirm" at bounding box center [80, 725] width 81 height 24
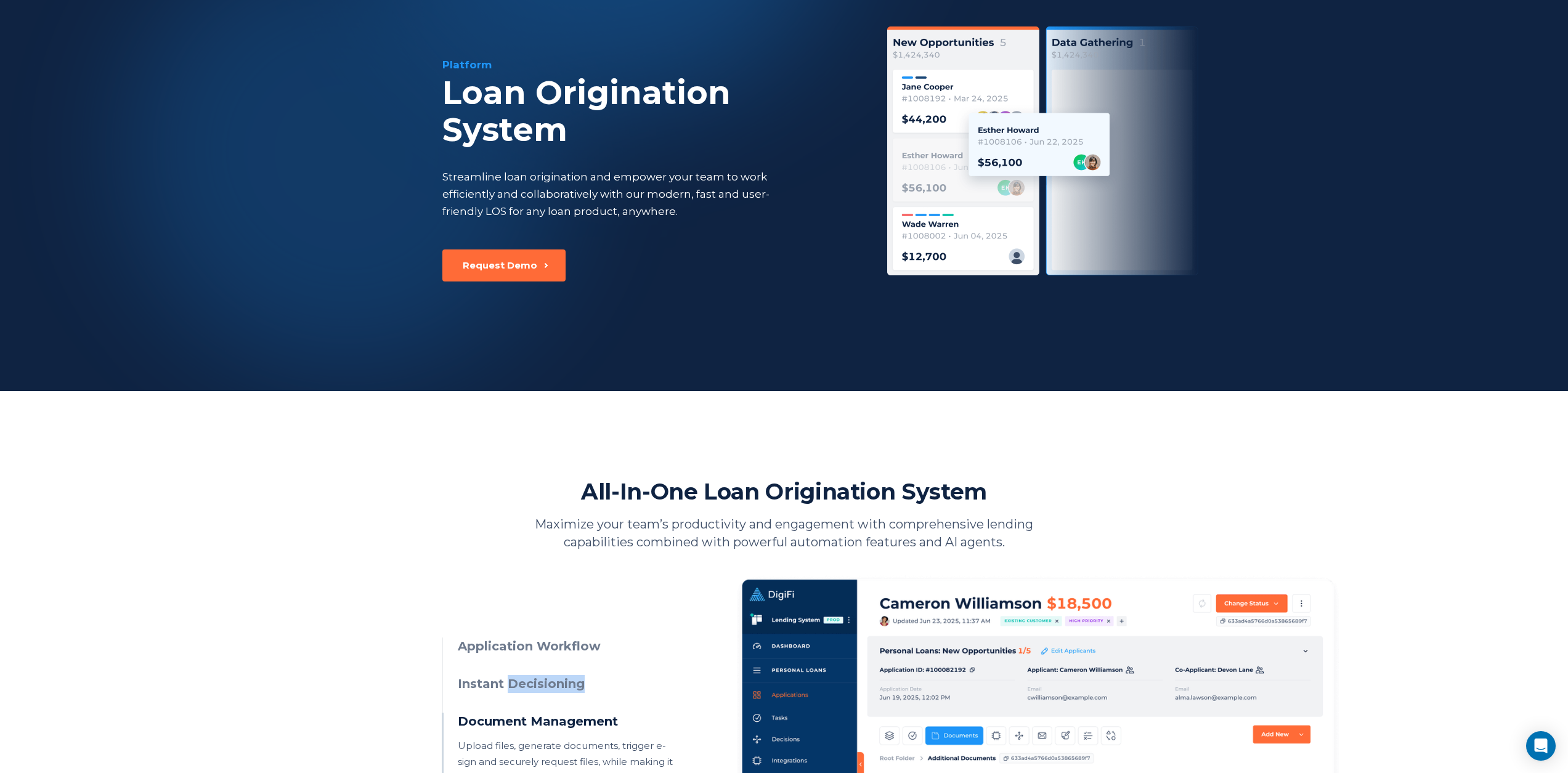
scroll to position [0, 0]
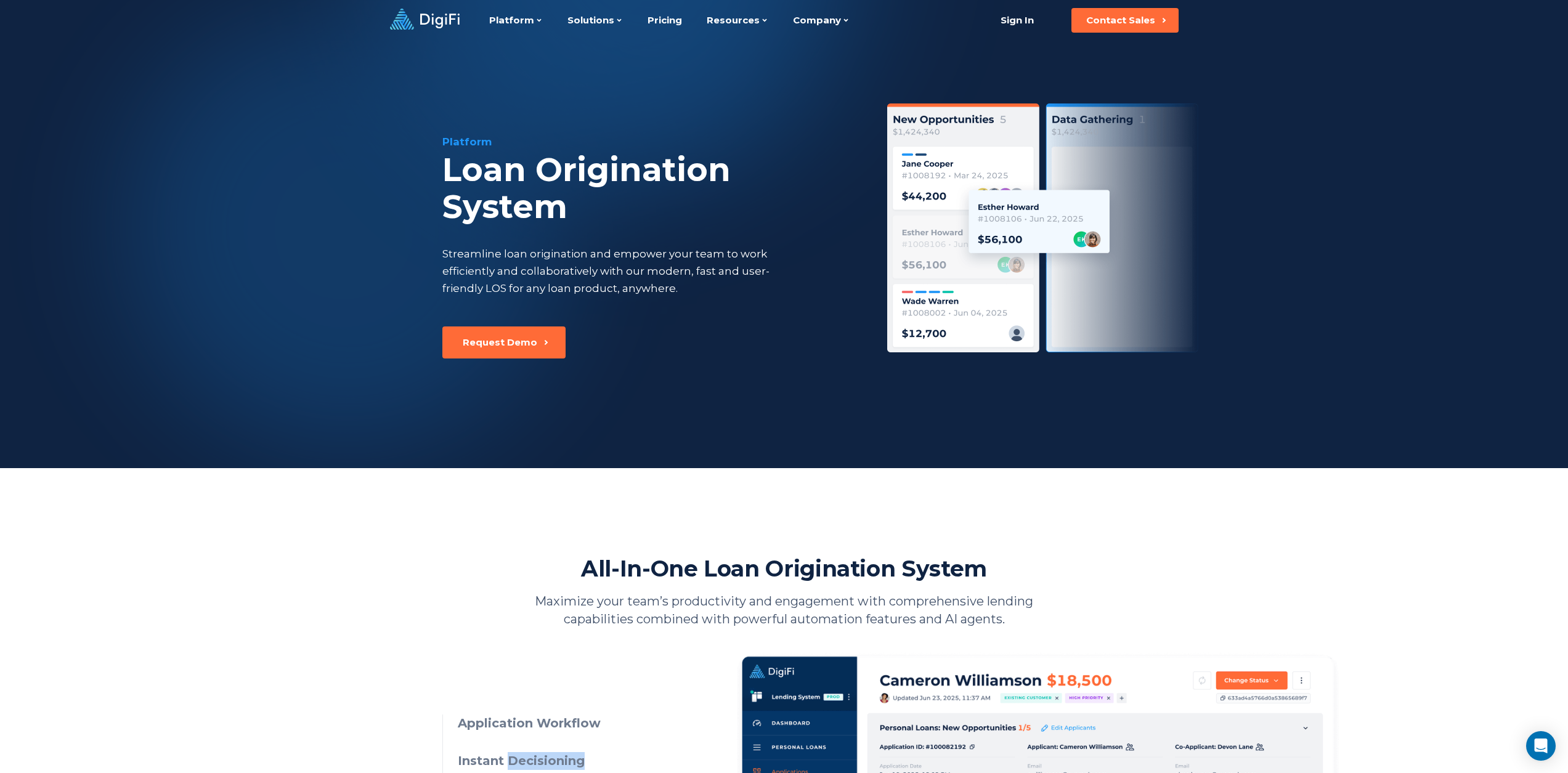
click at [451, 20] on icon at bounding box center [425, 19] width 70 height 21
